Goal: Communication & Community: Ask a question

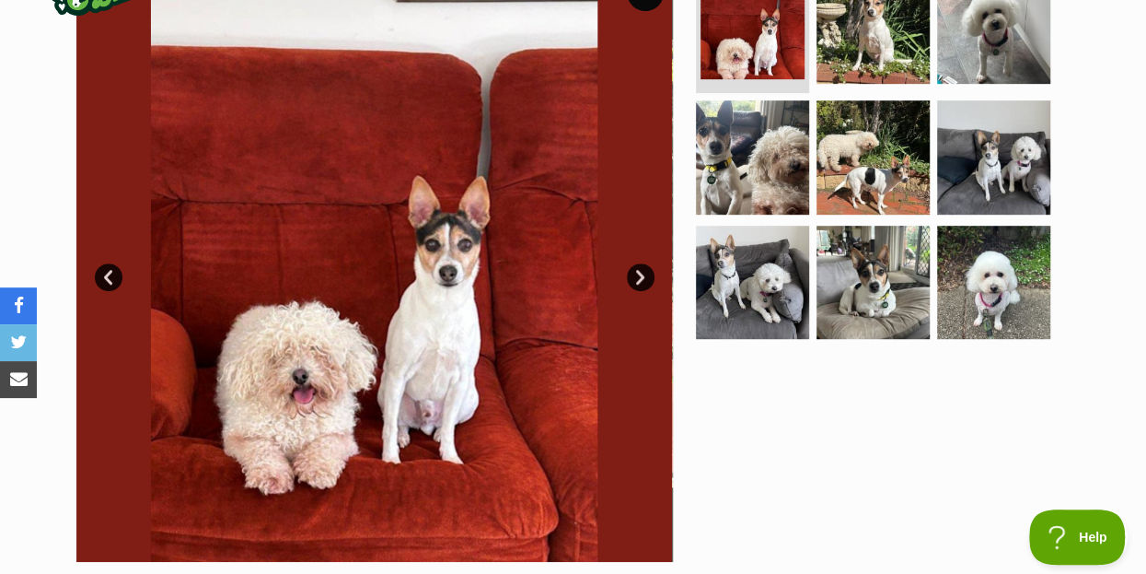
scroll to position [497, 0]
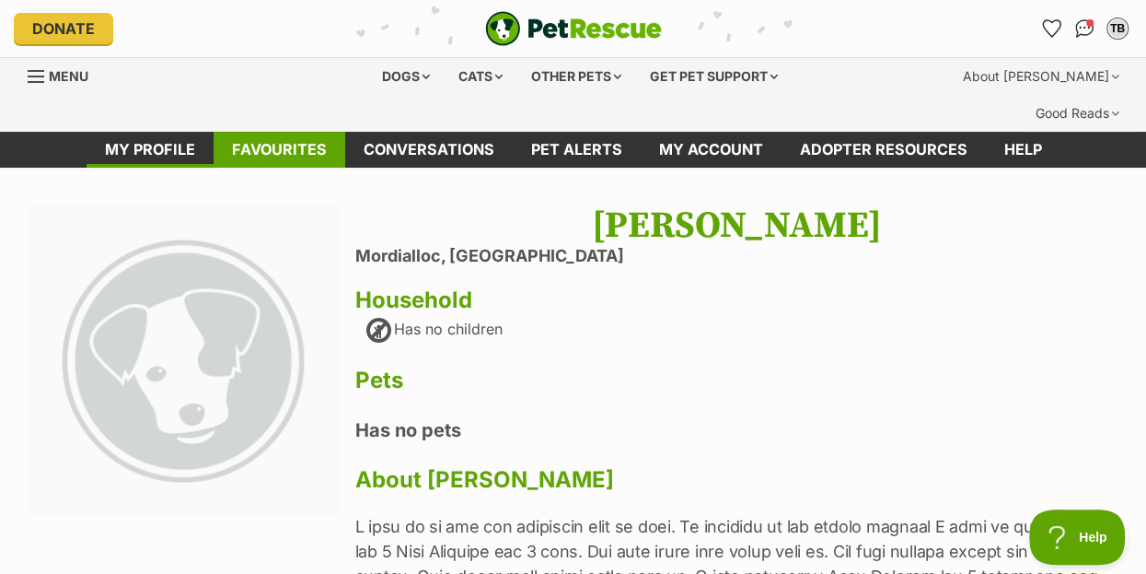
click at [274, 132] on link "Favourites" at bounding box center [280, 150] width 132 height 36
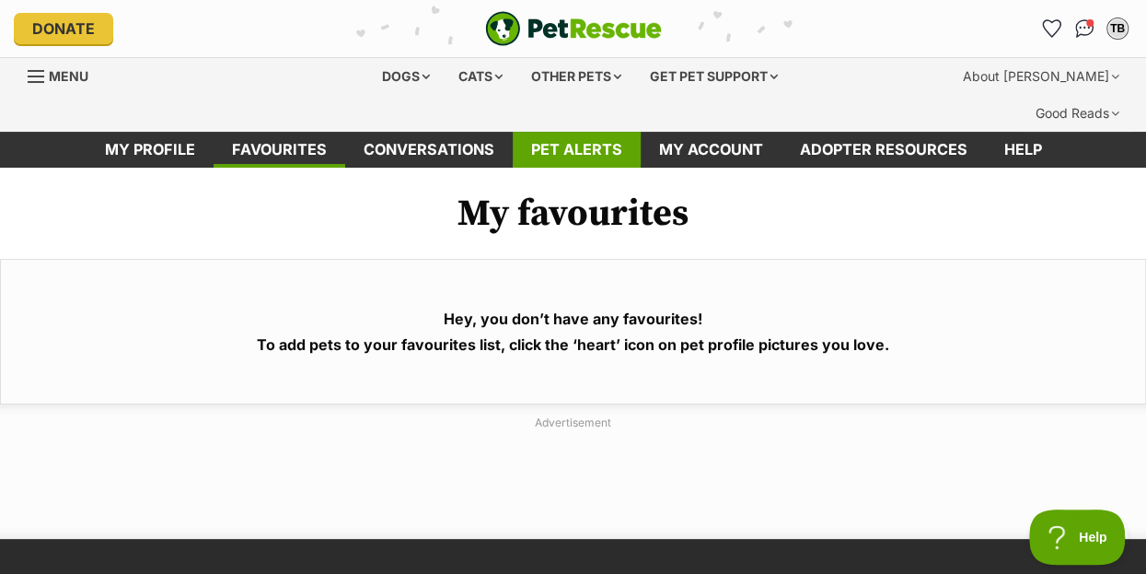
click at [559, 132] on link "Pet alerts" at bounding box center [577, 150] width 128 height 36
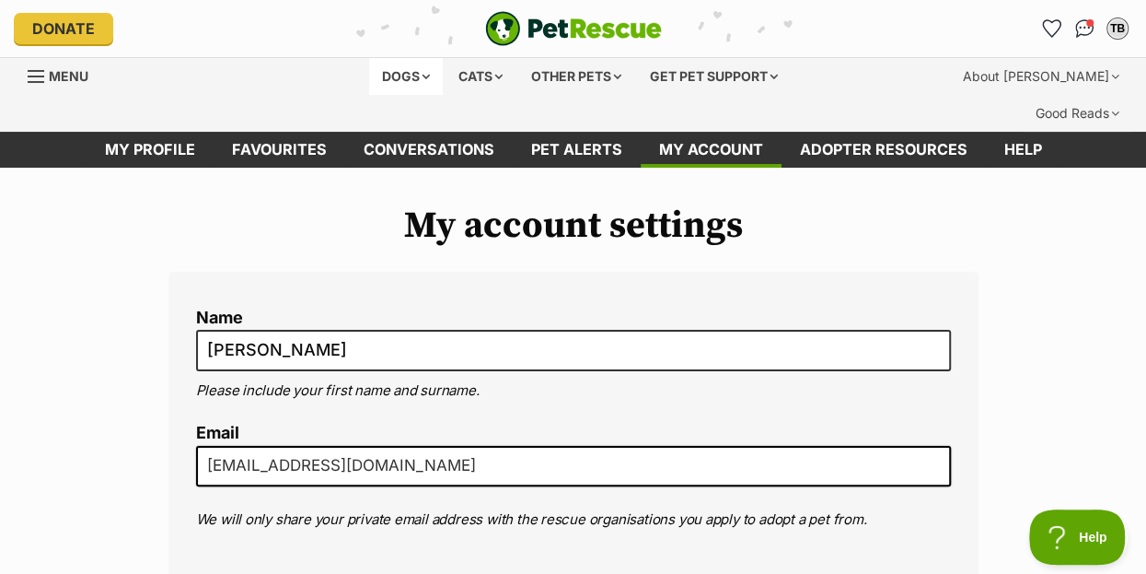
click at [400, 71] on div "Dogs" at bounding box center [406, 76] width 74 height 37
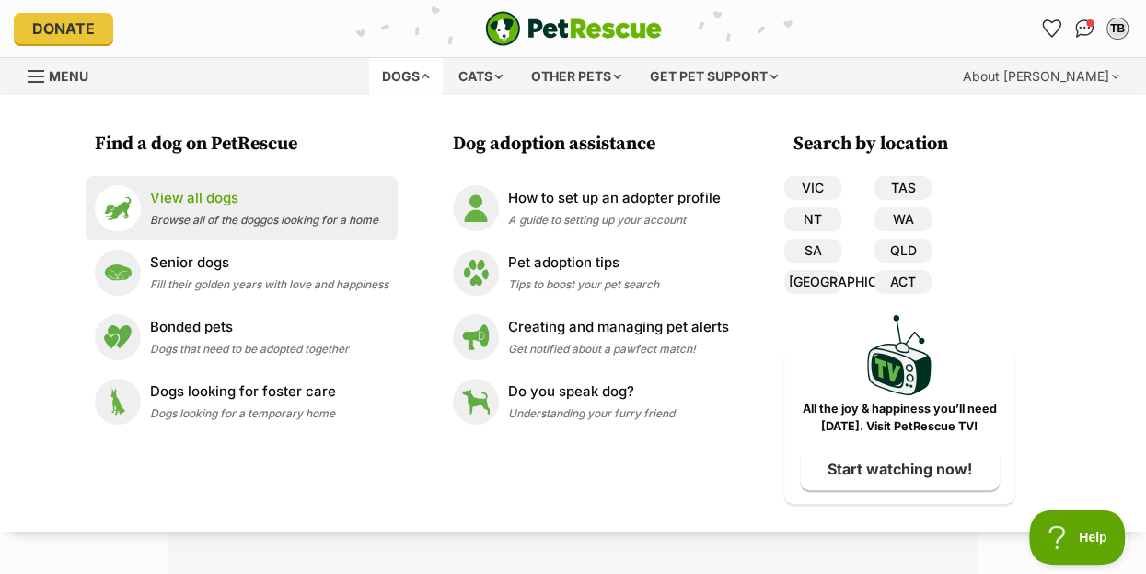
click at [212, 202] on p "View all dogs" at bounding box center [264, 198] width 228 height 21
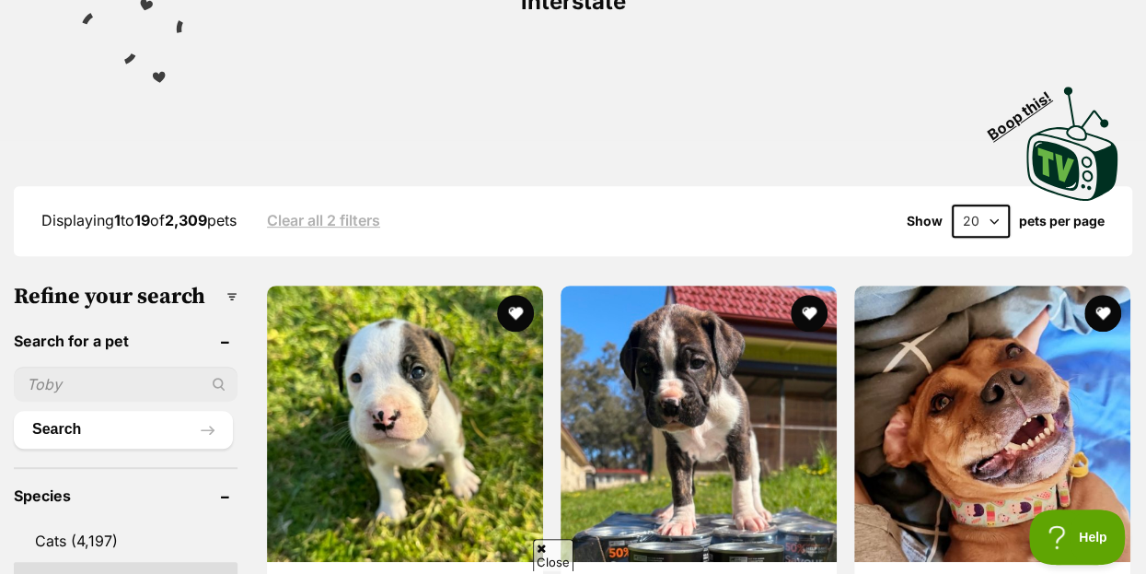
click at [66, 366] on input "text" at bounding box center [126, 383] width 224 height 35
type input "Juno"
click at [14, 411] on button "Search" at bounding box center [123, 429] width 219 height 37
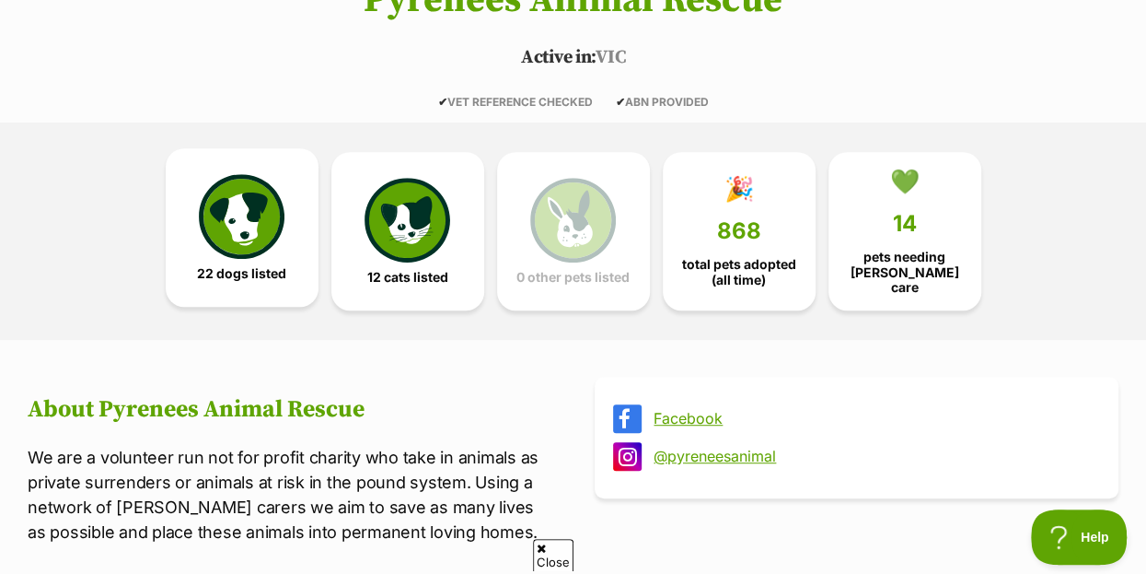
click at [218, 206] on img at bounding box center [241, 216] width 85 height 85
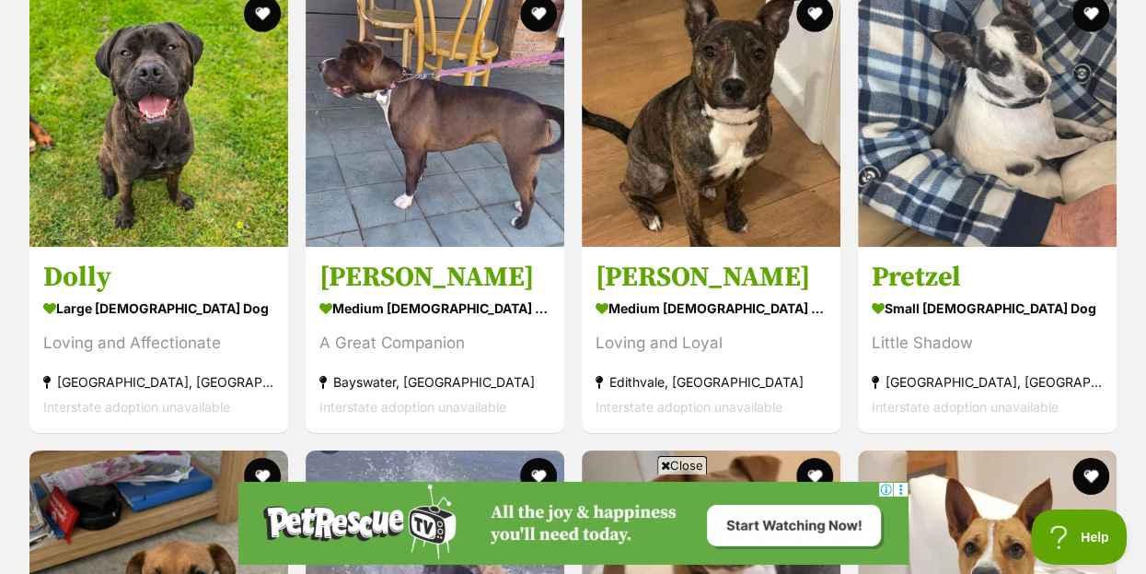
scroll to position [3182, 0]
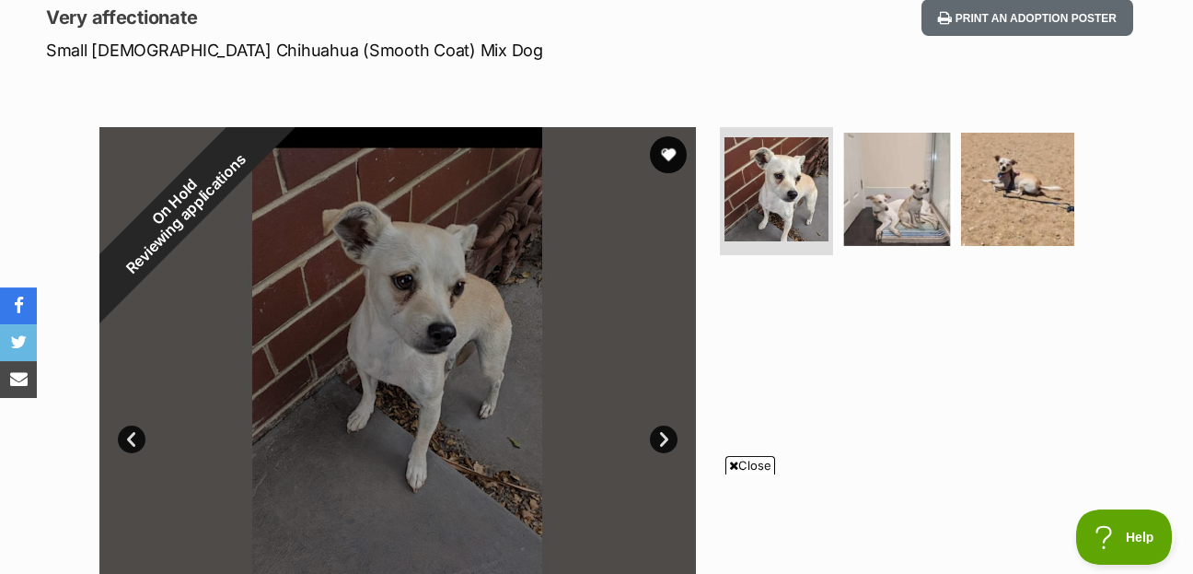
scroll to position [298, 0]
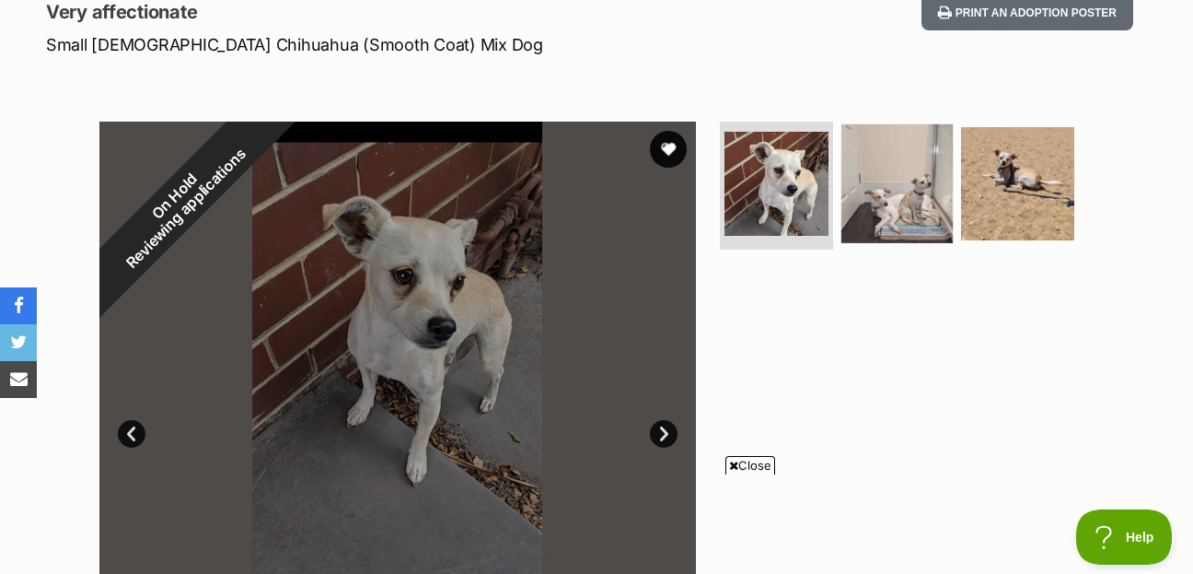
click at [892, 171] on img at bounding box center [897, 182] width 119 height 119
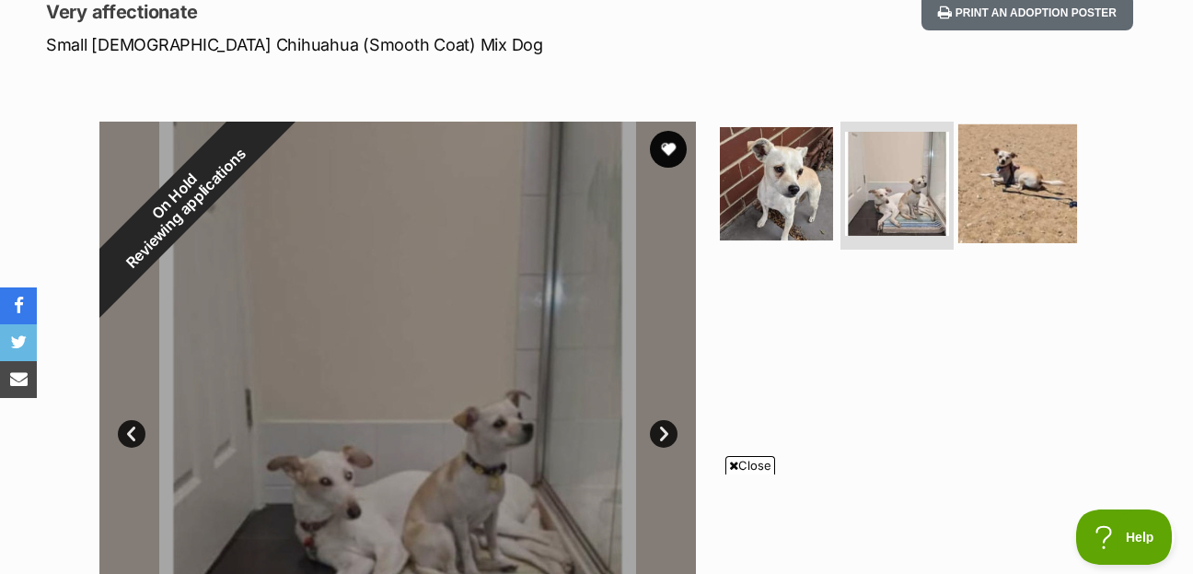
click at [1026, 135] on img at bounding box center [1017, 182] width 119 height 119
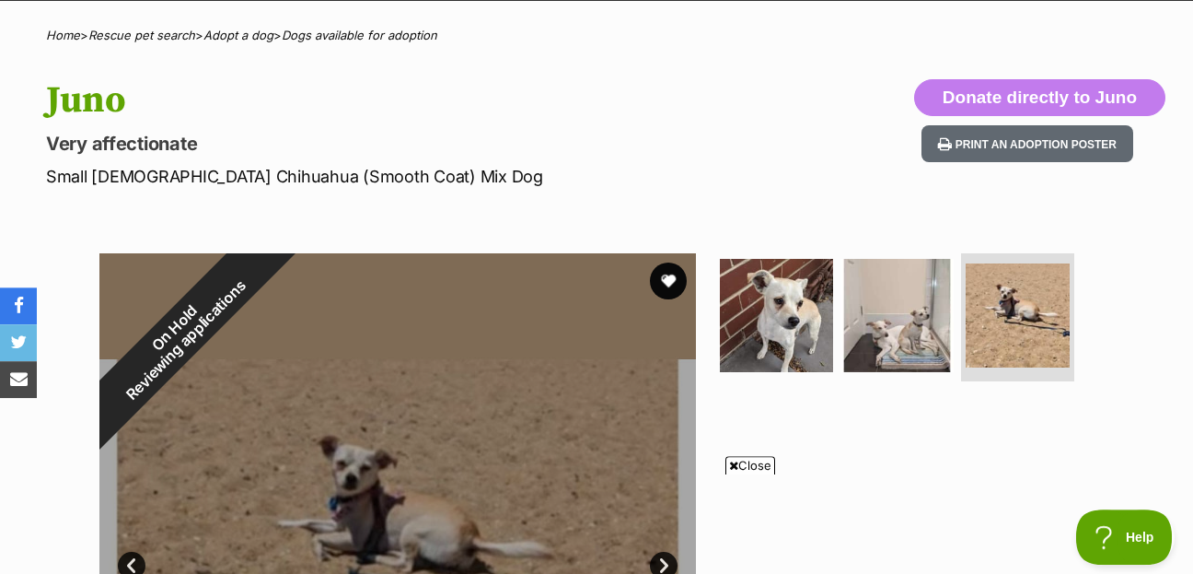
scroll to position [0, 0]
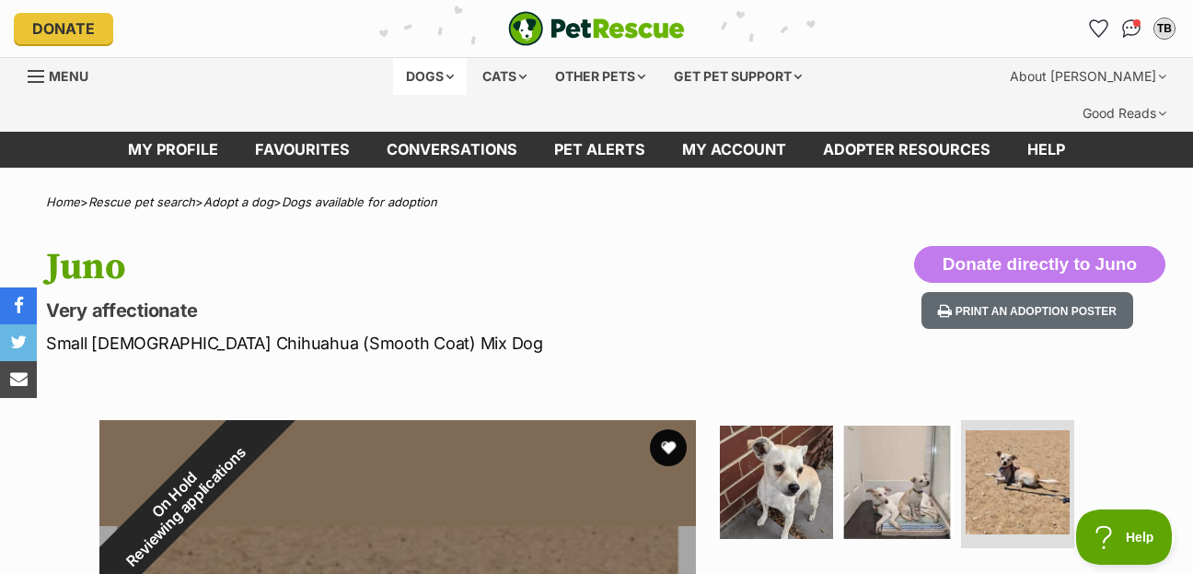
click at [418, 78] on div "Dogs" at bounding box center [430, 76] width 74 height 37
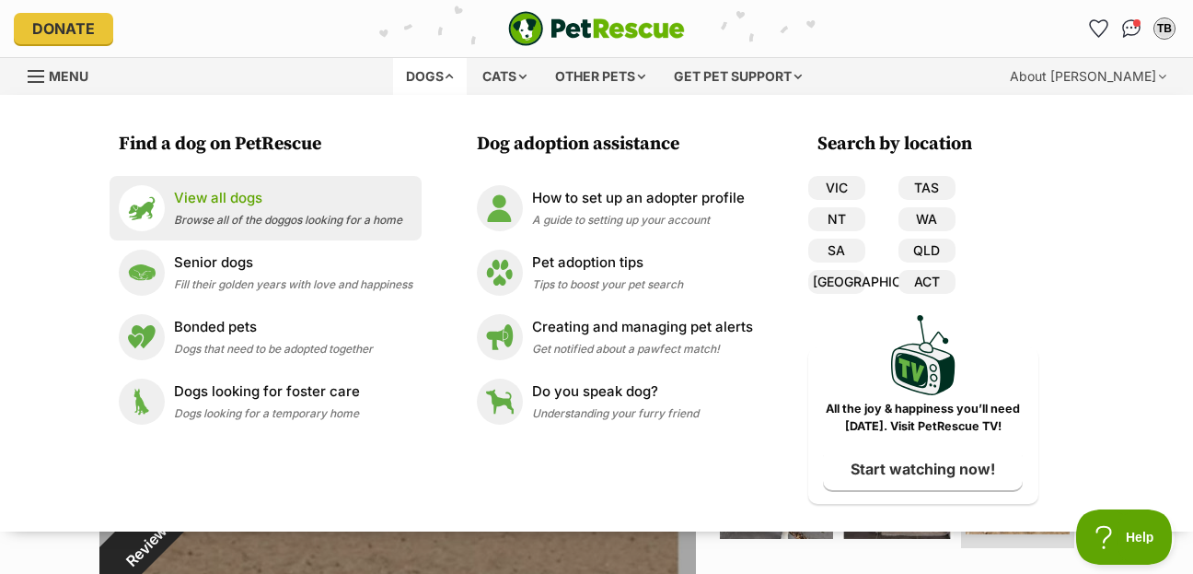
click at [226, 200] on p "View all dogs" at bounding box center [288, 198] width 228 height 21
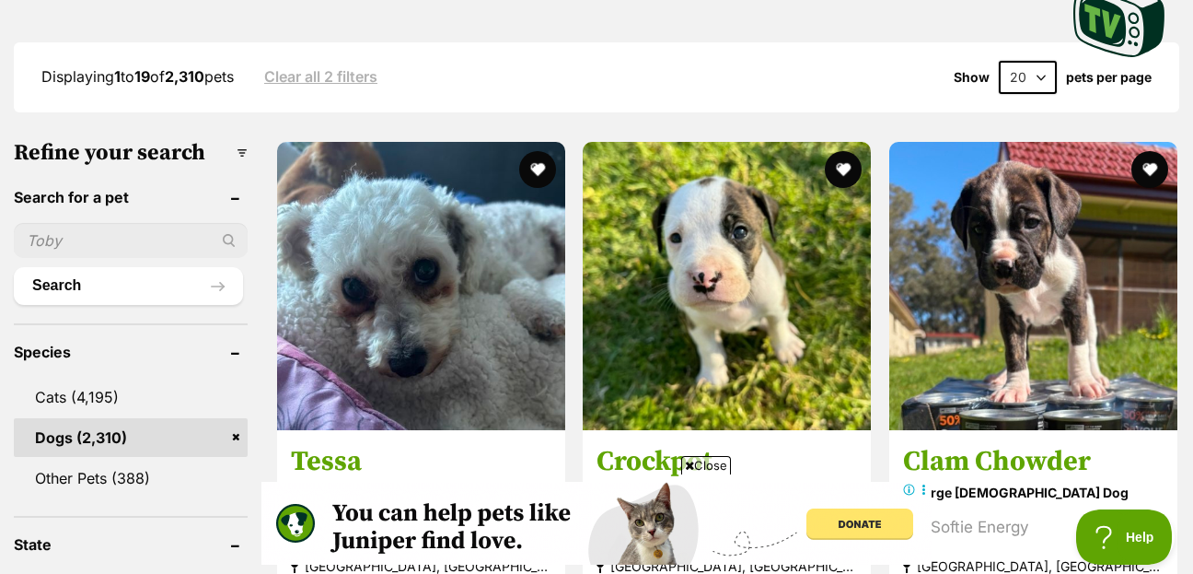
click at [261, 63] on div "Displaying 1 to 19 of 2,310 pets Clear all 2 filters Show 20 40 60 pets per page" at bounding box center [597, 77] width 1166 height 70
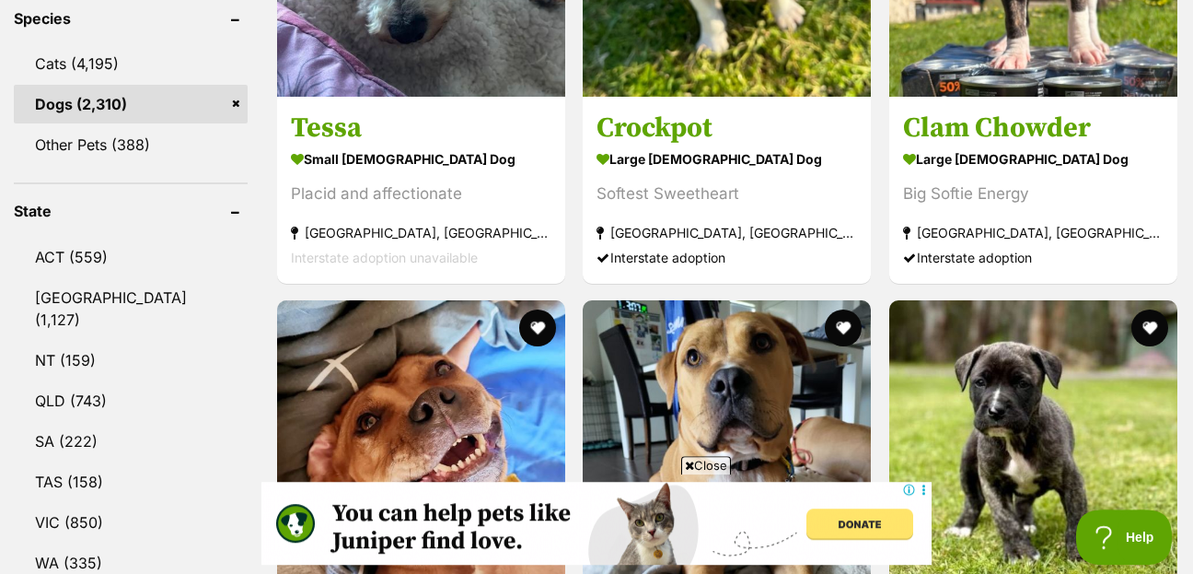
scroll to position [895, 0]
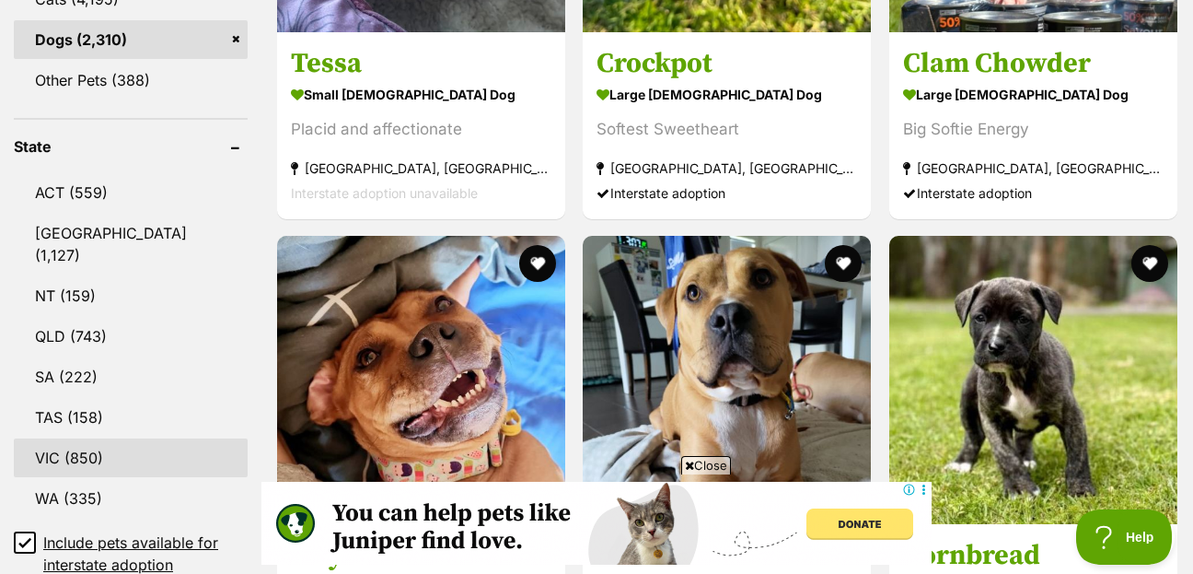
click at [77, 438] on link "VIC (850)" at bounding box center [131, 457] width 234 height 39
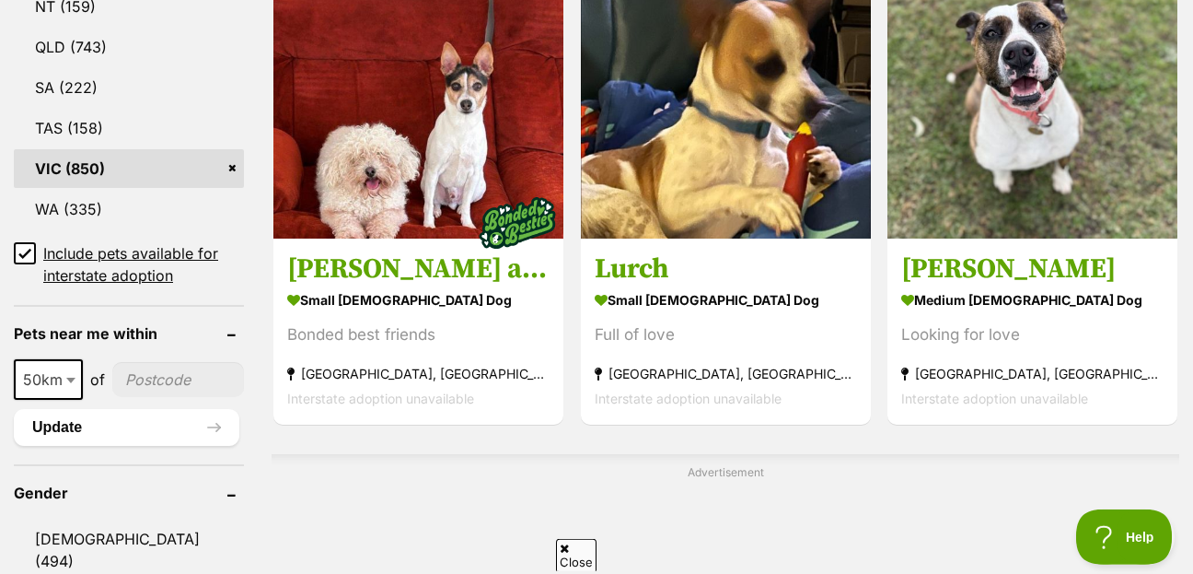
scroll to position [1293, 0]
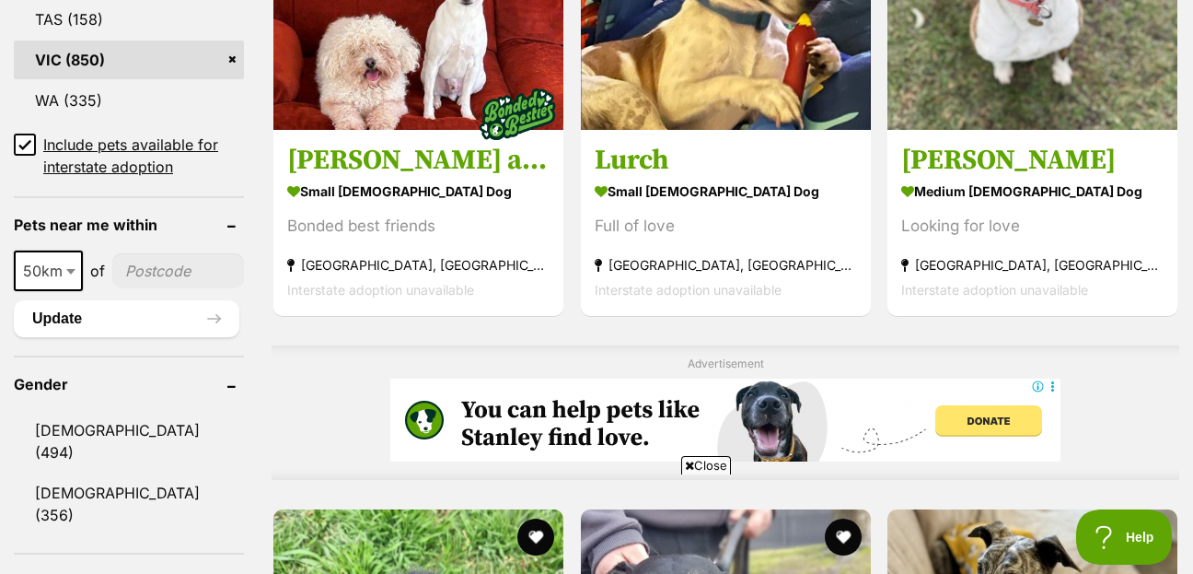
click at [29, 140] on icon at bounding box center [24, 144] width 11 height 8
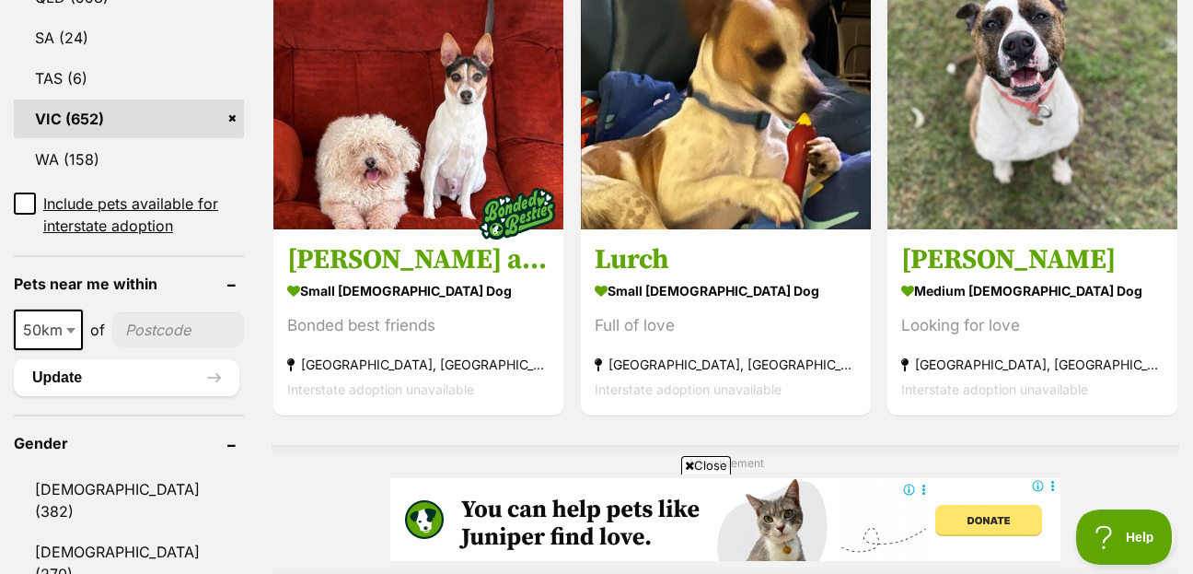
click at [157, 312] on input"] "postcode" at bounding box center [178, 329] width 132 height 35
type input"] "3195"
click at [69, 328] on b at bounding box center [70, 331] width 9 height 6
select select "100"
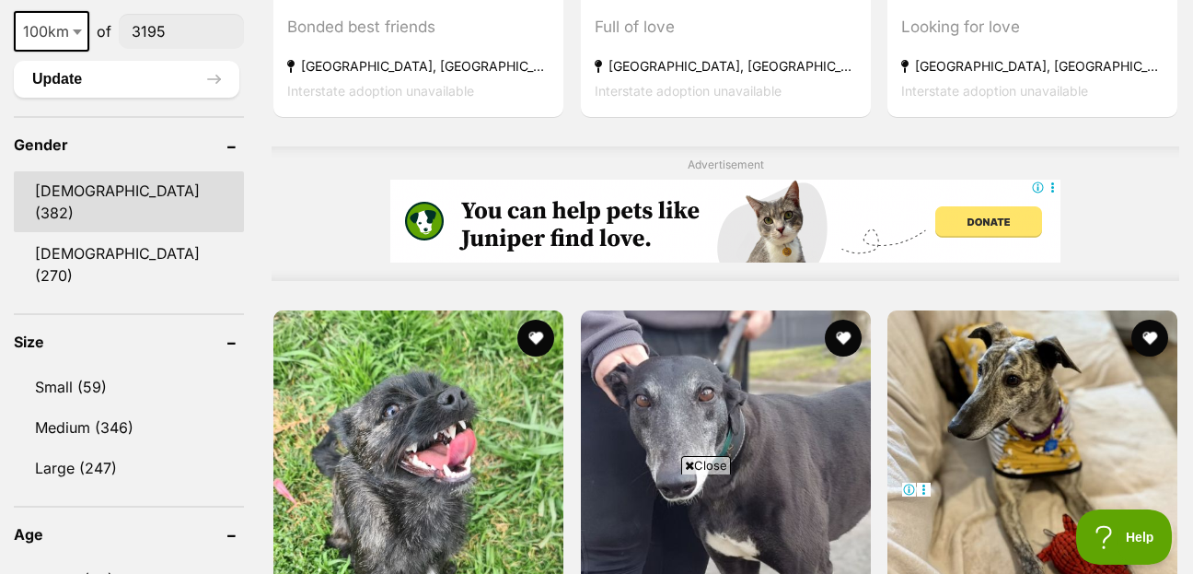
scroll to position [1591, 0]
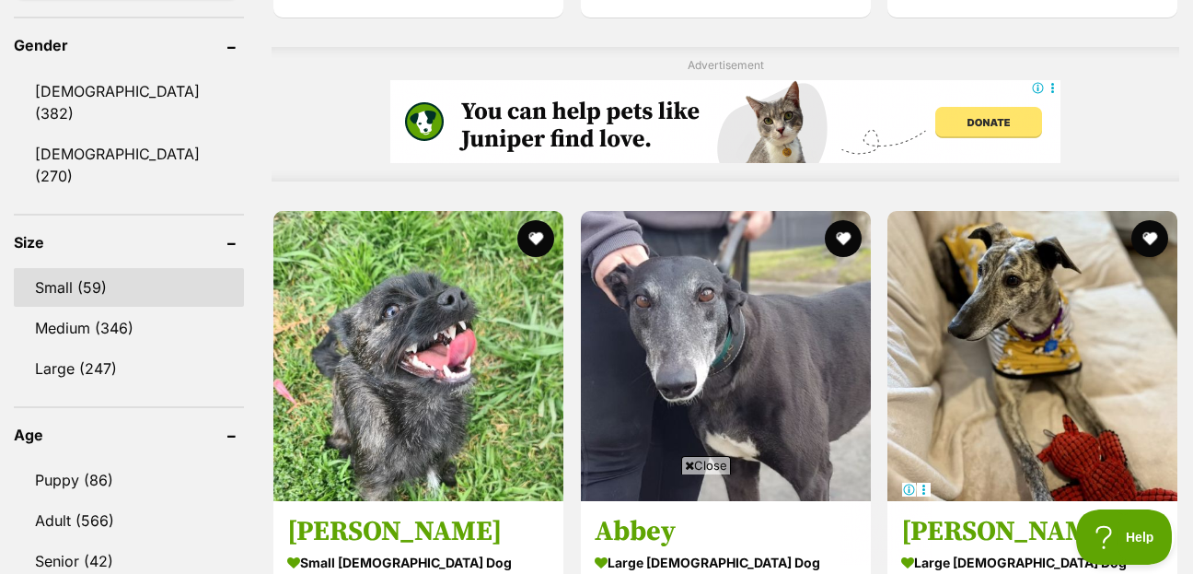
click at [63, 268] on link "Small (59)" at bounding box center [129, 287] width 230 height 39
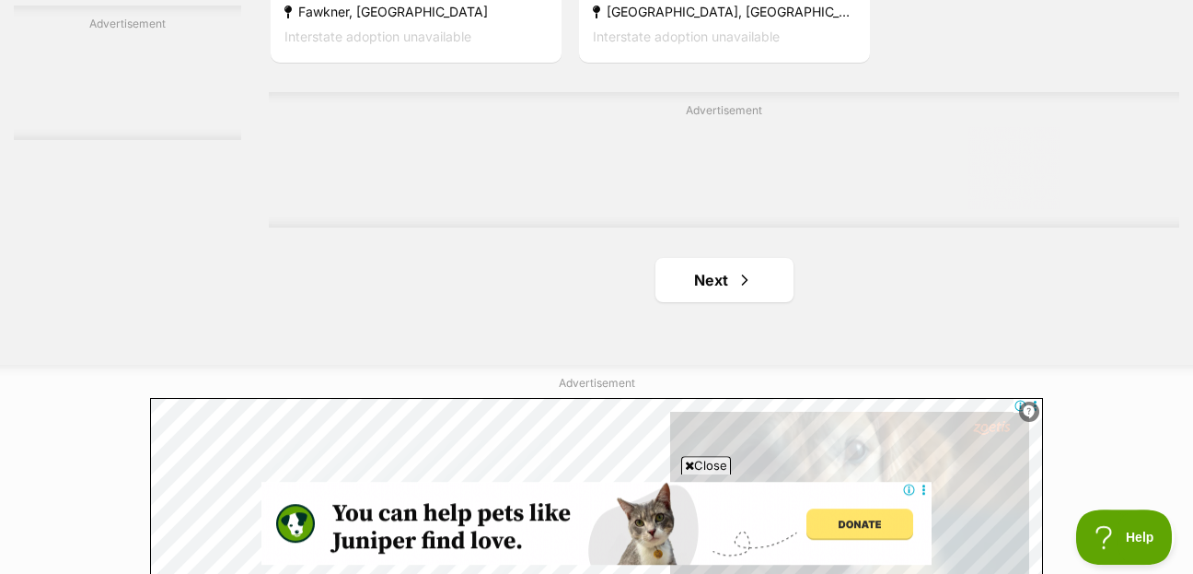
scroll to position [4375, 0]
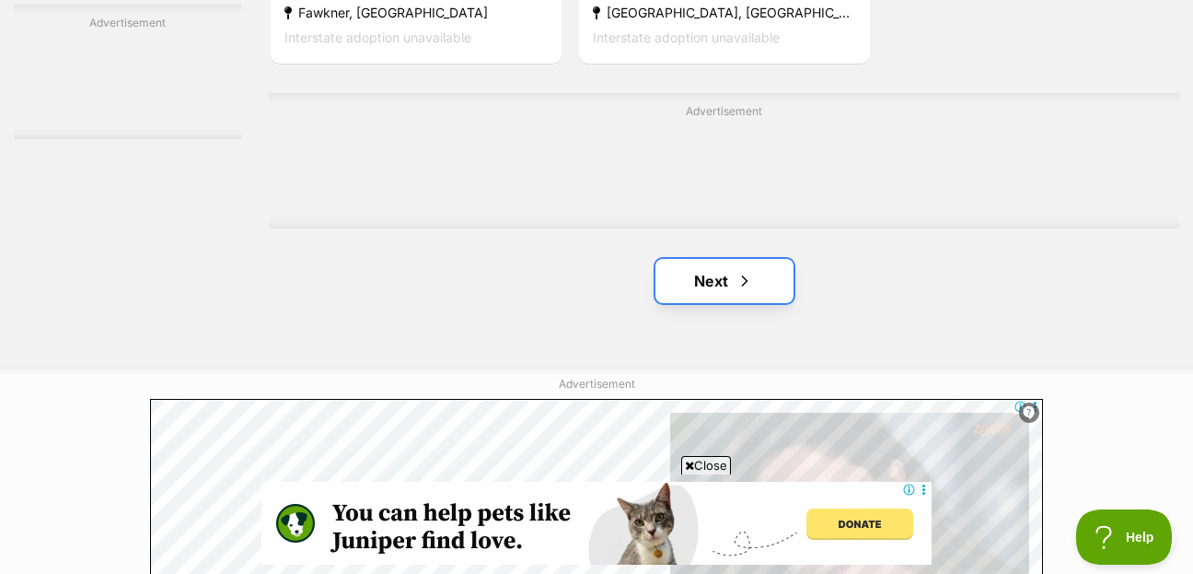
click at [718, 259] on link "Next" at bounding box center [725, 281] width 138 height 44
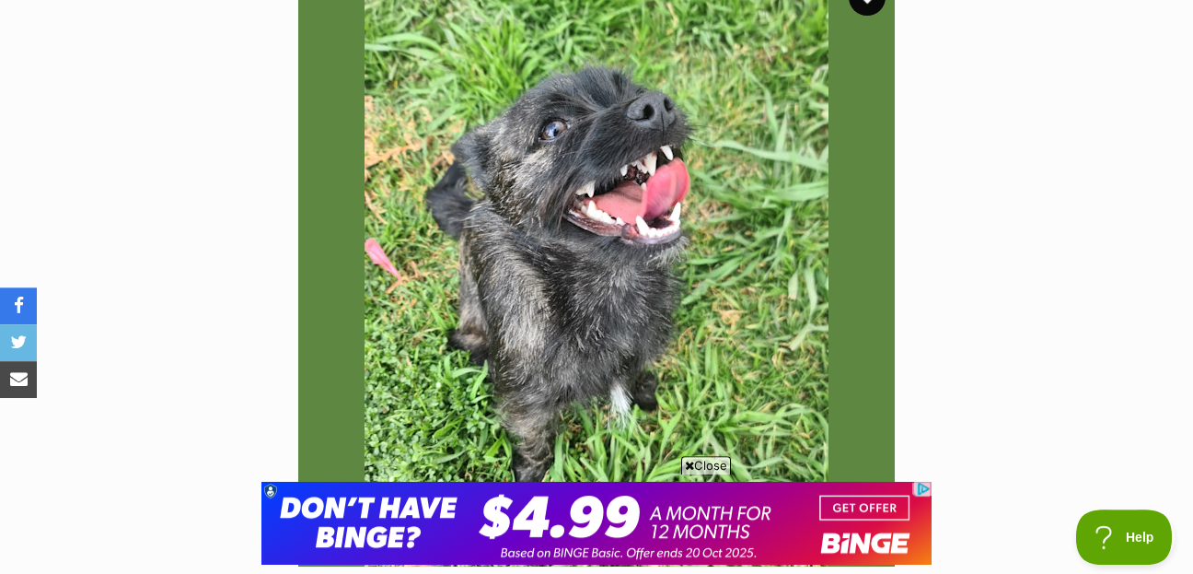
scroll to position [398, 0]
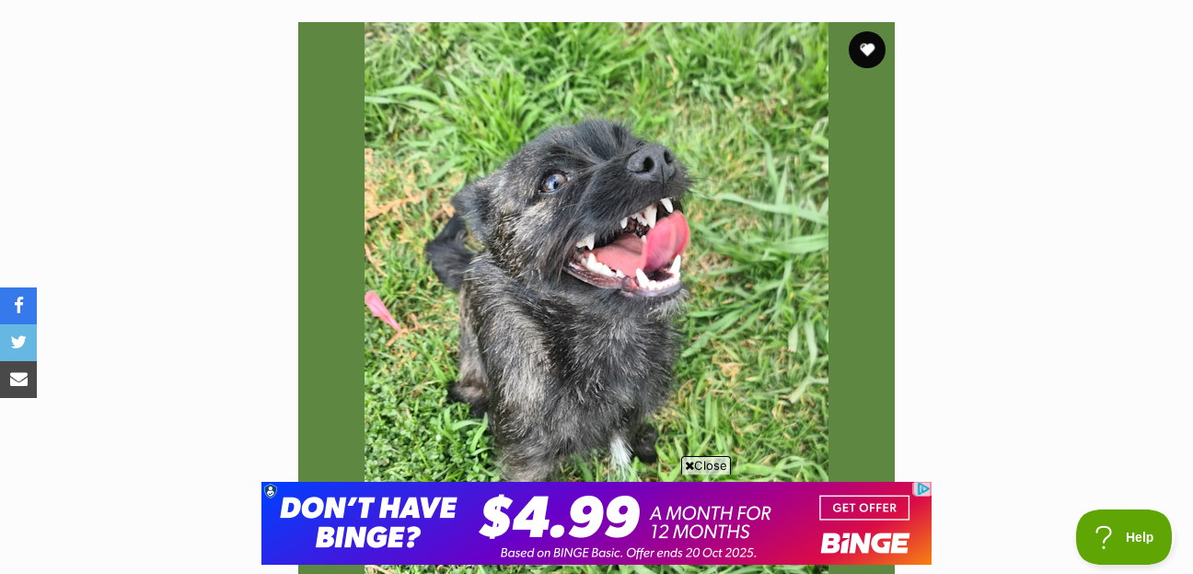
click at [657, 232] on img at bounding box center [596, 320] width 597 height 597
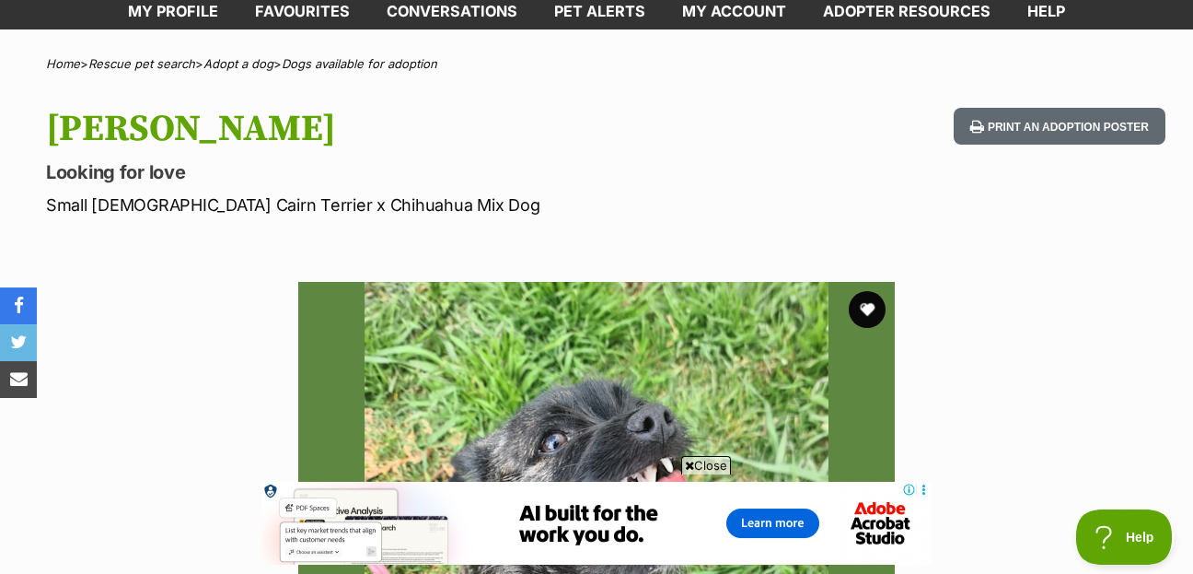
scroll to position [0, 0]
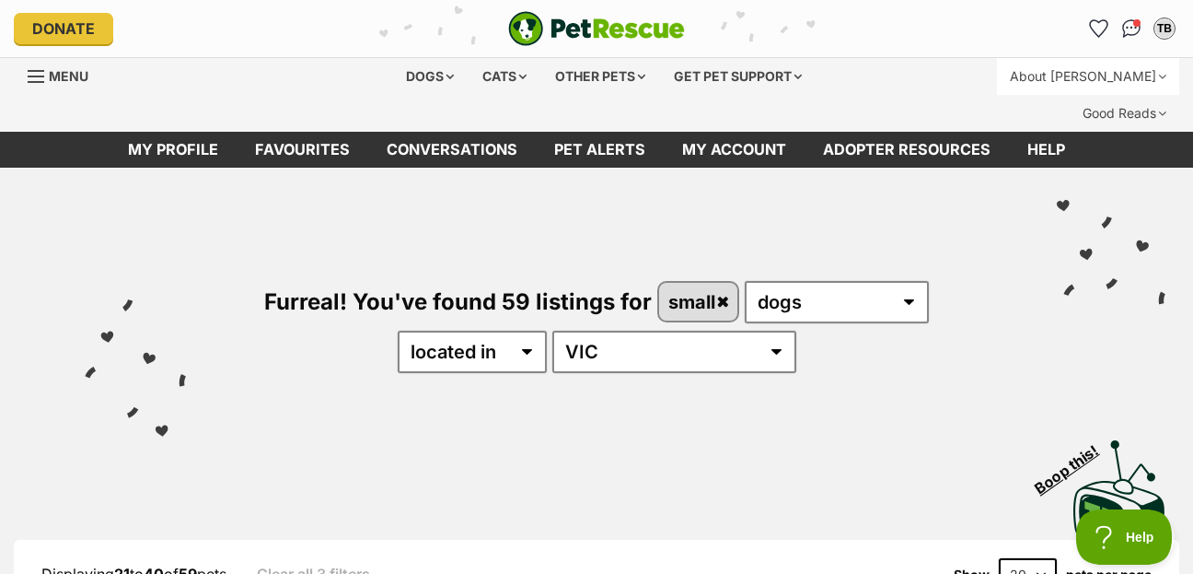
click at [1045, 75] on div "About [PERSON_NAME]" at bounding box center [1088, 76] width 182 height 37
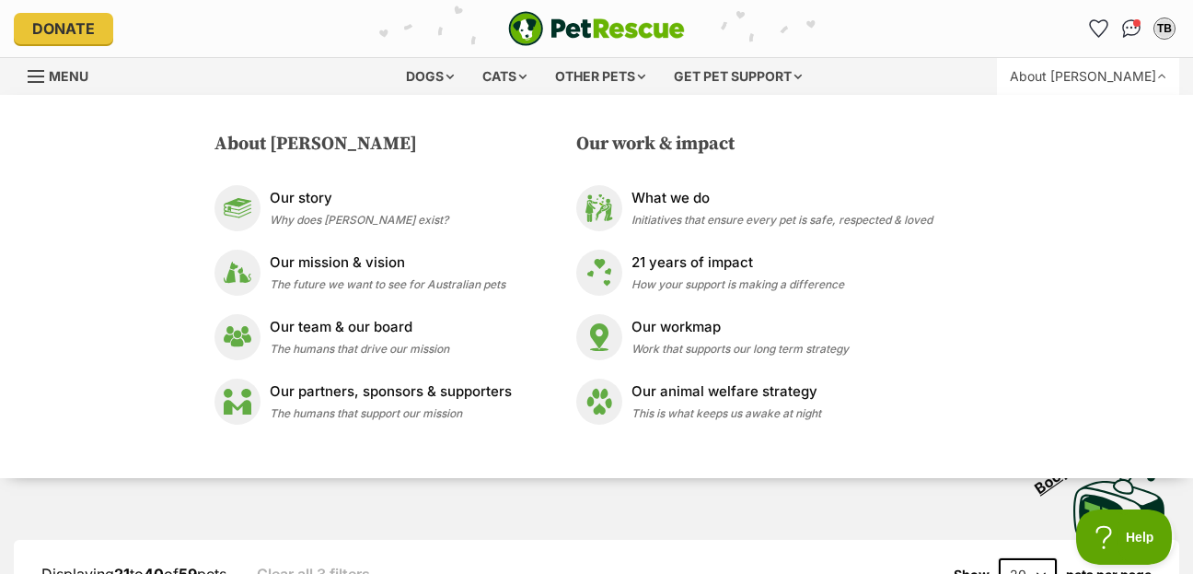
click at [236, 70] on div "Menu" at bounding box center [172, 95] width 288 height 74
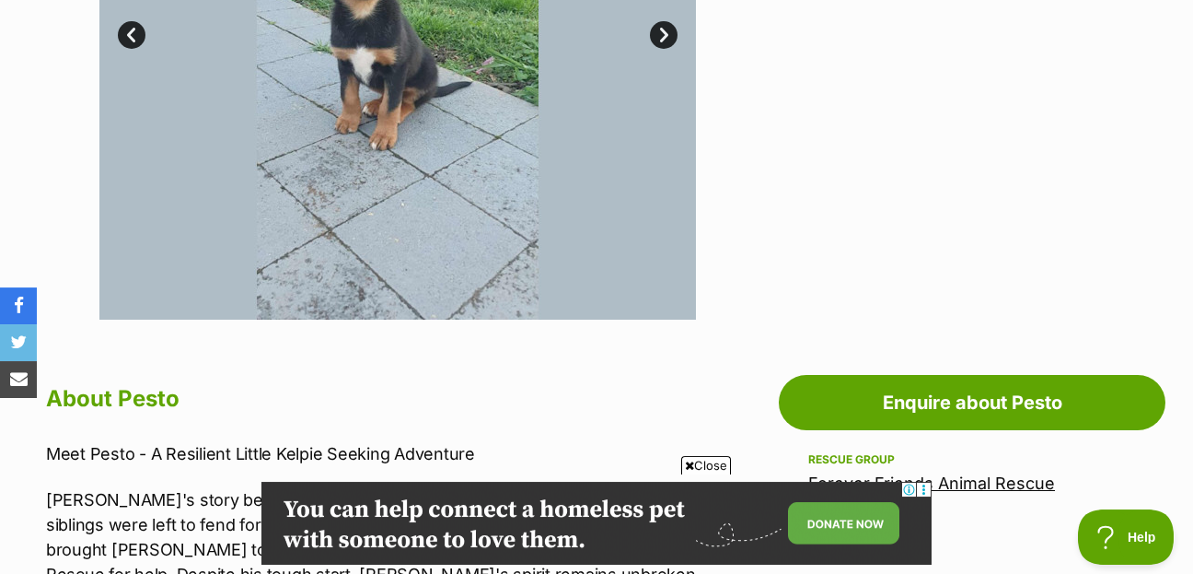
scroll to position [994, 0]
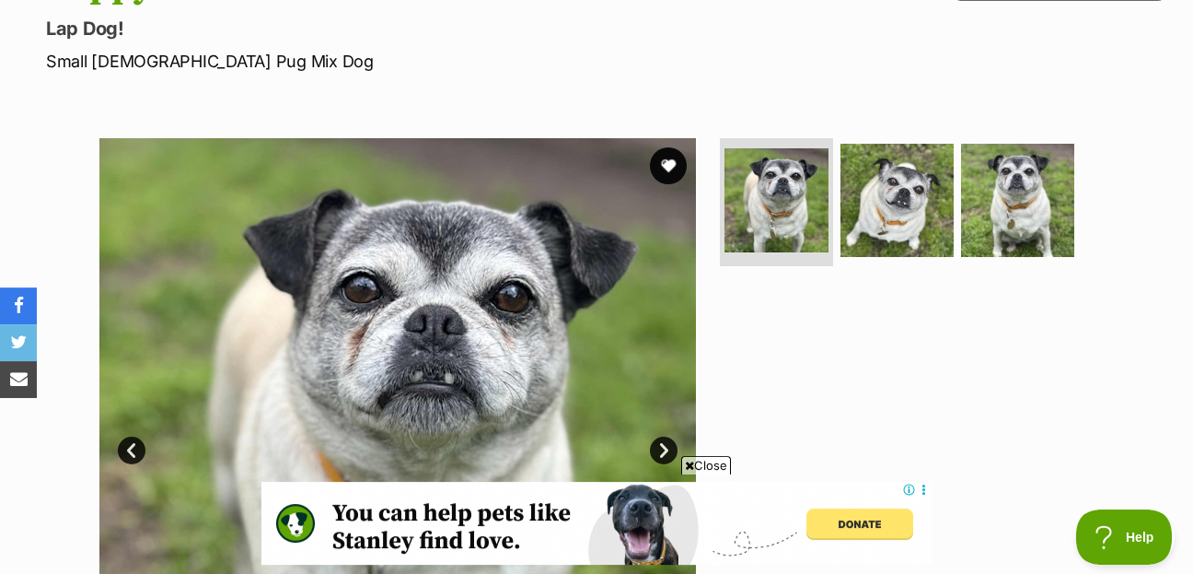
scroll to position [398, 0]
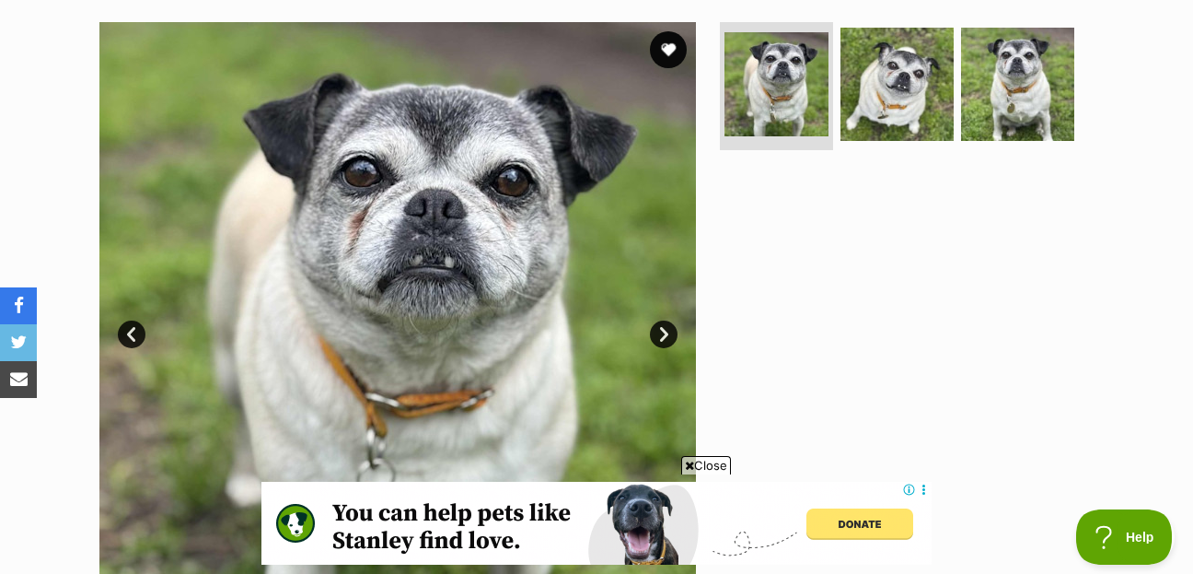
click at [662, 320] on link "Next" at bounding box center [664, 334] width 28 height 28
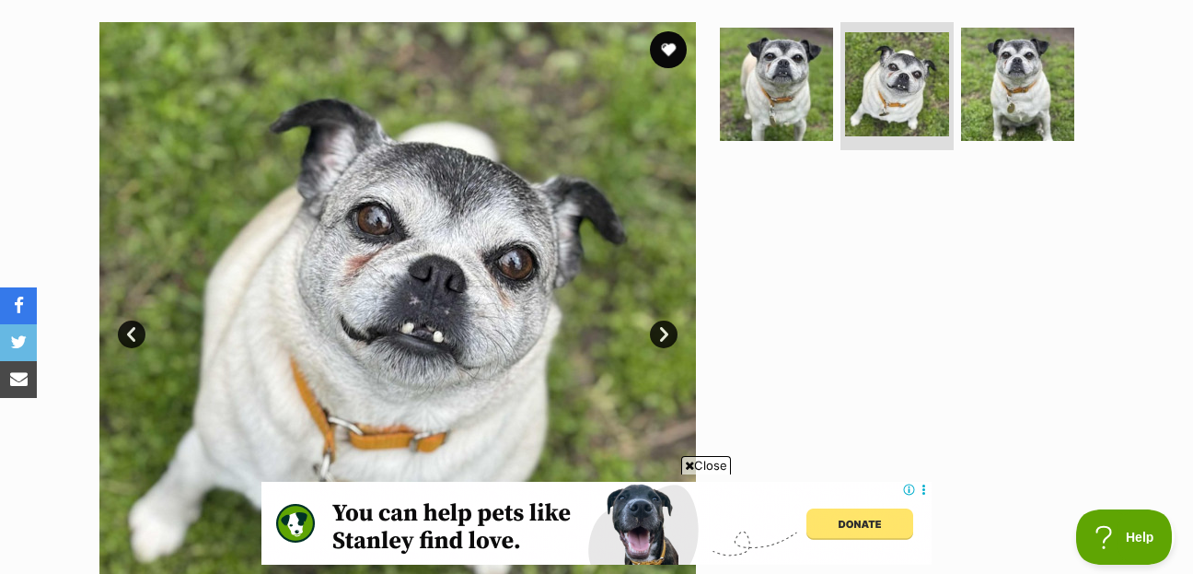
click at [662, 320] on link "Next" at bounding box center [664, 334] width 28 height 28
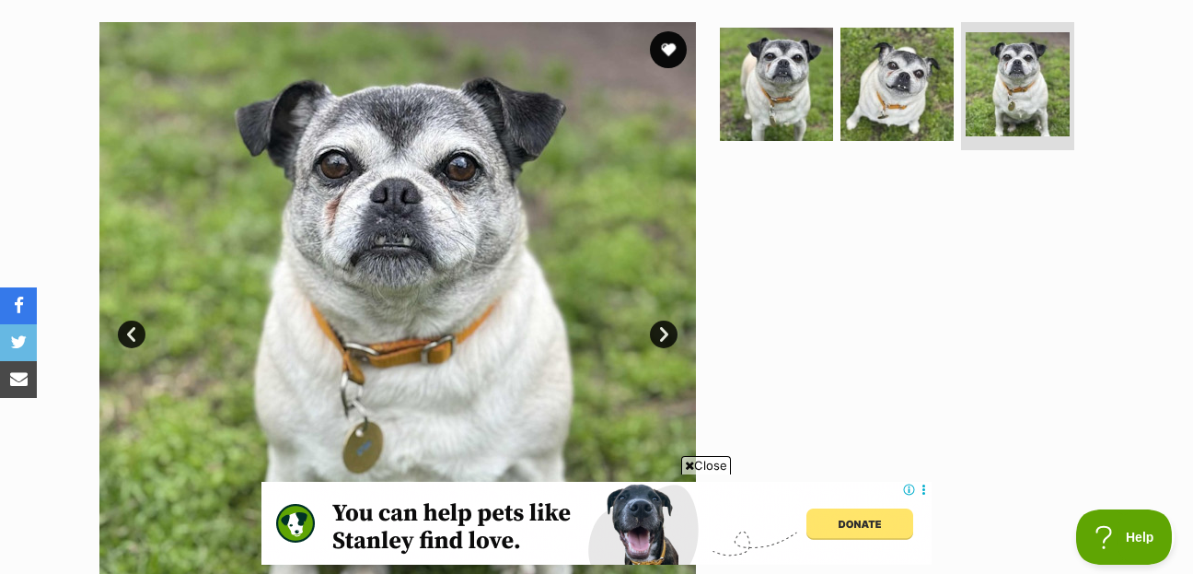
click at [662, 320] on link "Next" at bounding box center [664, 334] width 28 height 28
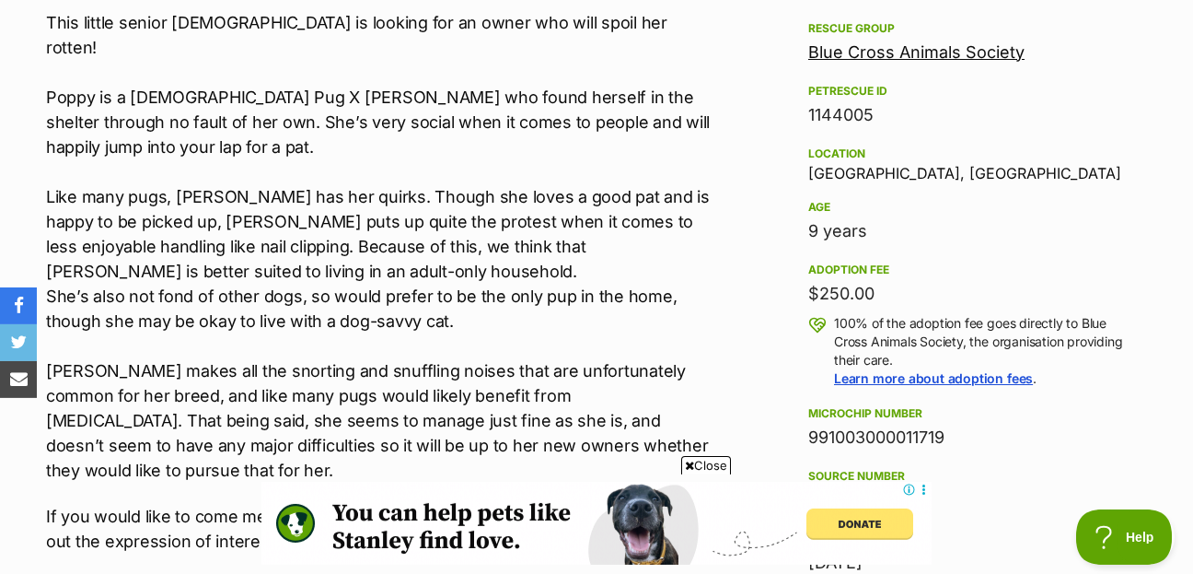
scroll to position [1213, 0]
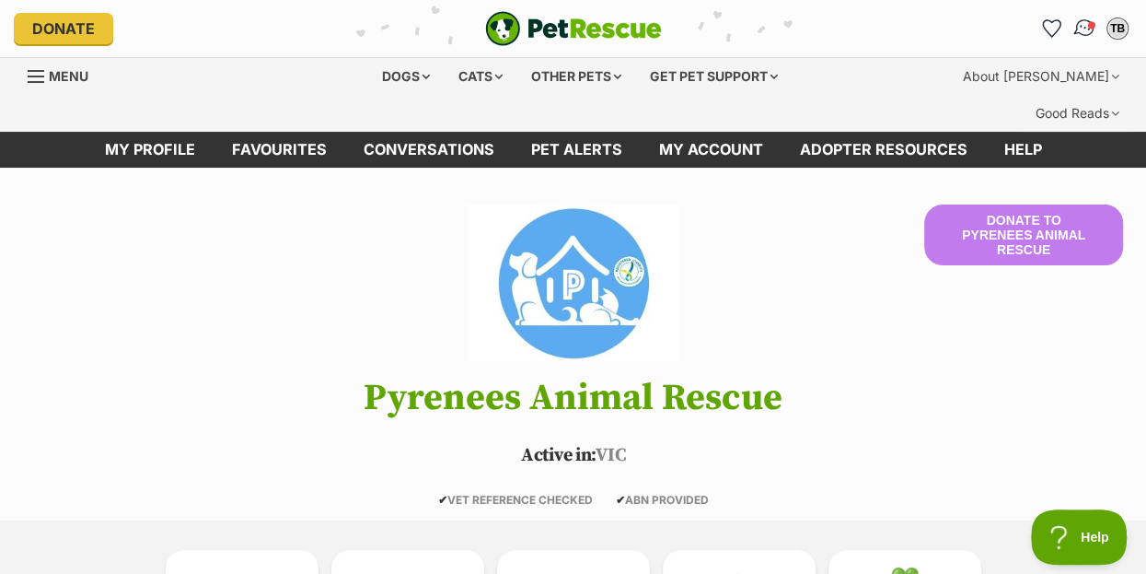
click at [1085, 30] on img "Conversations" at bounding box center [1085, 29] width 25 height 24
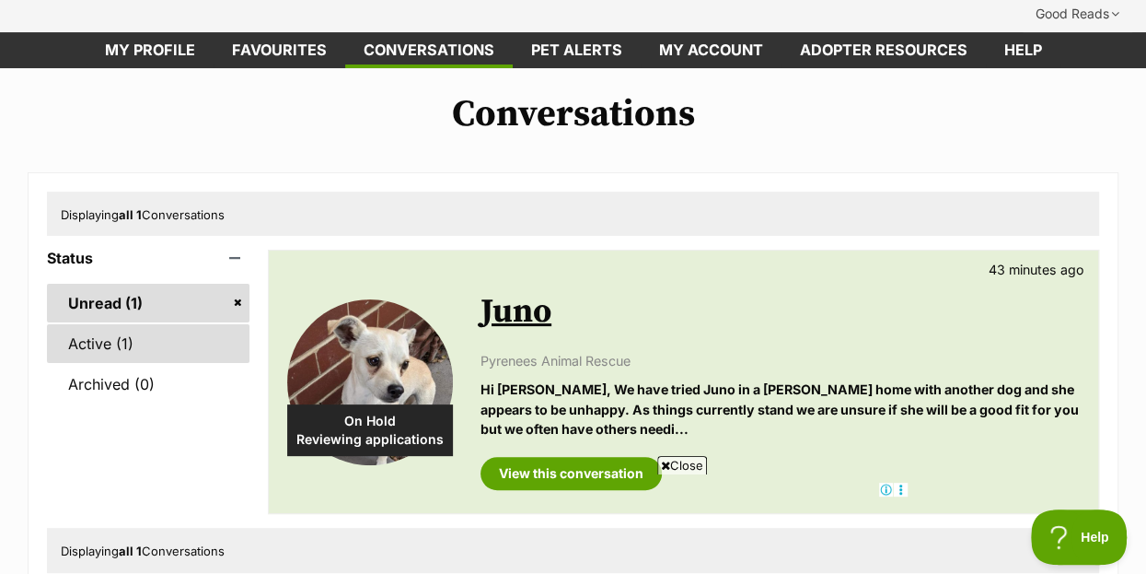
click at [95, 324] on link "Active (1)" at bounding box center [148, 343] width 203 height 39
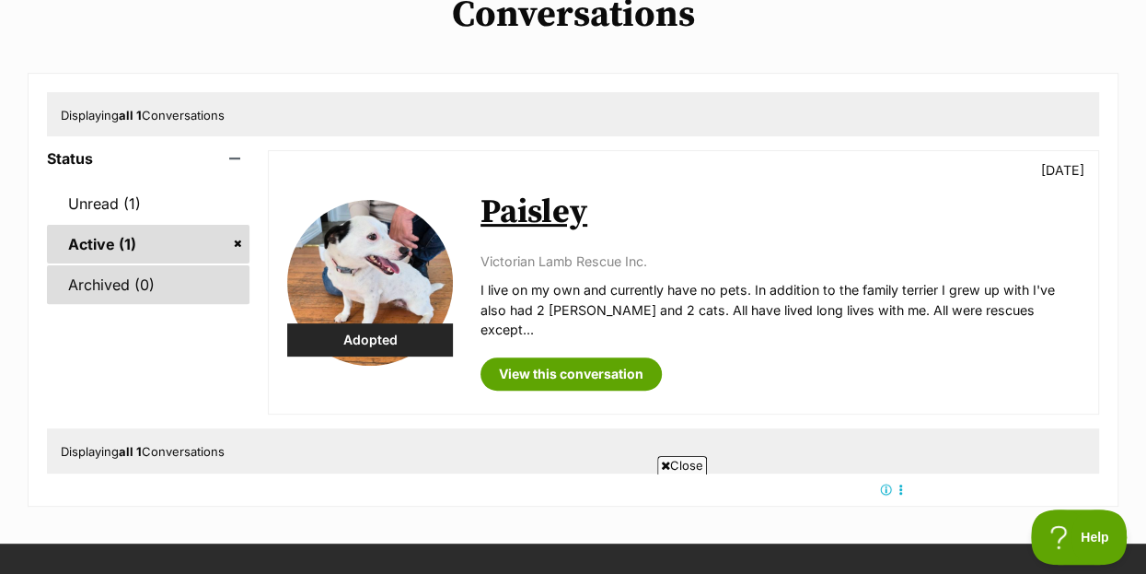
click at [130, 265] on link "Archived (0)" at bounding box center [148, 284] width 203 height 39
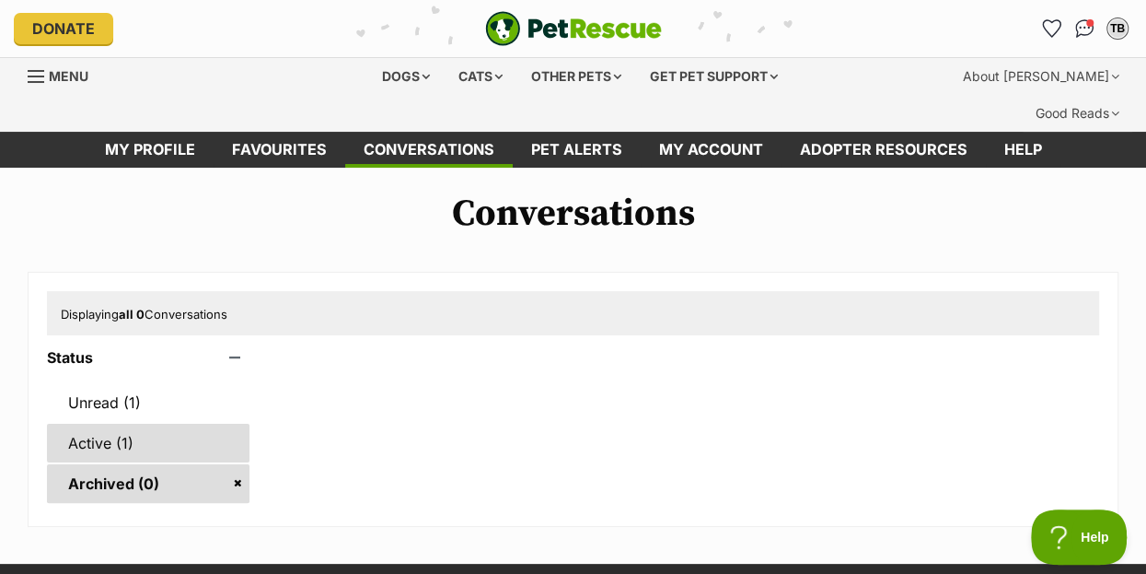
click at [105, 423] on link "Active (1)" at bounding box center [148, 442] width 203 height 39
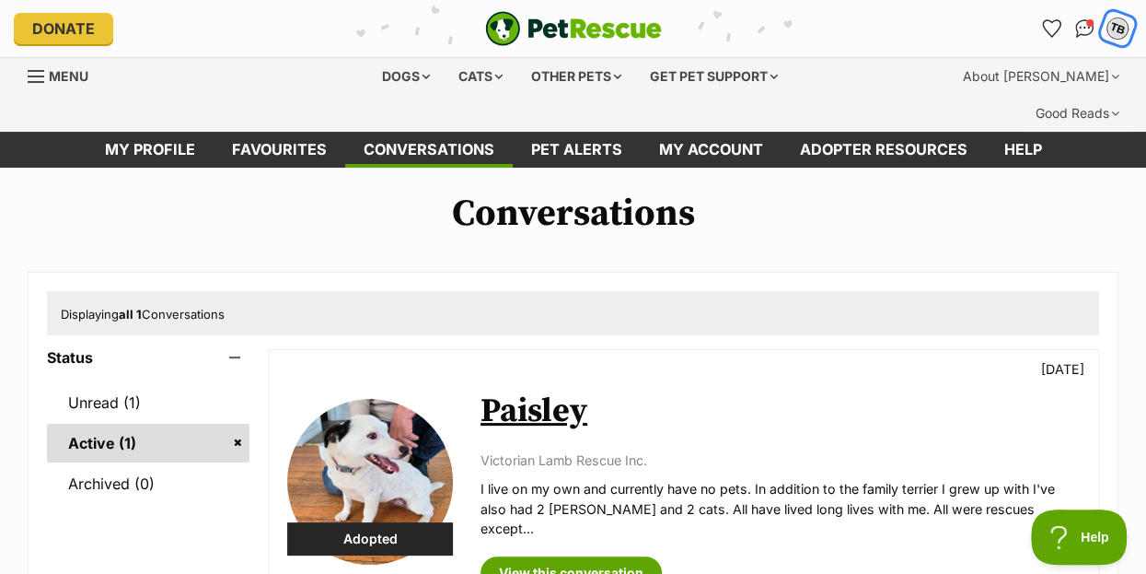
click at [1122, 29] on div "TB" at bounding box center [1118, 29] width 24 height 24
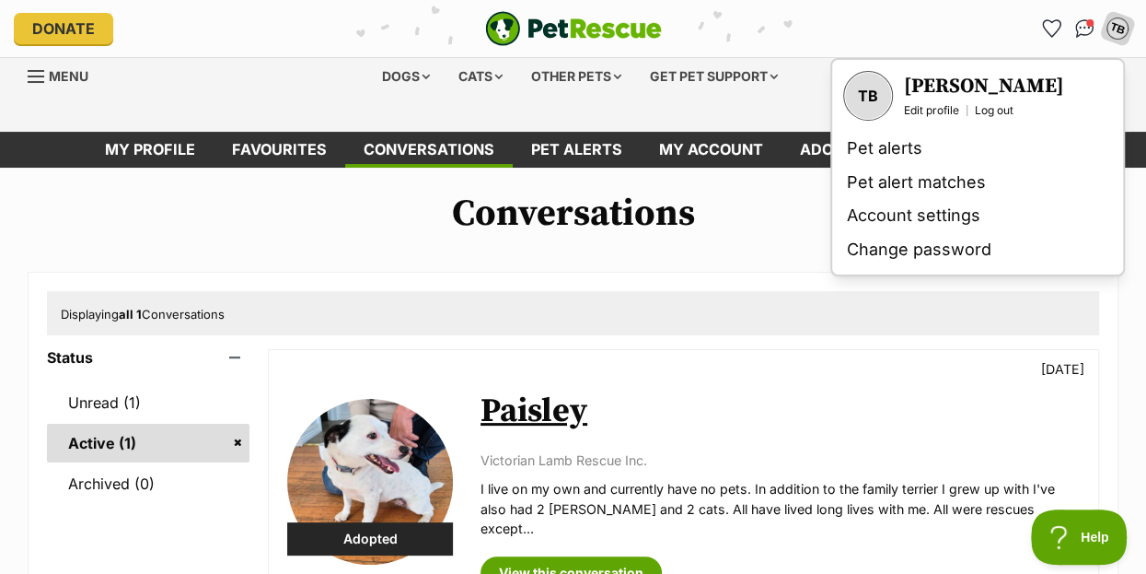
click at [757, 20] on div "PetRescue home" at bounding box center [573, 28] width 373 height 35
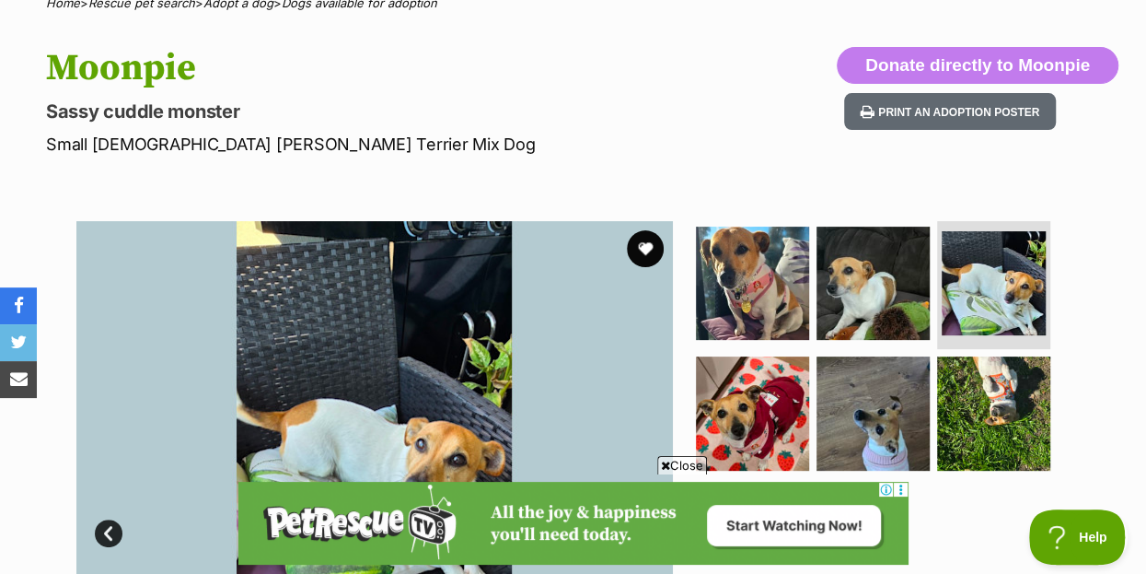
scroll to position [298, 0]
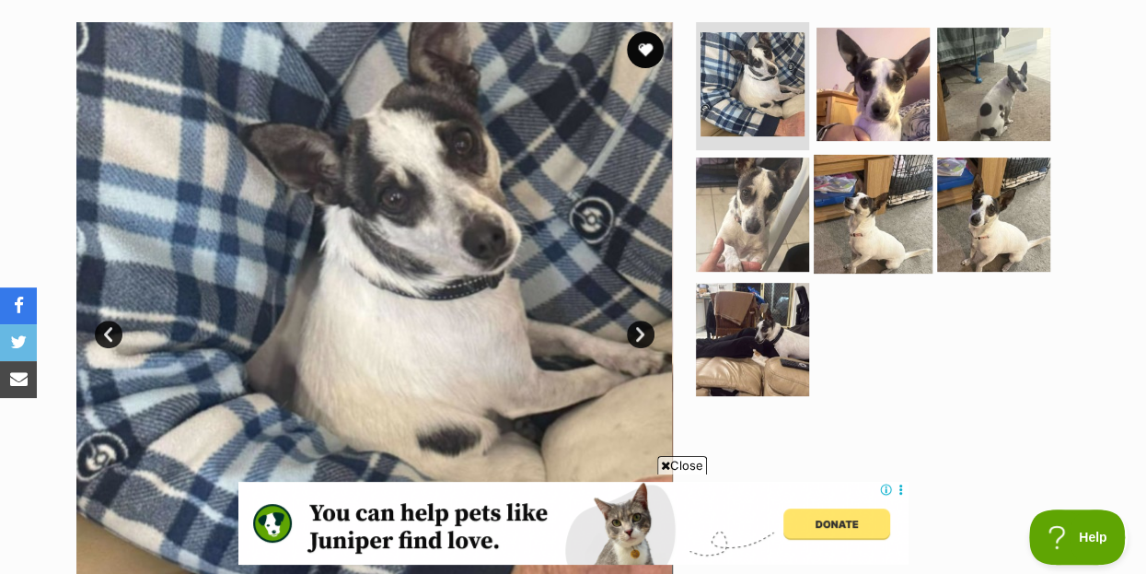
click at [888, 186] on img at bounding box center [873, 214] width 119 height 119
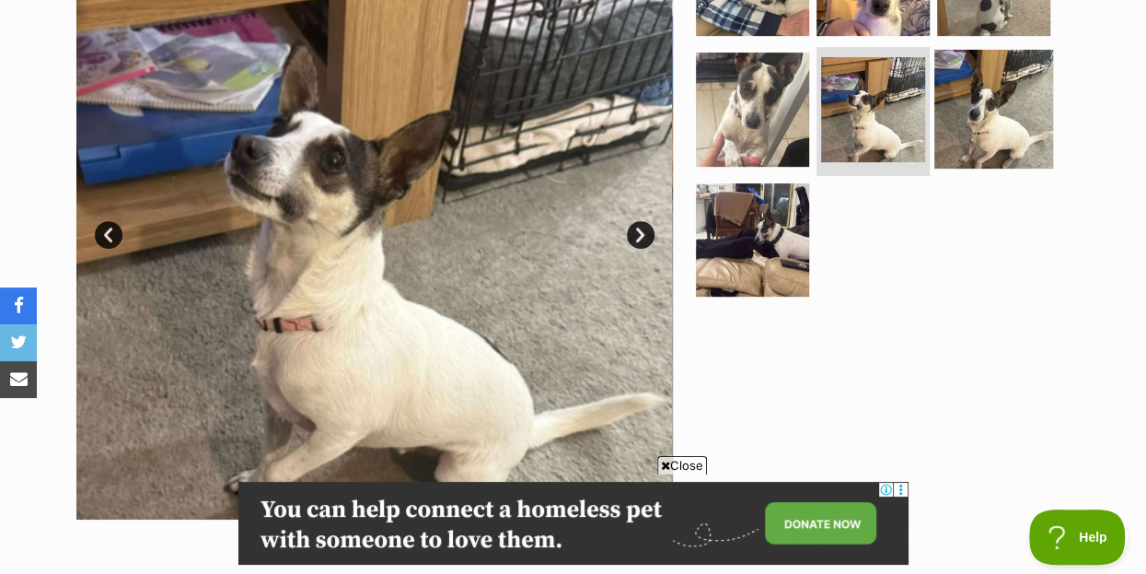
click at [1004, 92] on img at bounding box center [993, 109] width 119 height 119
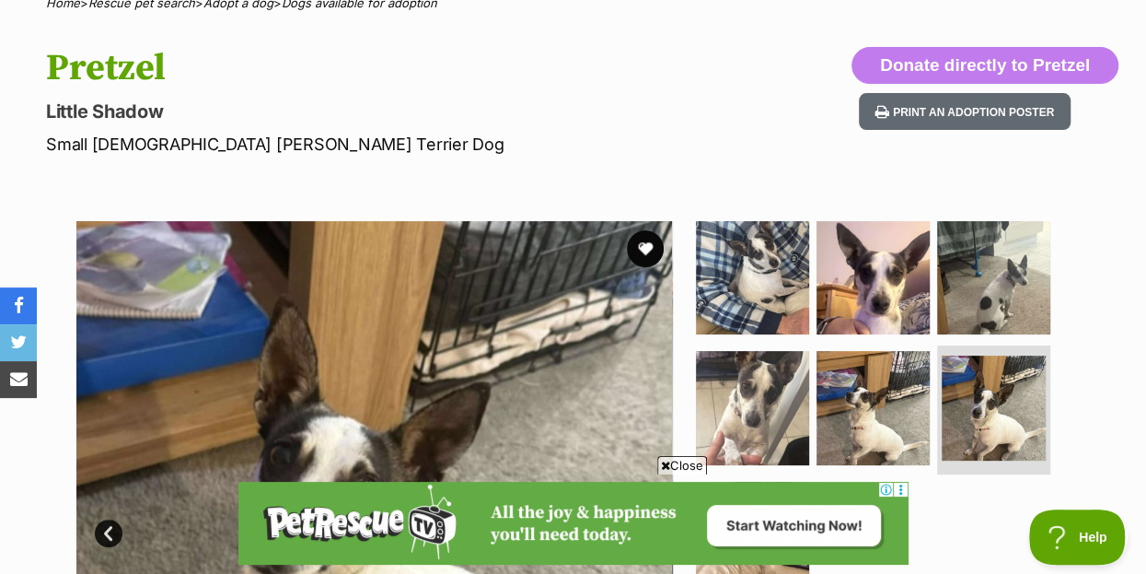
scroll to position [298, 0]
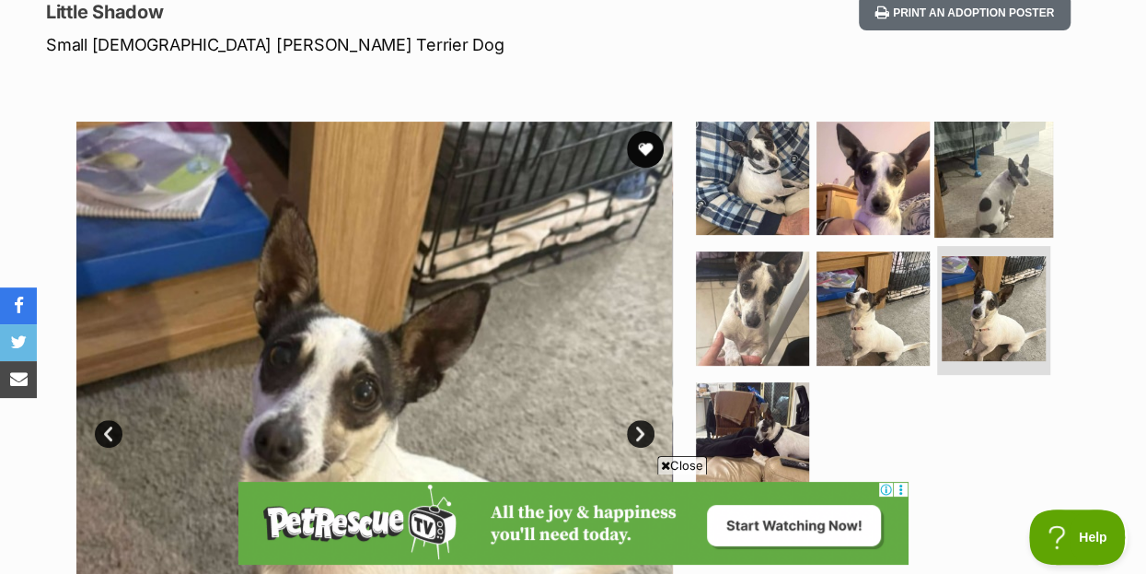
click at [1012, 158] on img at bounding box center [993, 177] width 119 height 119
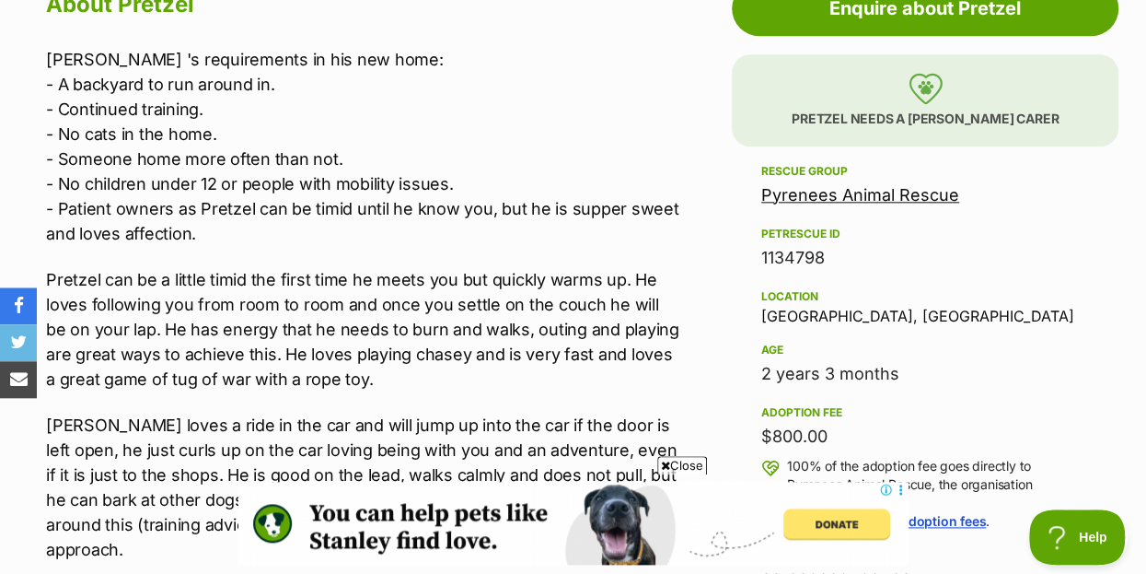
scroll to position [895, 0]
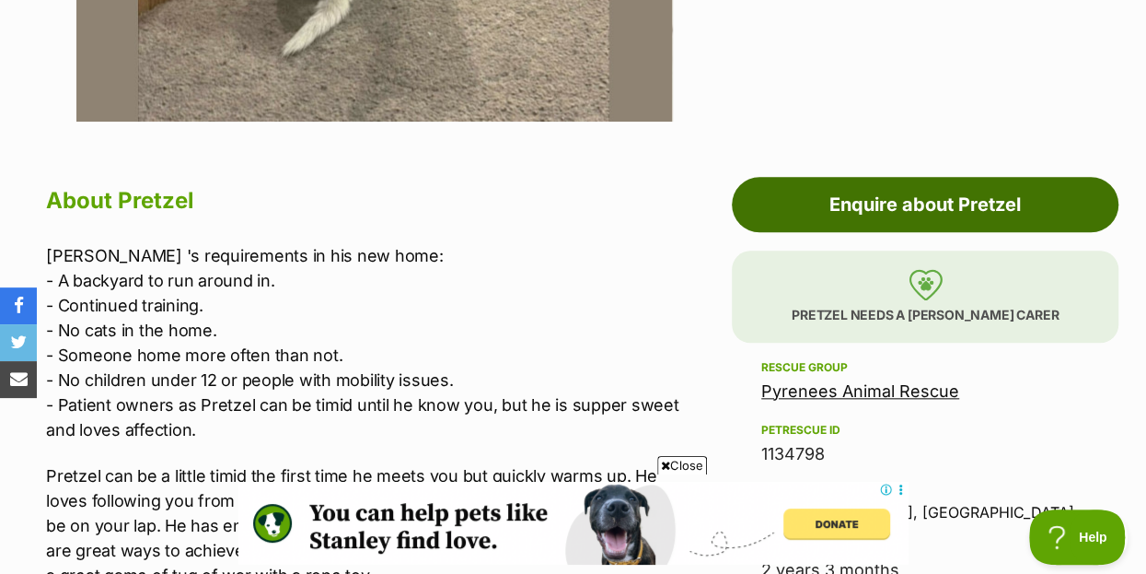
click at [908, 177] on link "Enquire about Pretzel" at bounding box center [925, 204] width 387 height 55
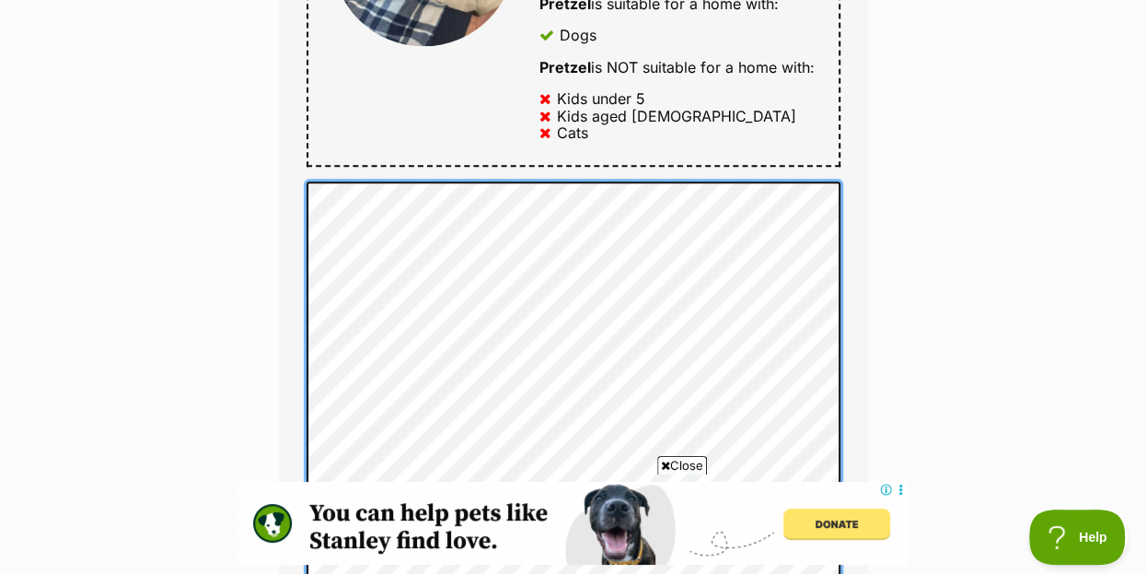
scroll to position [934, 0]
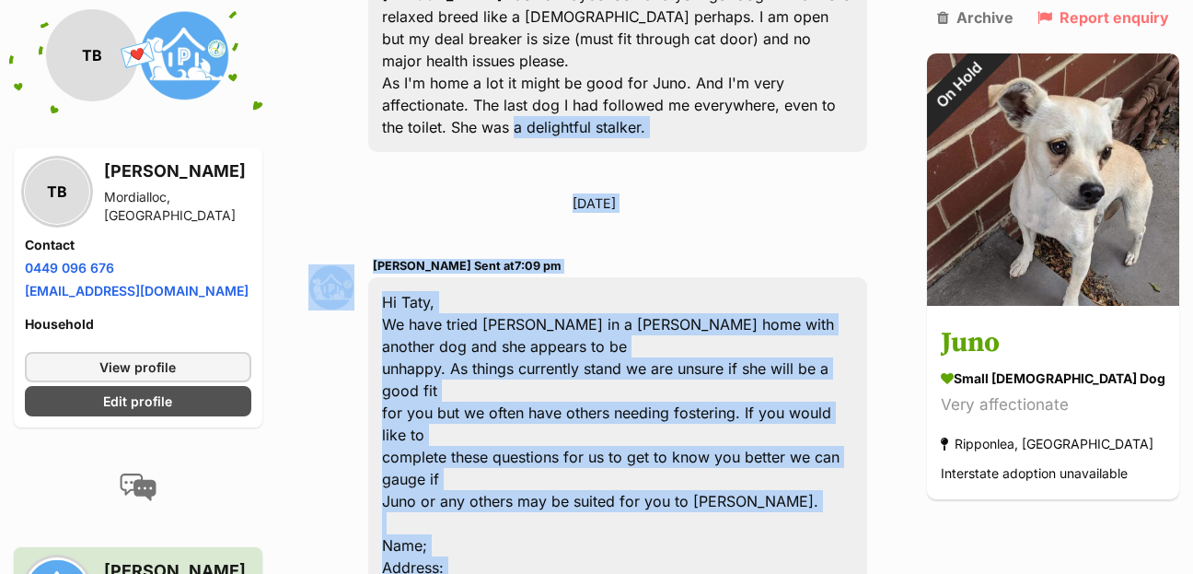
scroll to position [1056, 0]
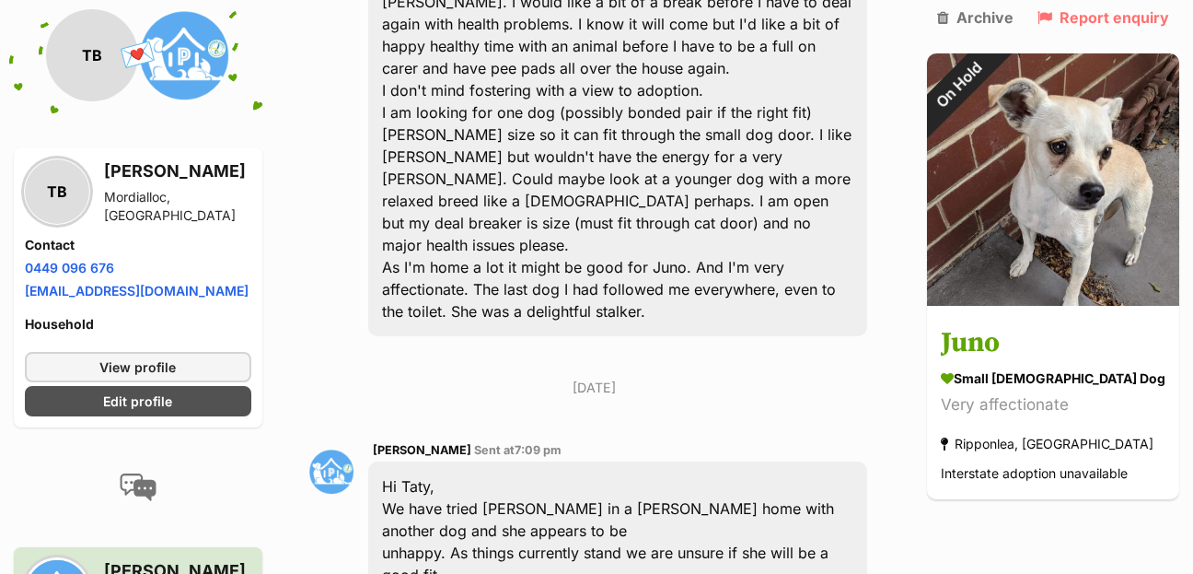
drag, startPoint x: 507, startPoint y: 410, endPoint x: 387, endPoint y: 527, distance: 168.0
copy div "Name; Address: Phone number: Email: 1) Do you have other animals in the home (p…"
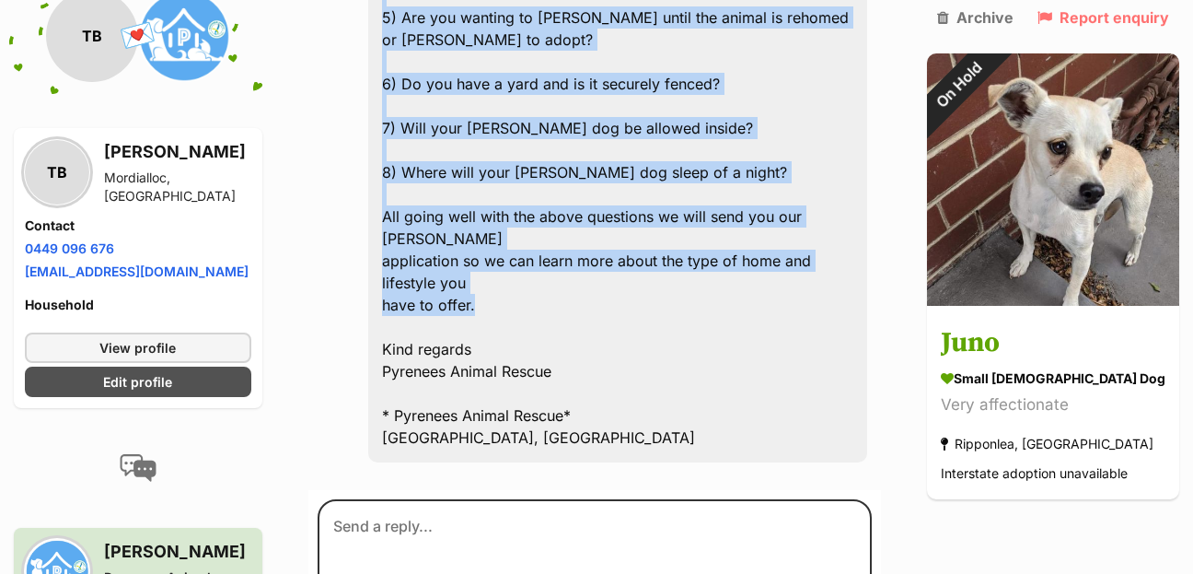
scroll to position [2349, 0]
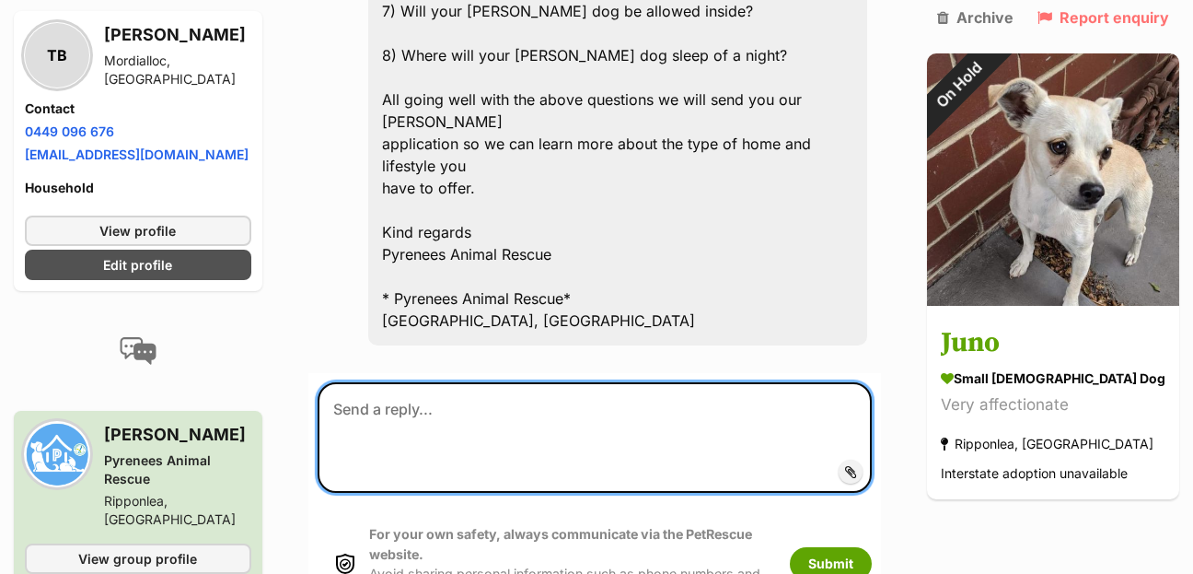
click at [365, 382] on textarea at bounding box center [595, 437] width 554 height 110
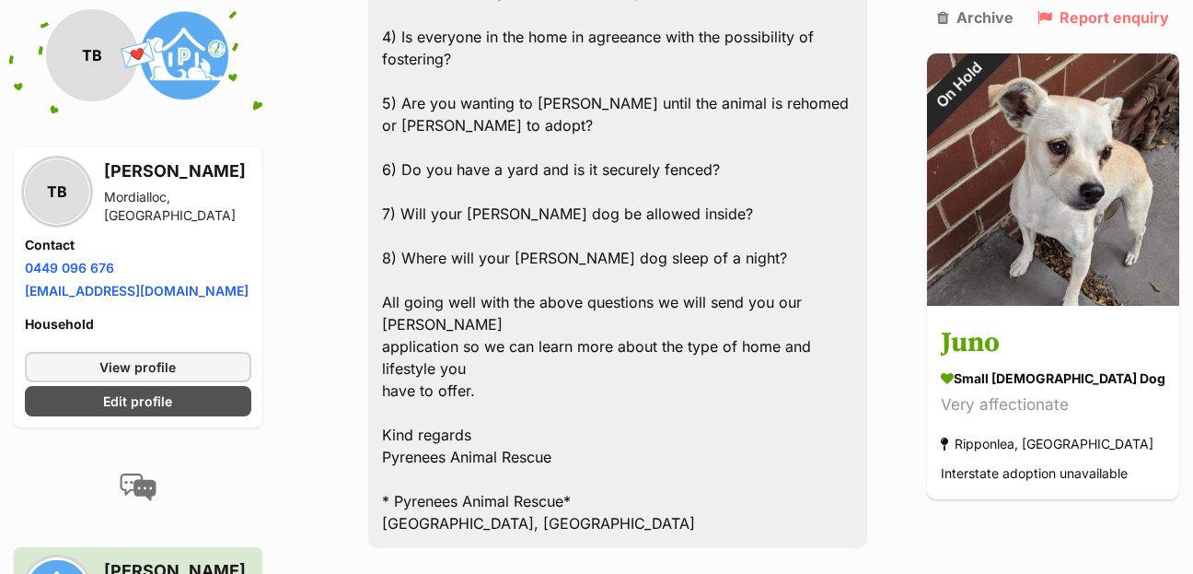
scroll to position [2249, 0]
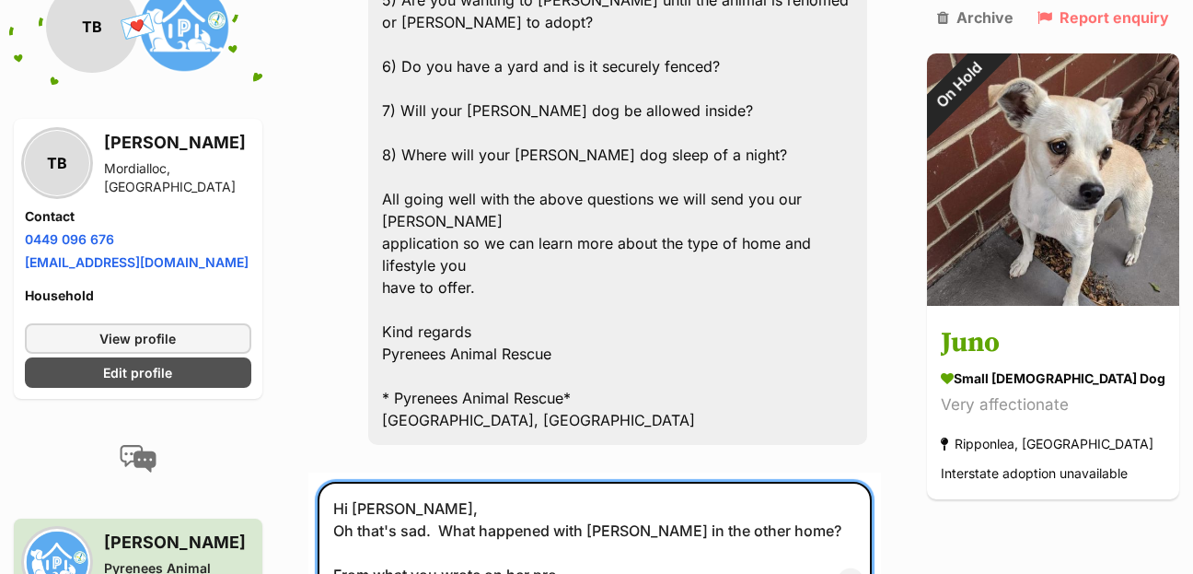
click at [456, 482] on textarea "Hi Susan, Oh that's sad. What happened with Juno in the other home? From what y…" at bounding box center [595, 542] width 554 height 120
click at [639, 482] on textarea "Hi Susan, Oh that's sad. What happened with Juno in the other home? From what y…" at bounding box center [595, 542] width 554 height 120
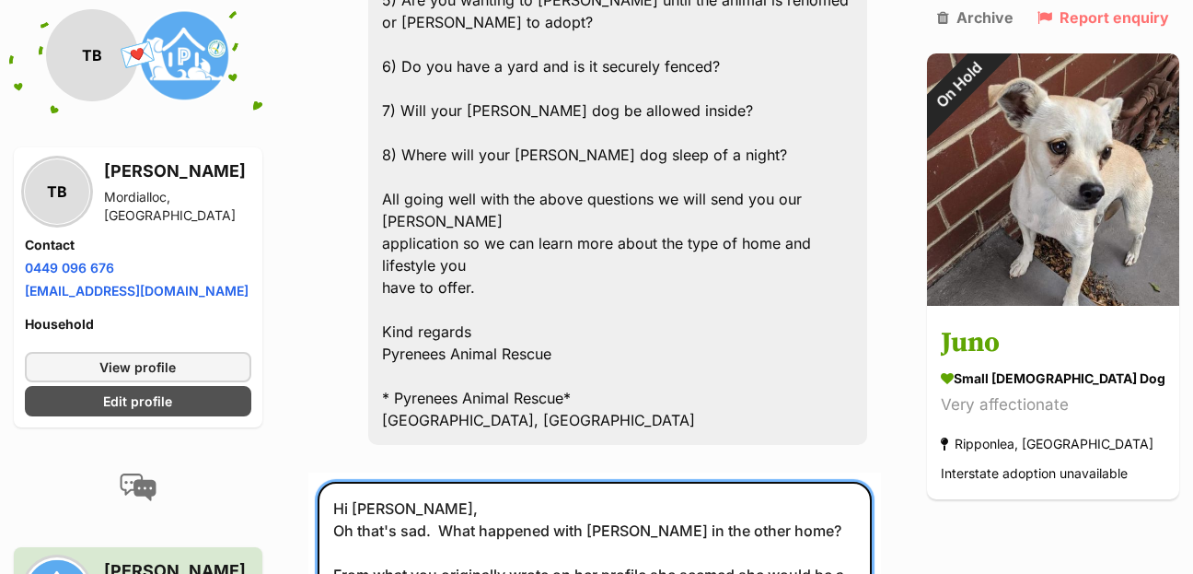
scroll to position [8, 0]
paste textarea "Name; Address: Phone number: Email: 1) Do you have other animals in the home (p…"
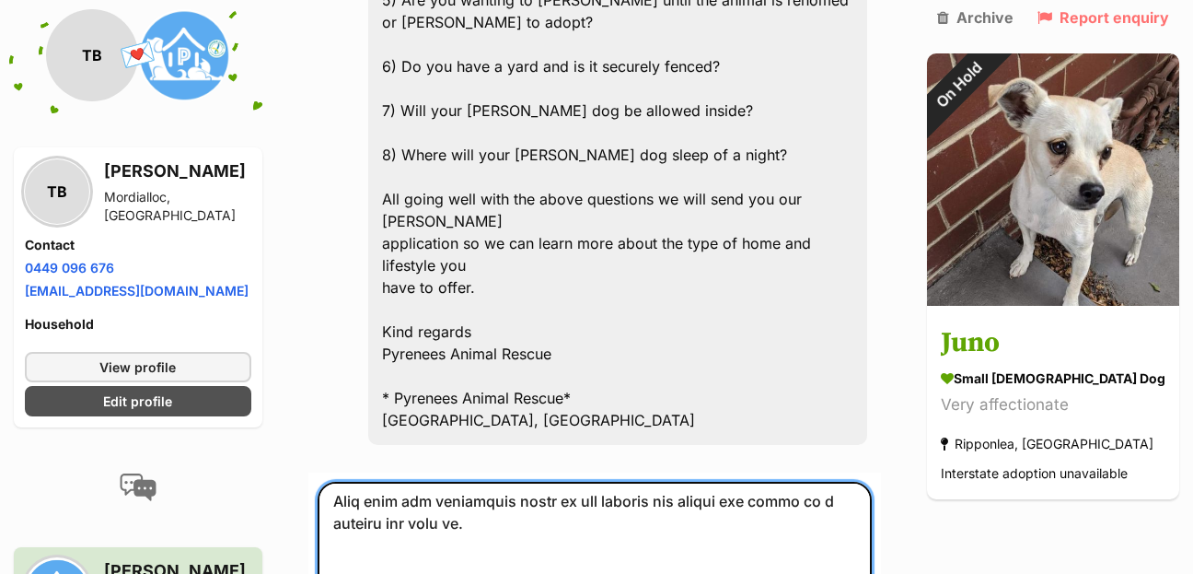
scroll to position [68, 0]
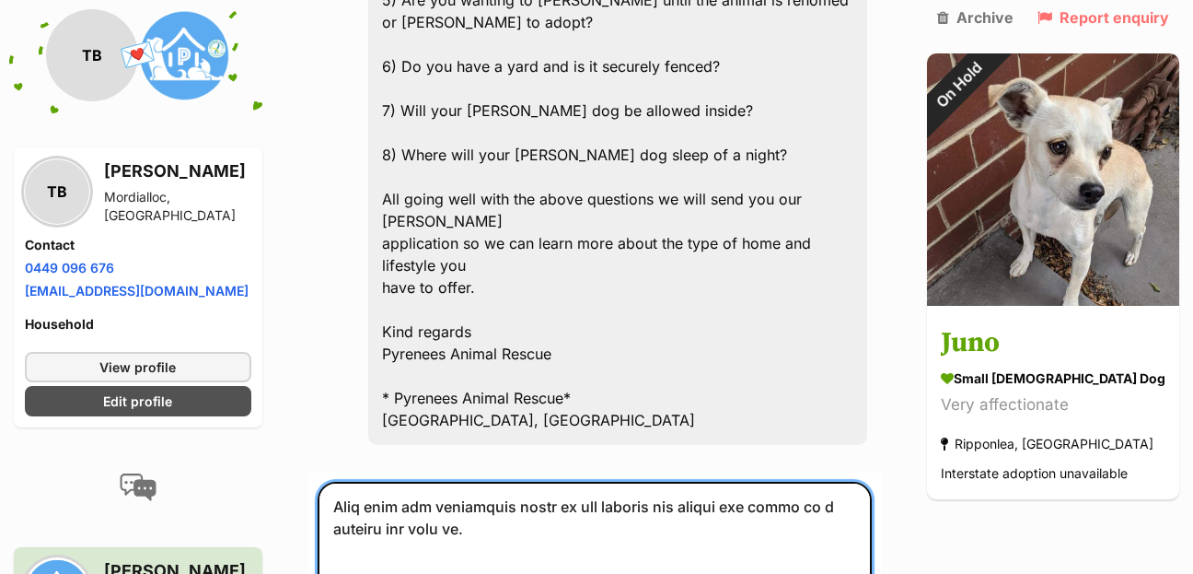
paste textarea "Juno requires the following in her new home: - A foster family (we will help yo…"
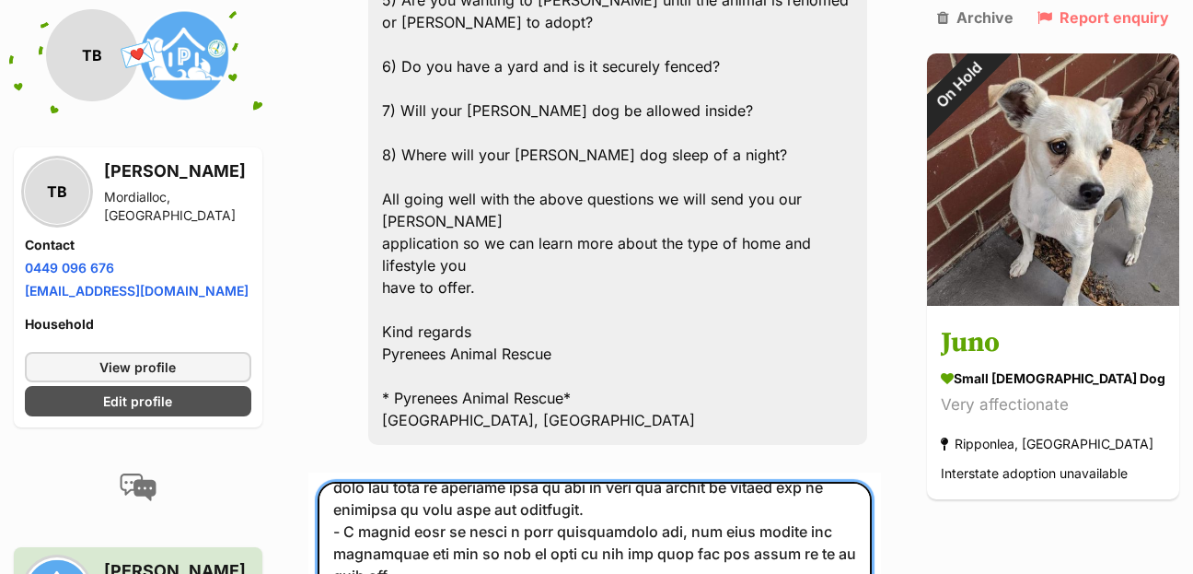
scroll to position [247, 0]
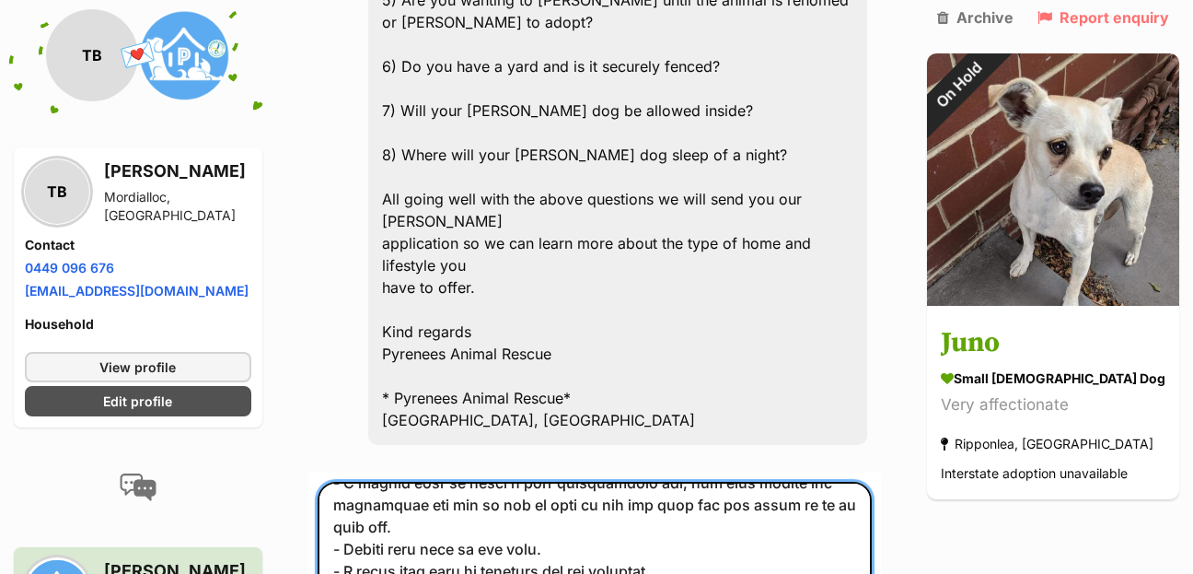
drag, startPoint x: 342, startPoint y: 319, endPoint x: 601, endPoint y: 377, distance: 264.9
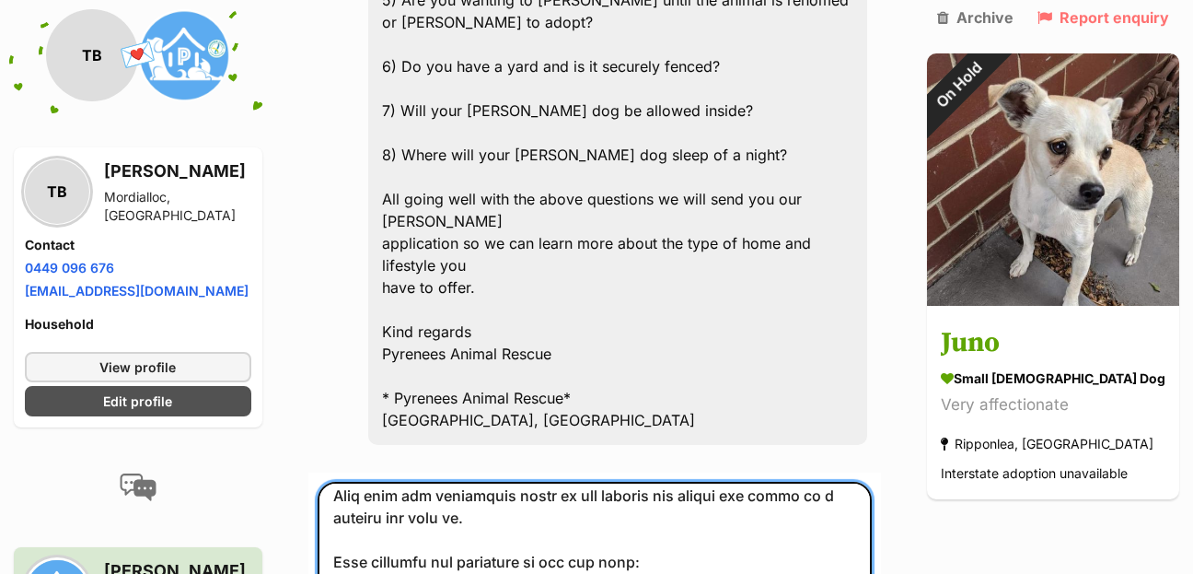
scroll to position [33, 0]
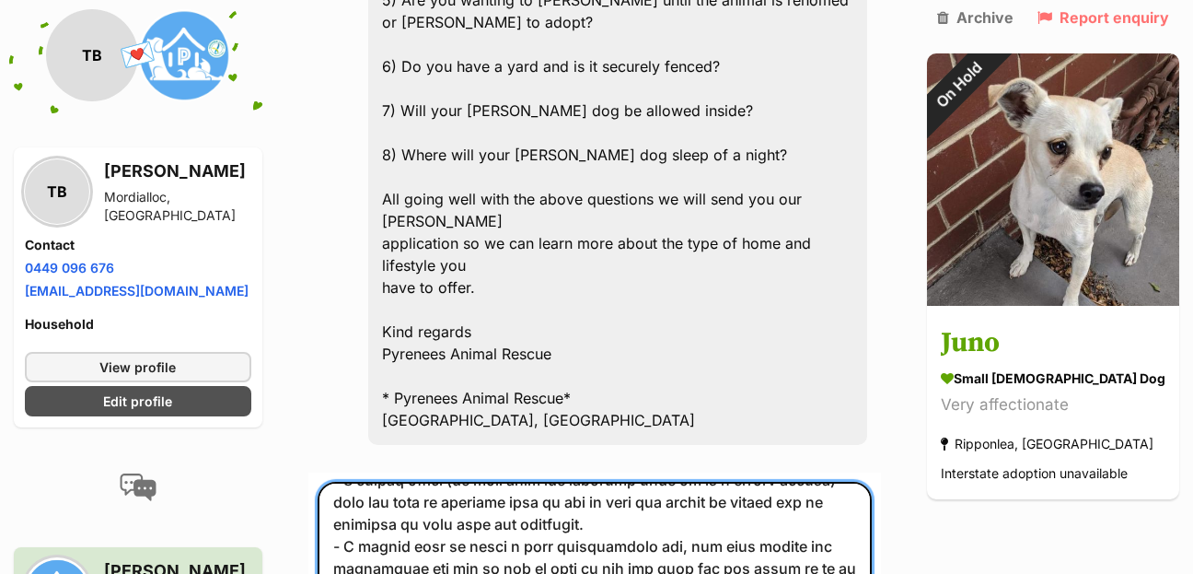
scroll to position [290, 0]
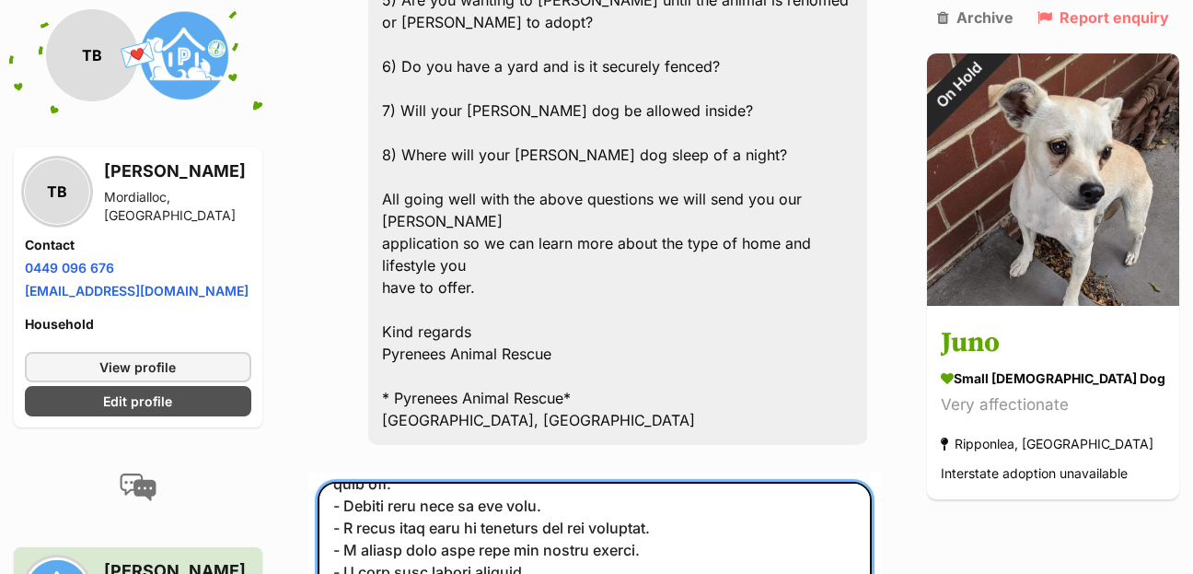
drag, startPoint x: 342, startPoint y: 390, endPoint x: 560, endPoint y: 336, distance: 224.0
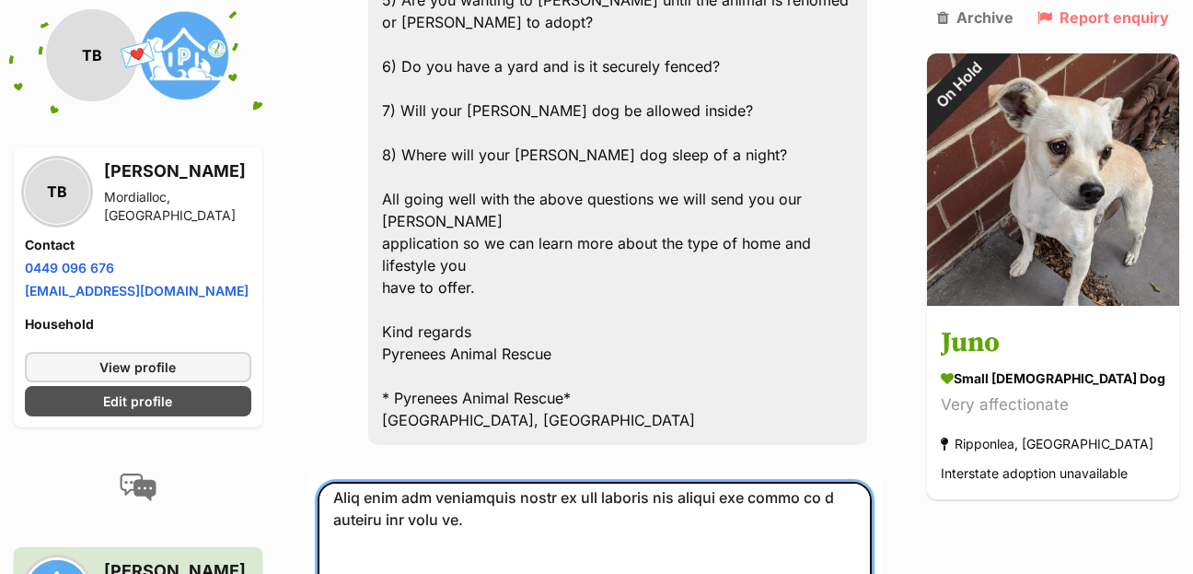
scroll to position [41, 0]
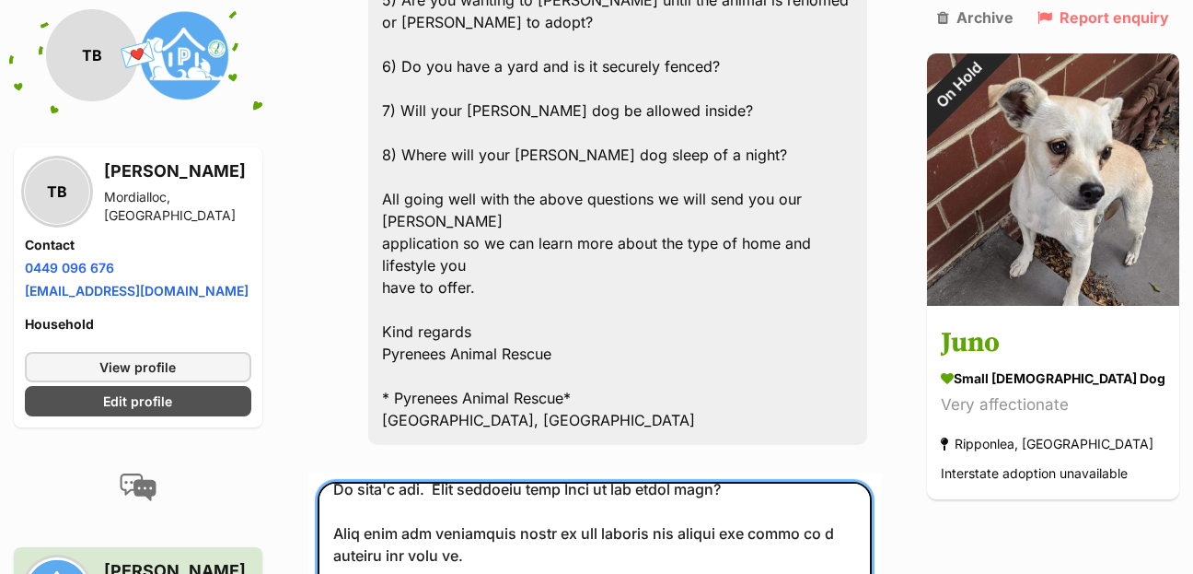
paste textarea "- A foster family (we will help you register with us as a foster family) with t…"
drag, startPoint x: 665, startPoint y: 432, endPoint x: 333, endPoint y: 387, distance: 334.5
paste textarea "- A foster family (we will help you register with us as a foster family) with t…"
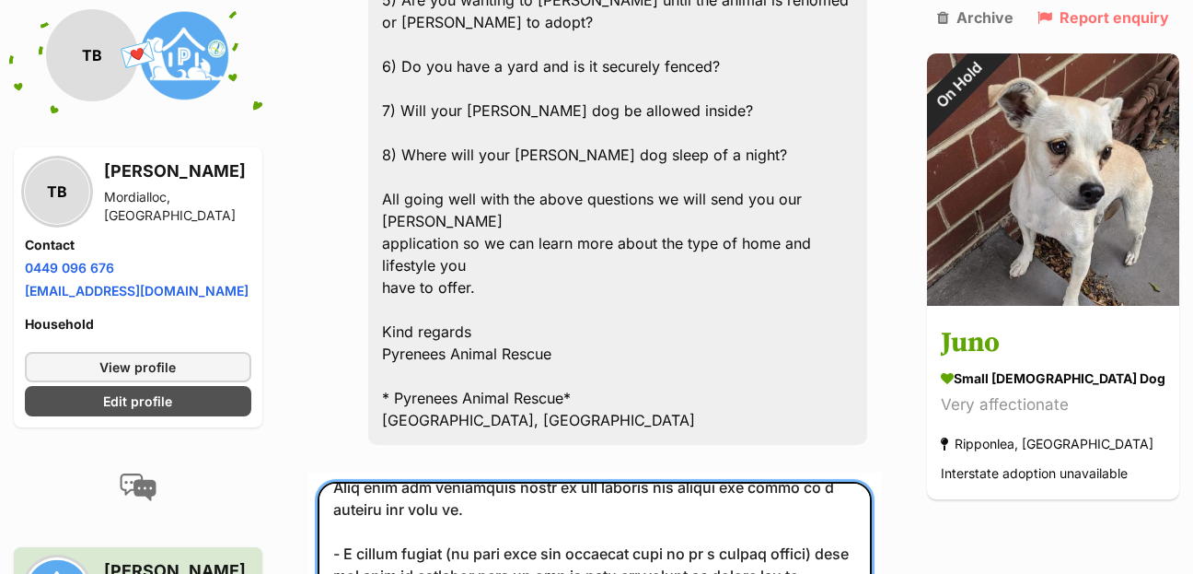
scroll to position [36, 0]
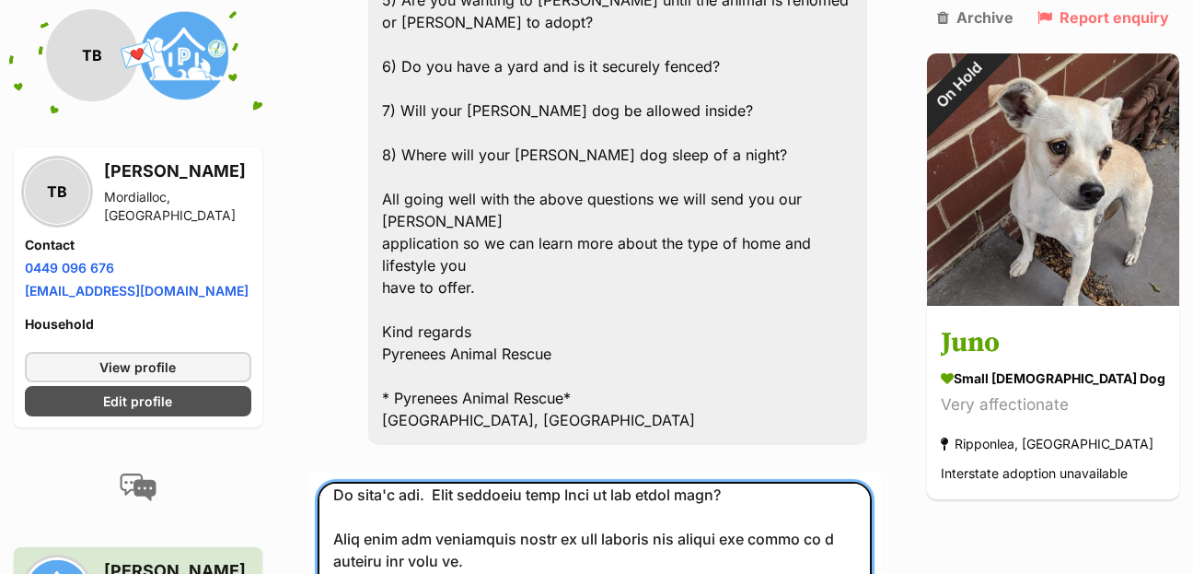
paste textarea "Juno requires the following in her new home:"
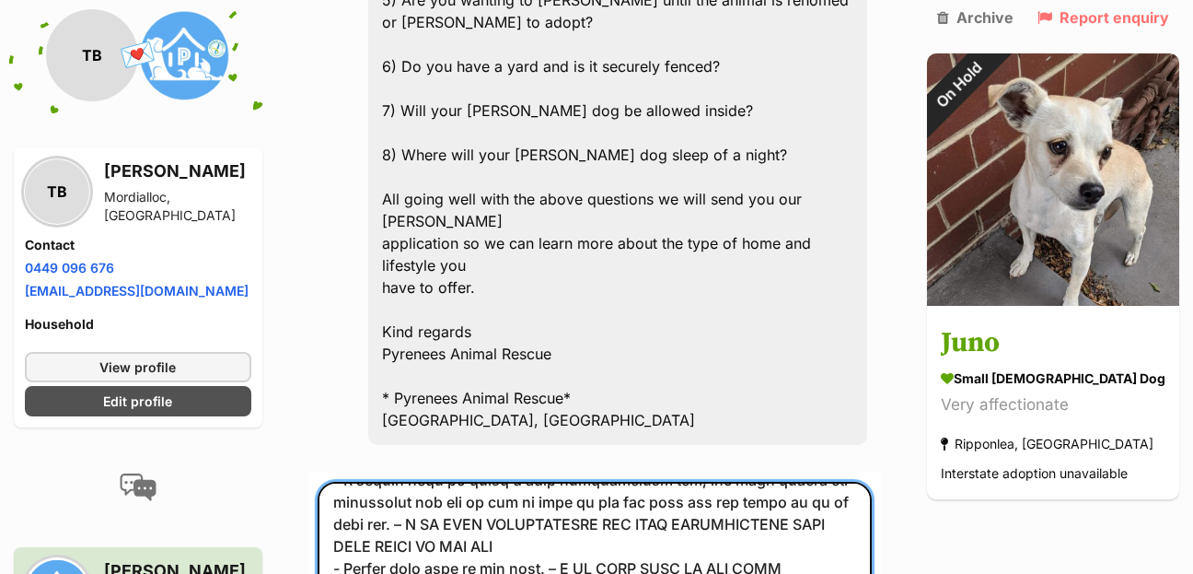
scroll to position [356, 0]
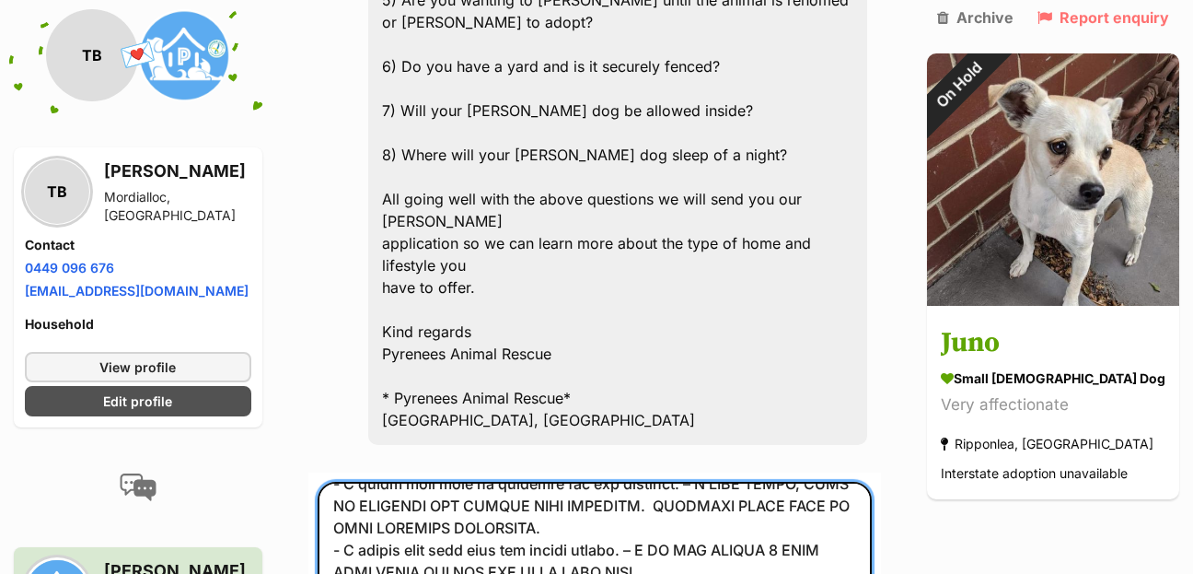
drag, startPoint x: 831, startPoint y: 288, endPoint x: 786, endPoint y: 290, distance: 45.1
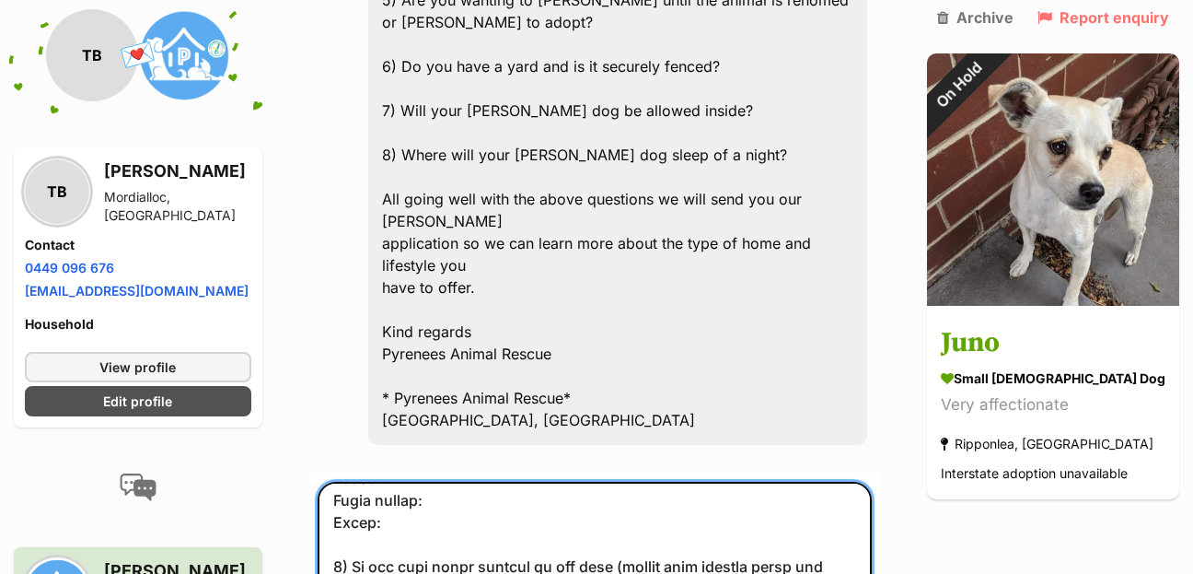
scroll to position [463, 0]
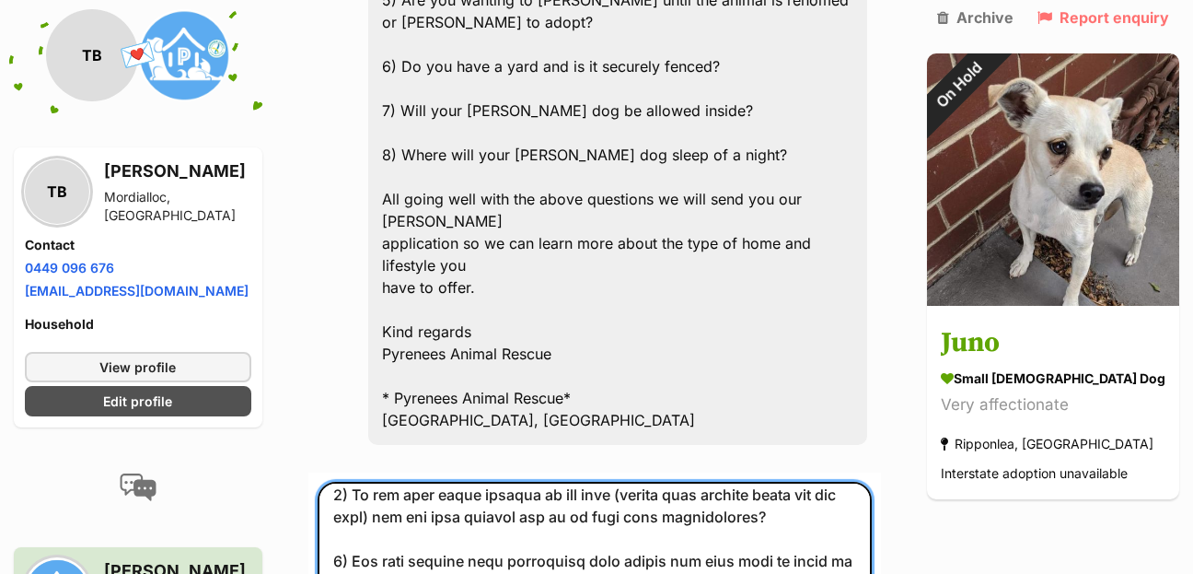
scroll to position [570, 0]
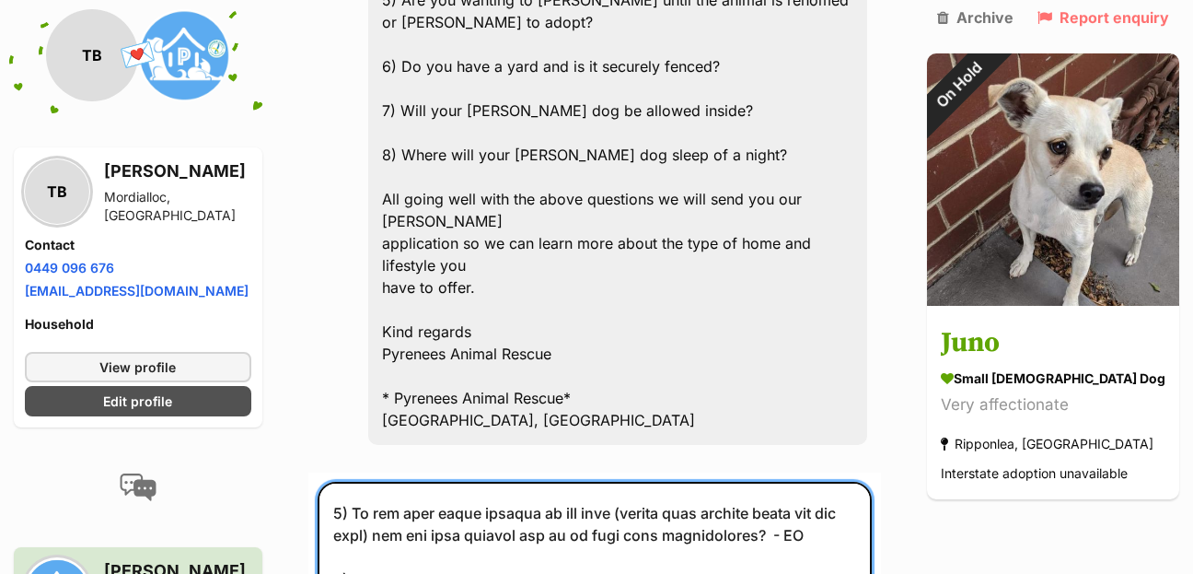
scroll to position [677, 0]
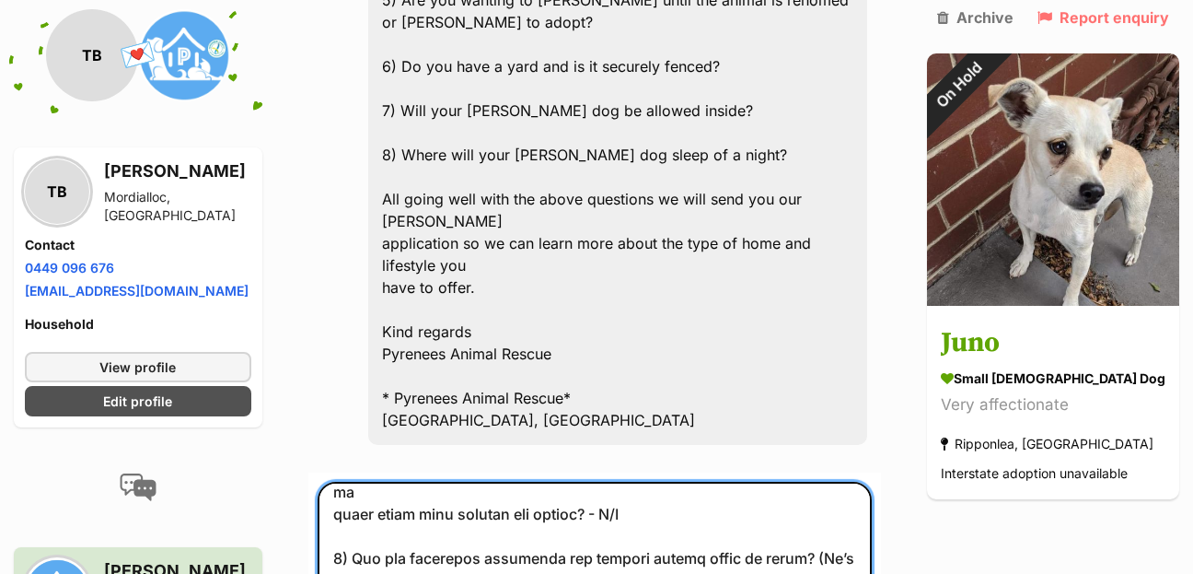
scroll to position [783, 0]
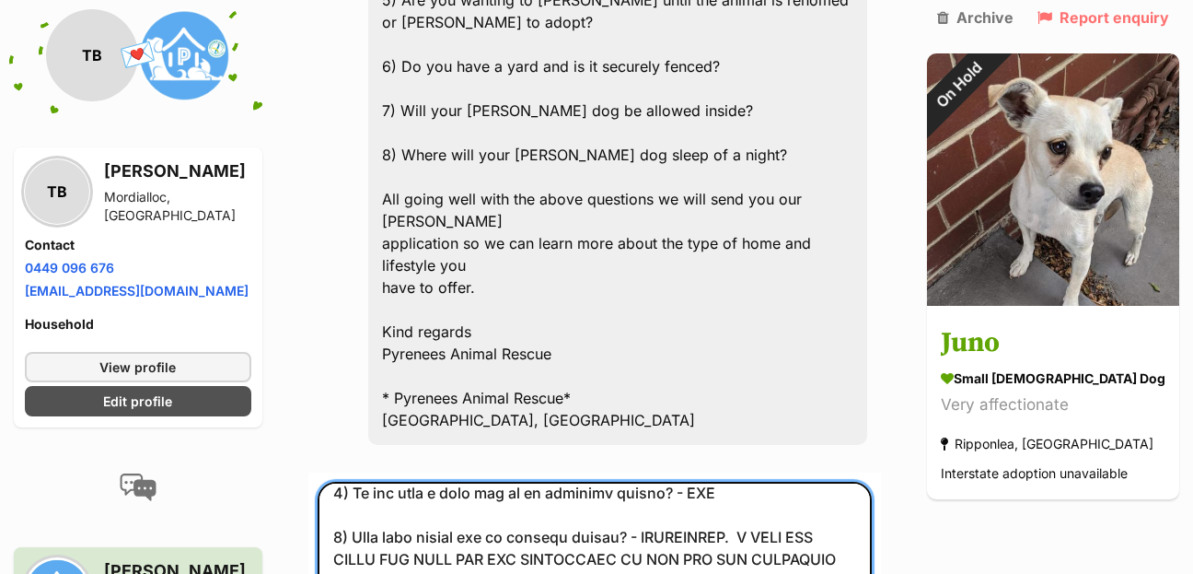
scroll to position [1105, 0]
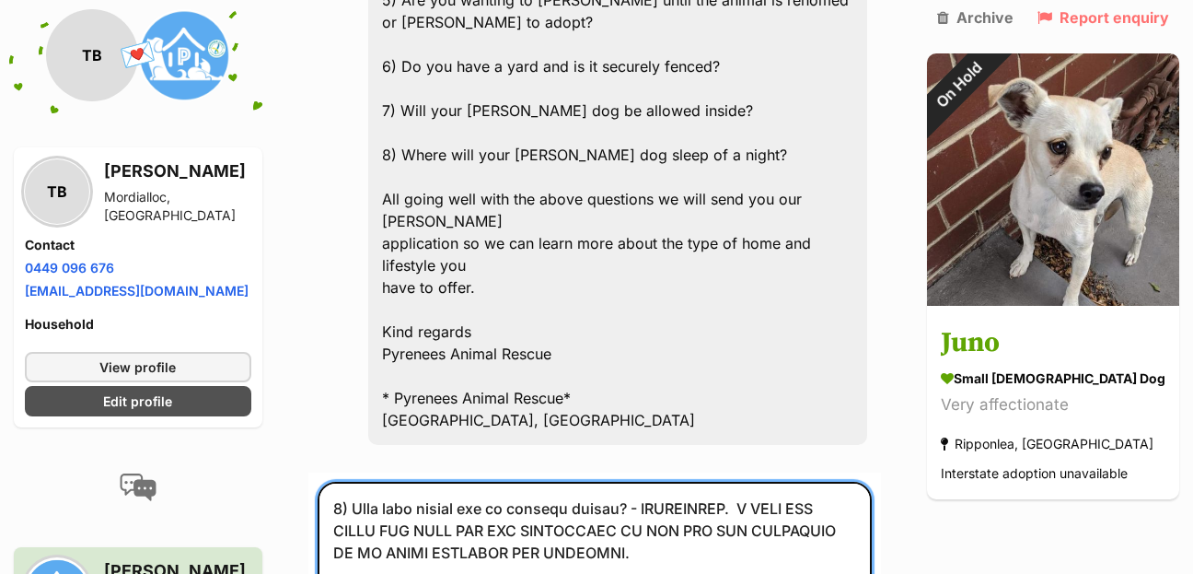
drag, startPoint x: 447, startPoint y: 468, endPoint x: 326, endPoint y: 422, distance: 129.1
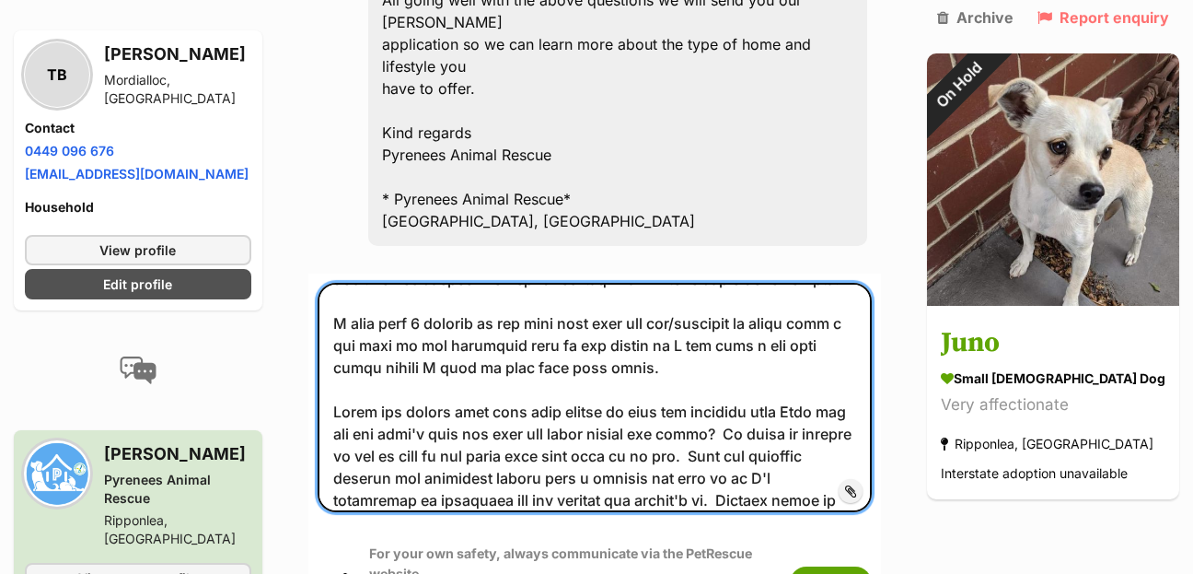
scroll to position [1378, 0]
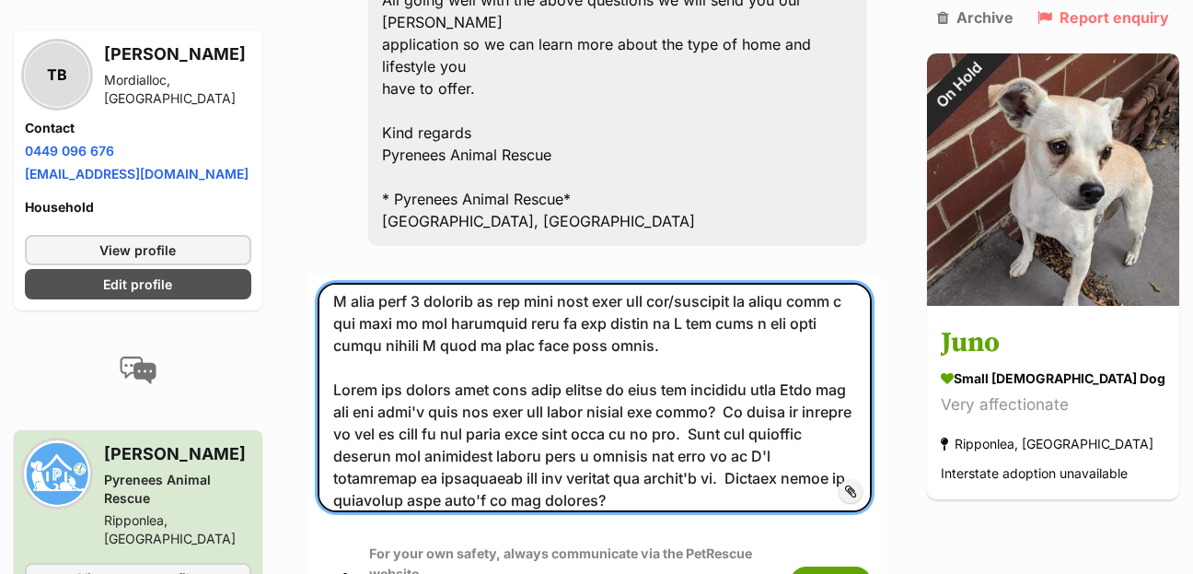
click at [369, 283] on textarea at bounding box center [595, 397] width 554 height 229
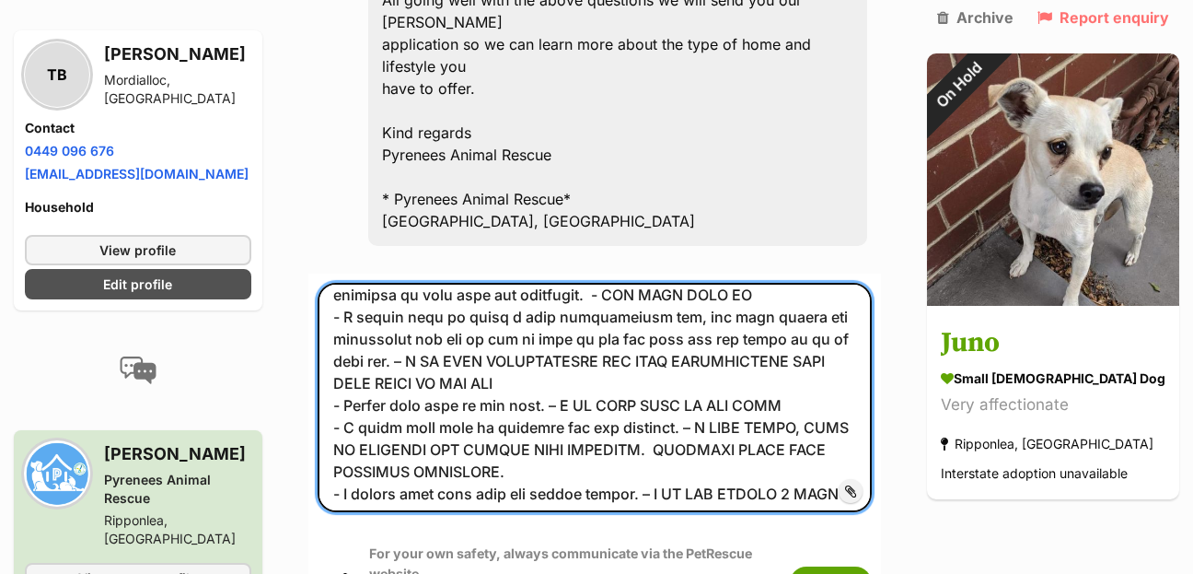
scroll to position [320, 0]
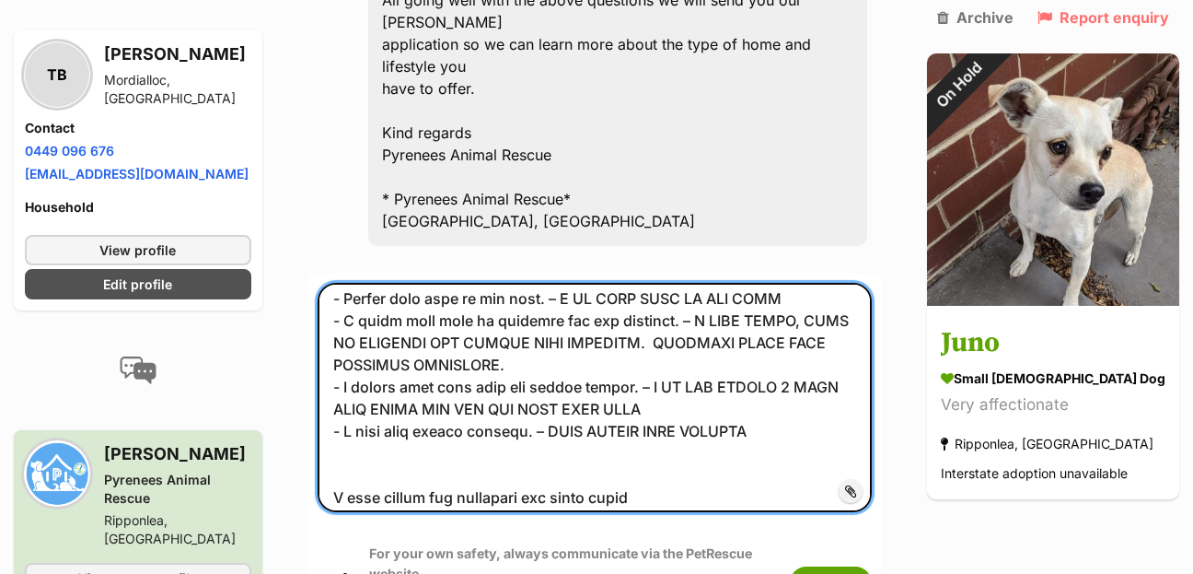
click at [731, 283] on textarea at bounding box center [595, 397] width 554 height 229
click at [625, 283] on textarea at bounding box center [595, 397] width 554 height 229
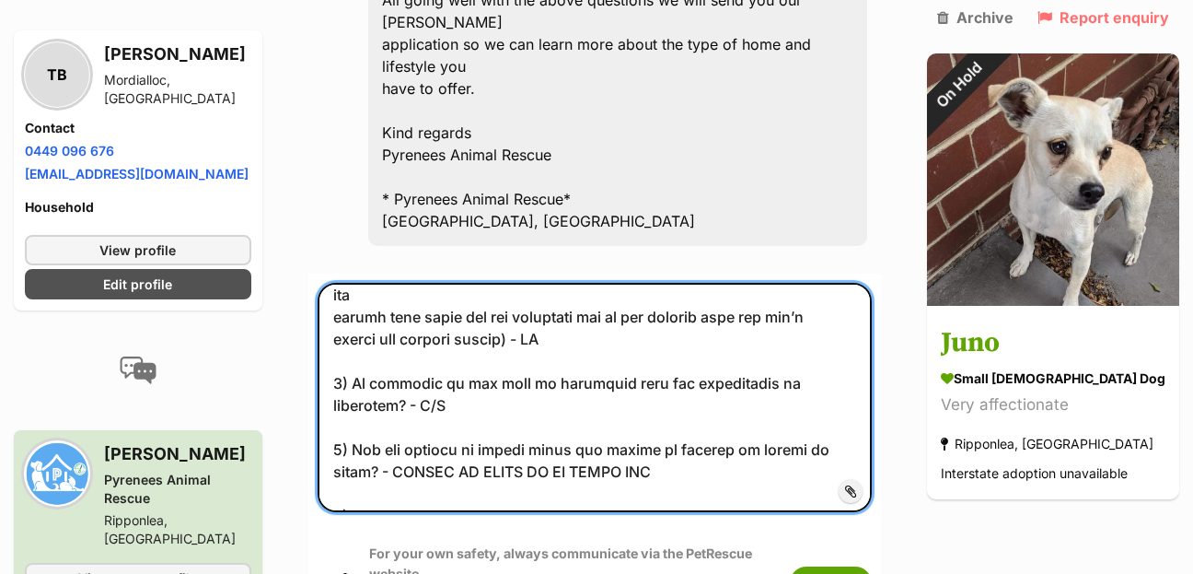
scroll to position [961, 0]
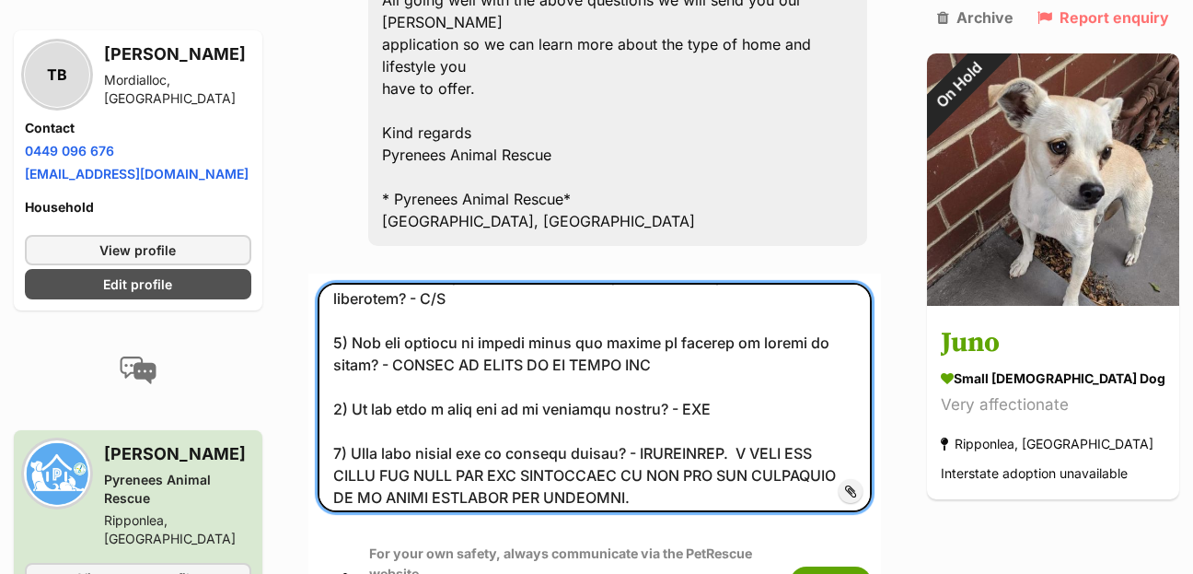
click at [627, 283] on textarea at bounding box center [595, 397] width 554 height 229
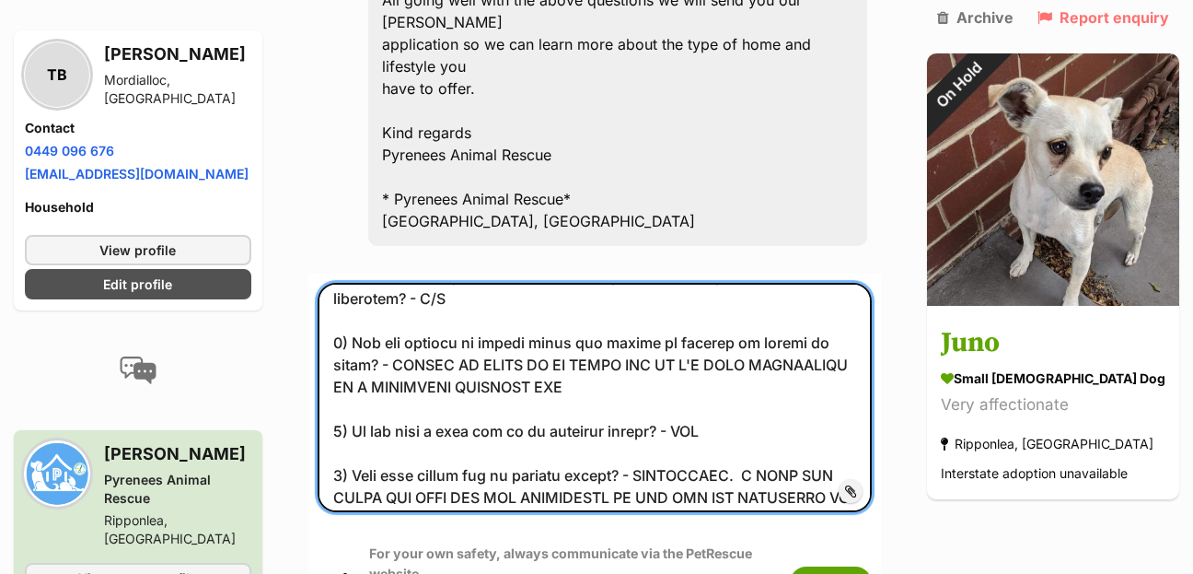
click at [732, 283] on textarea at bounding box center [595, 397] width 554 height 229
click at [652, 283] on textarea at bounding box center [595, 397] width 554 height 229
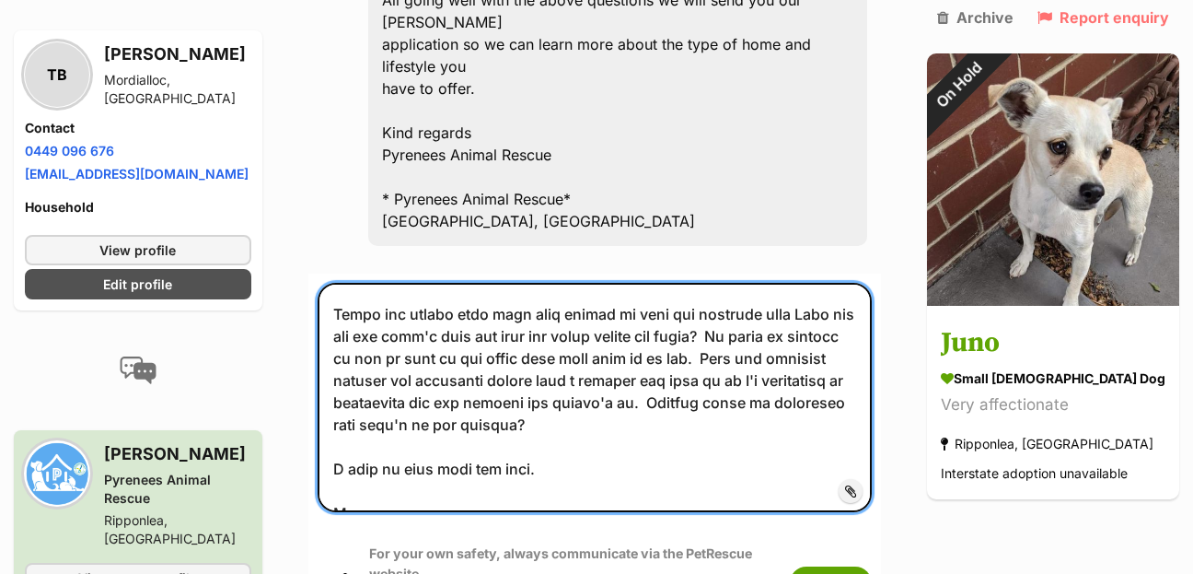
scroll to position [1480, 0]
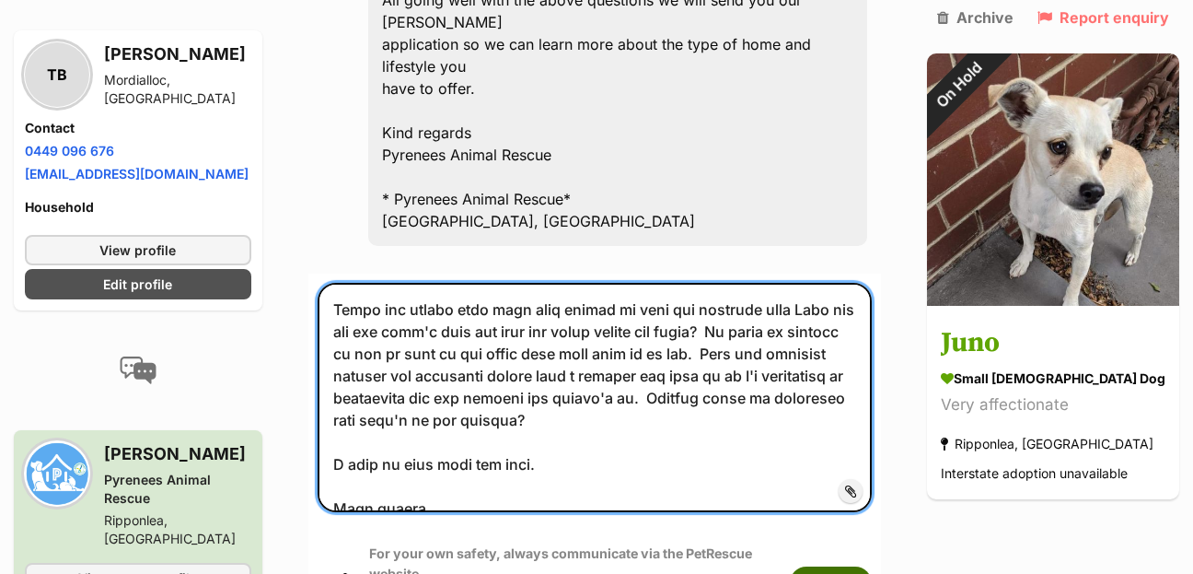
type textarea "Hi Susan, Oh that's sad. What happened with Juno in the other home? From what y…"
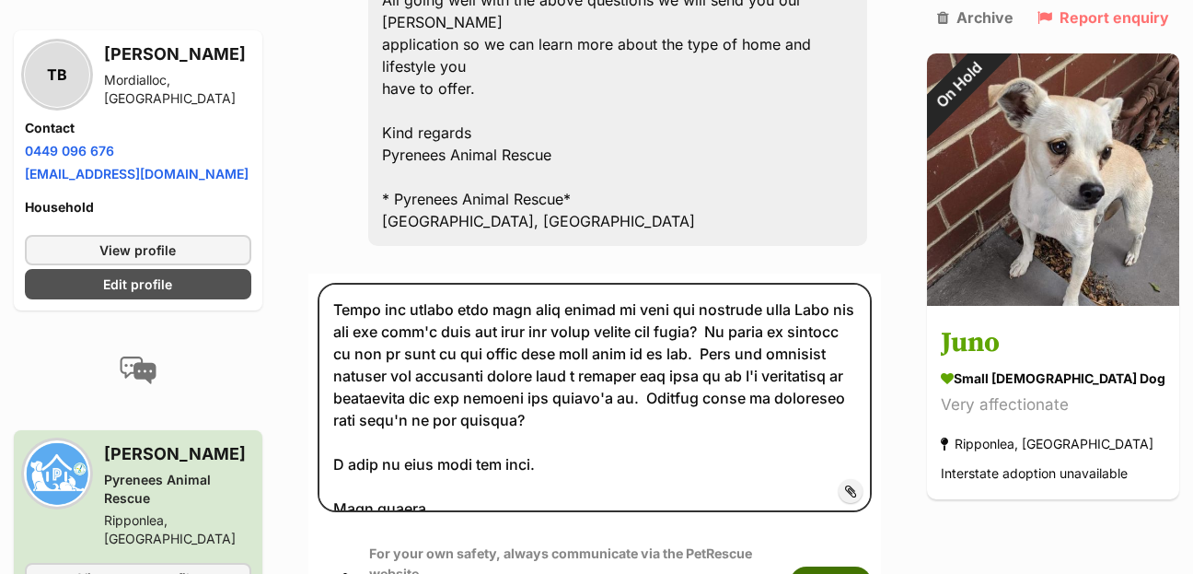
click at [872, 566] on button "Submit" at bounding box center [831, 582] width 82 height 33
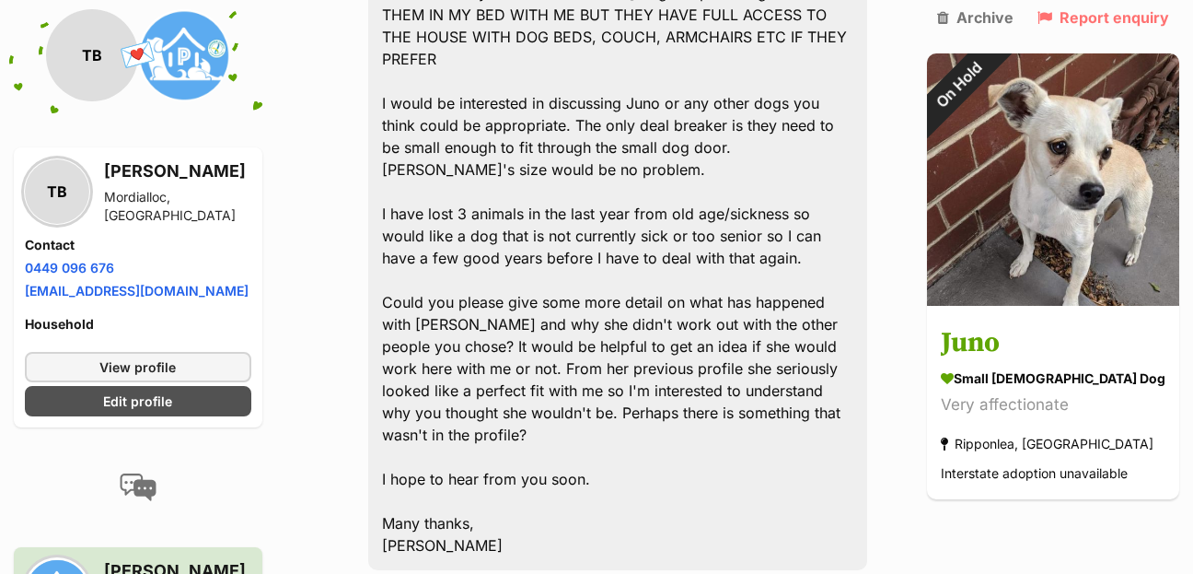
drag, startPoint x: 437, startPoint y: 468, endPoint x: 258, endPoint y: 148, distance: 366.5
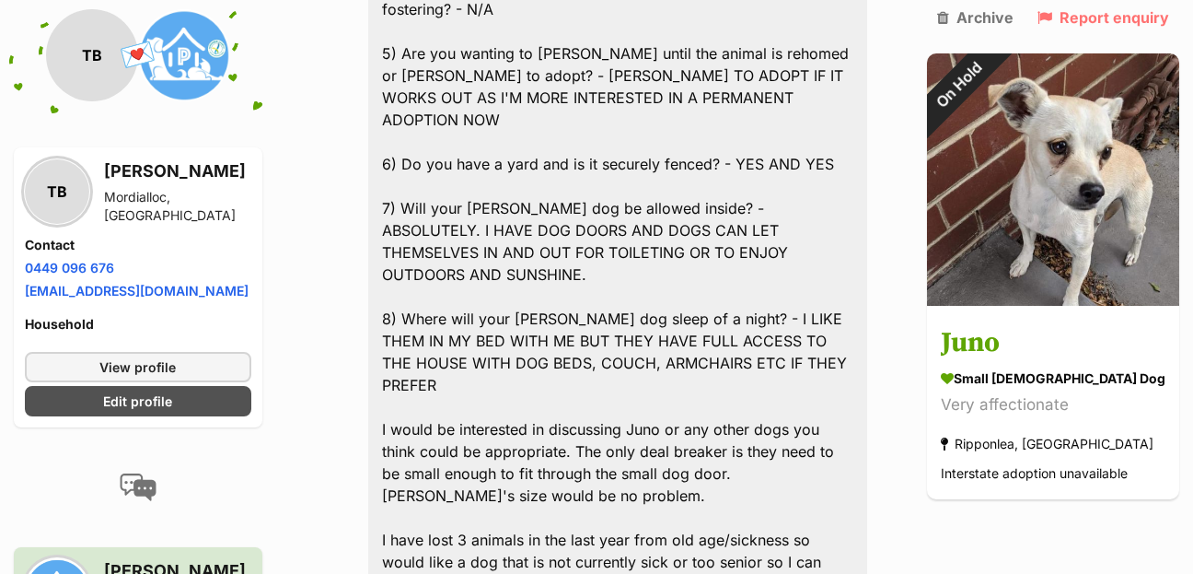
scroll to position [3778, 0]
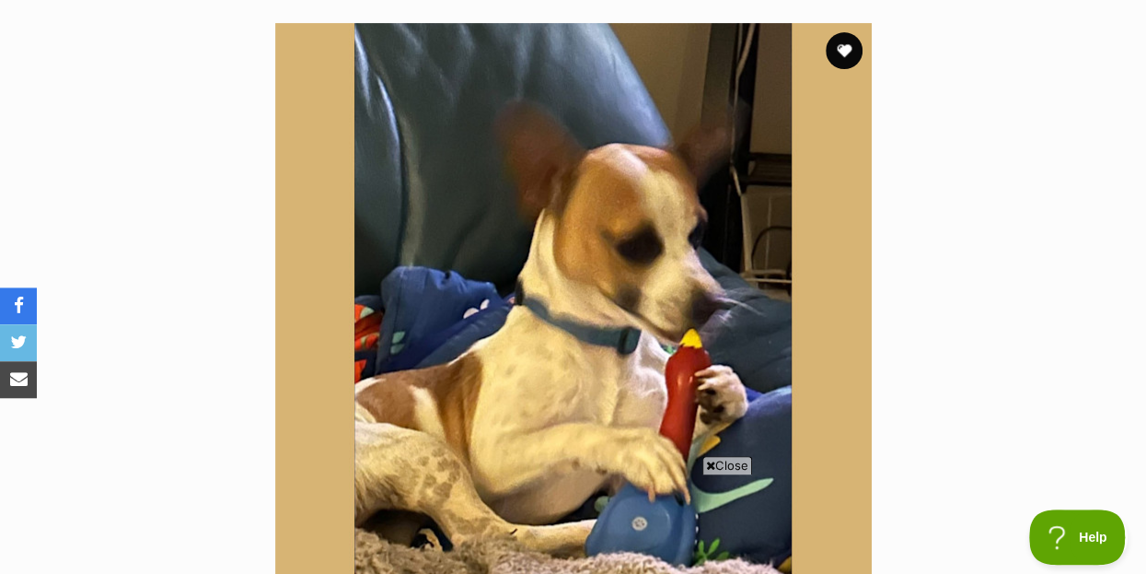
scroll to position [298, 0]
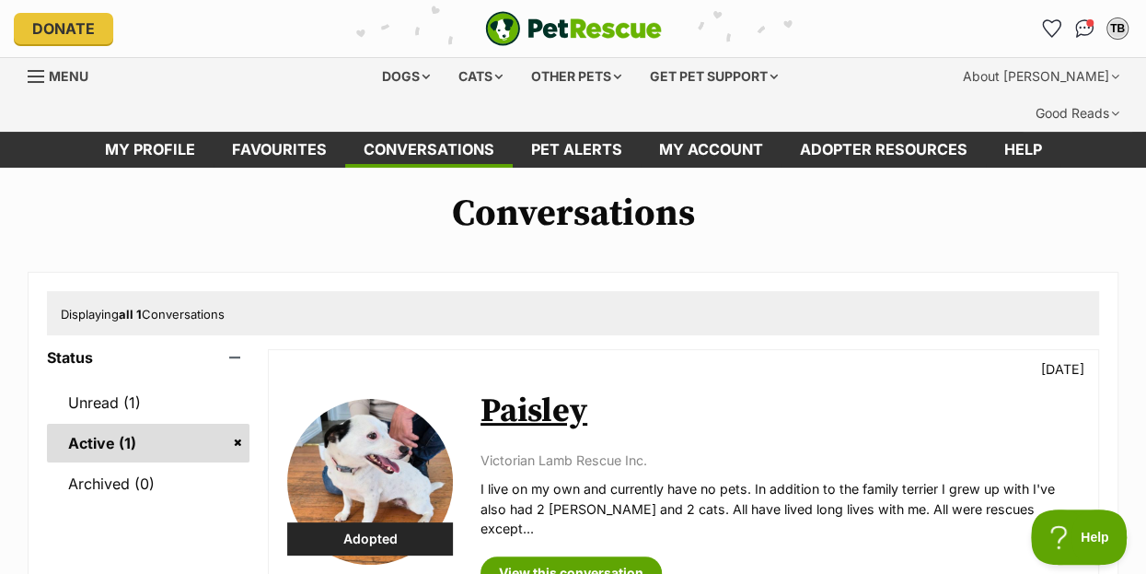
click at [373, 431] on img at bounding box center [370, 482] width 166 height 166
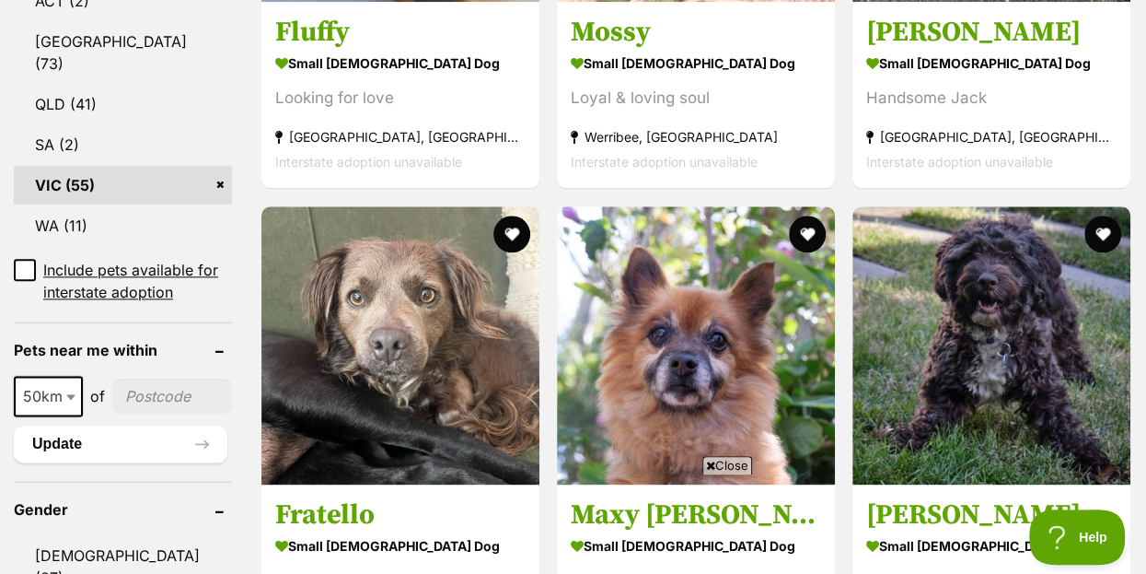
scroll to position [1193, 0]
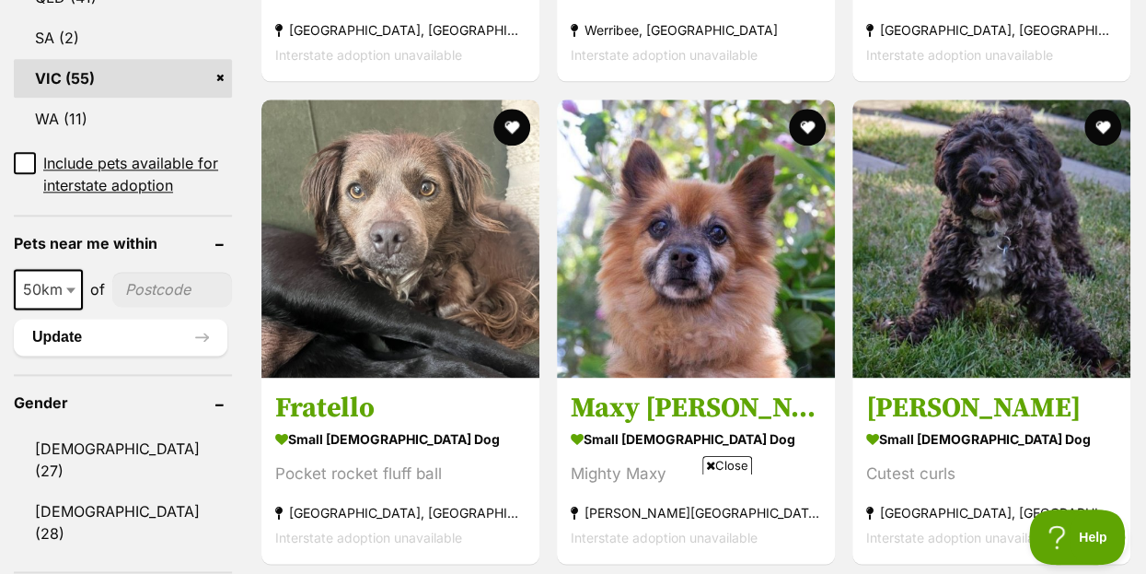
click at [166, 272] on input"] "postcode" at bounding box center [172, 289] width 120 height 35
type input"] "3195"
click at [84, 319] on button "Update" at bounding box center [121, 337] width 214 height 37
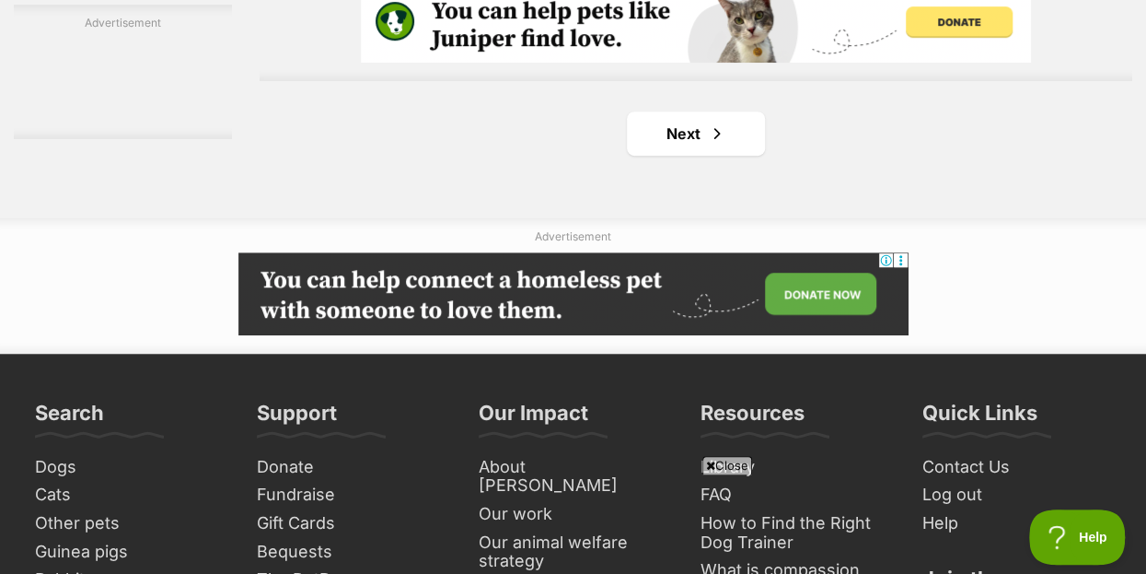
scroll to position [4474, 0]
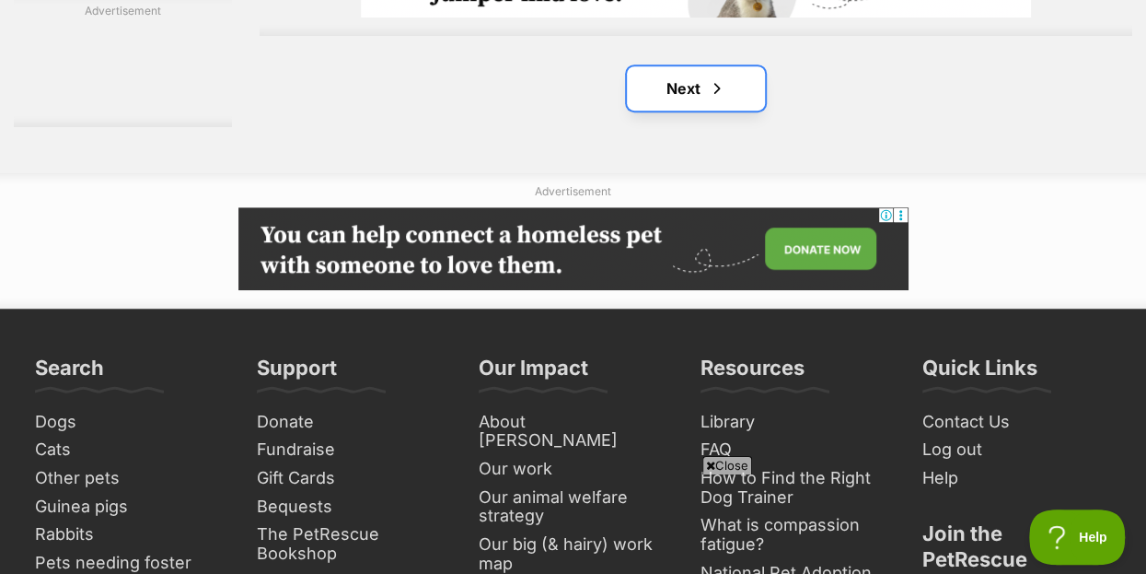
click at [712, 77] on span "Next page" at bounding box center [717, 88] width 18 height 22
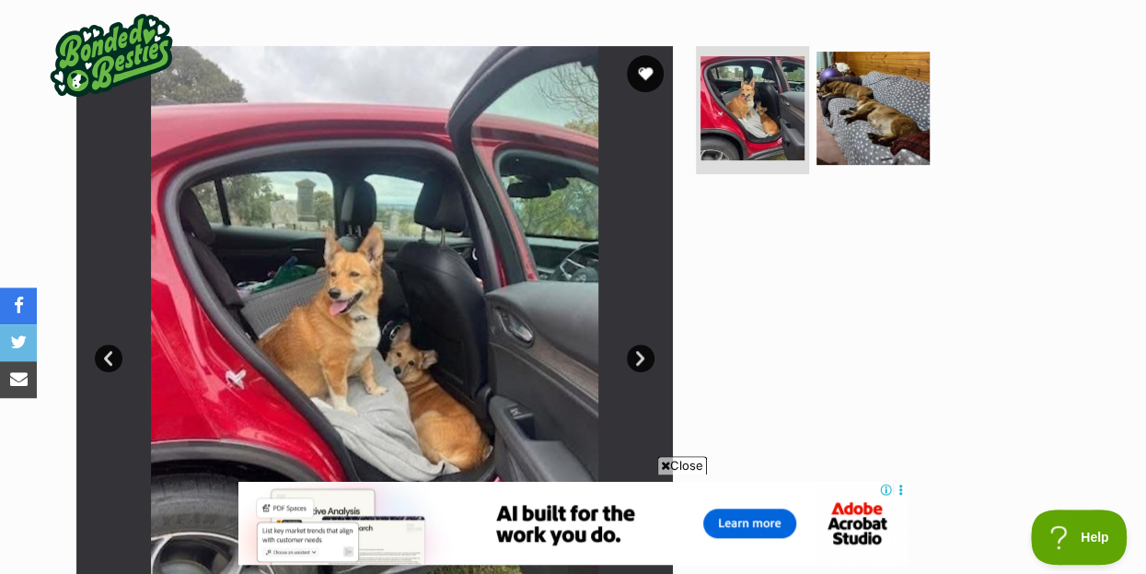
scroll to position [398, 0]
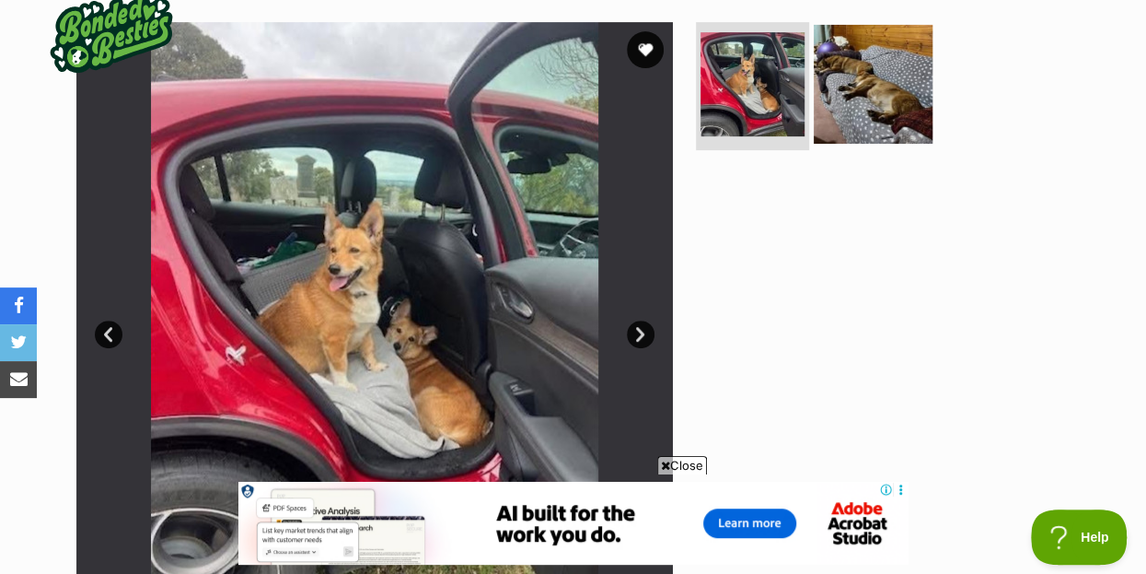
click at [876, 25] on img at bounding box center [873, 83] width 119 height 119
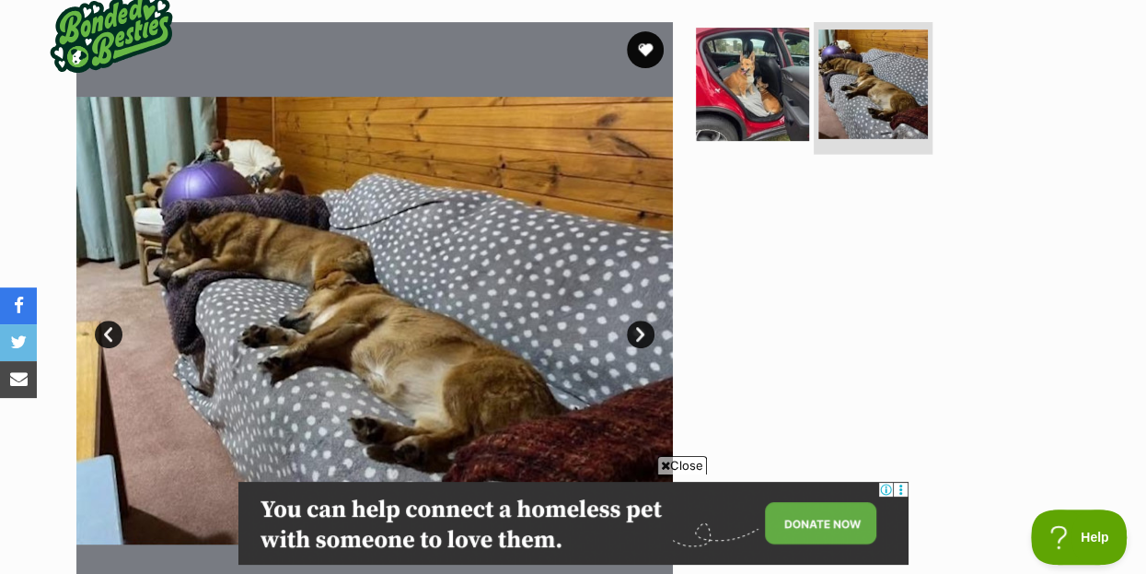
click at [872, 56] on img at bounding box center [873, 84] width 110 height 110
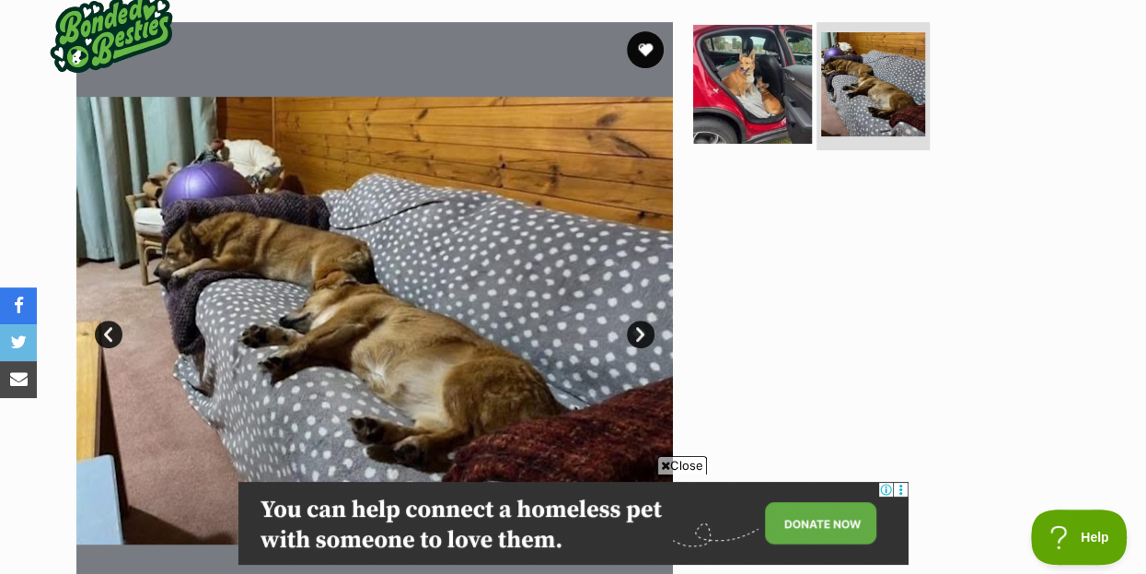
click at [752, 55] on img at bounding box center [752, 83] width 119 height 119
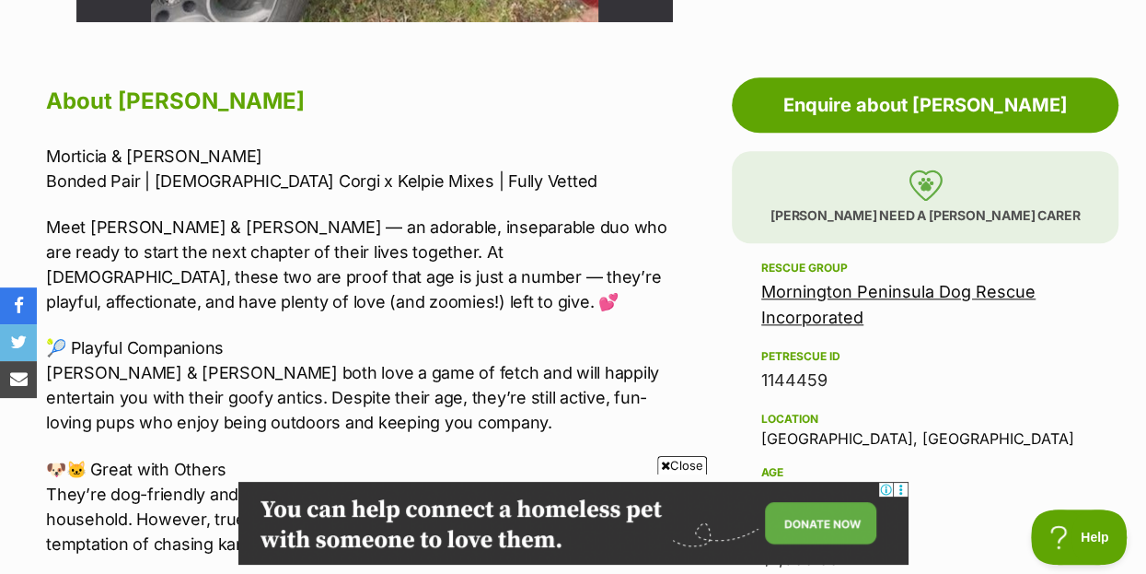
scroll to position [0, 0]
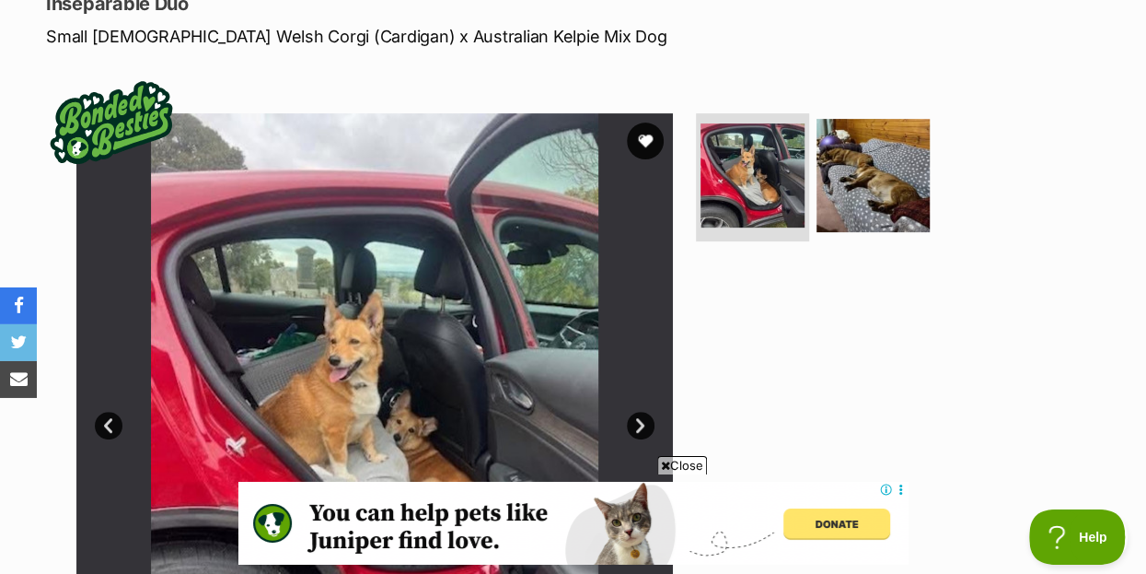
scroll to position [298, 0]
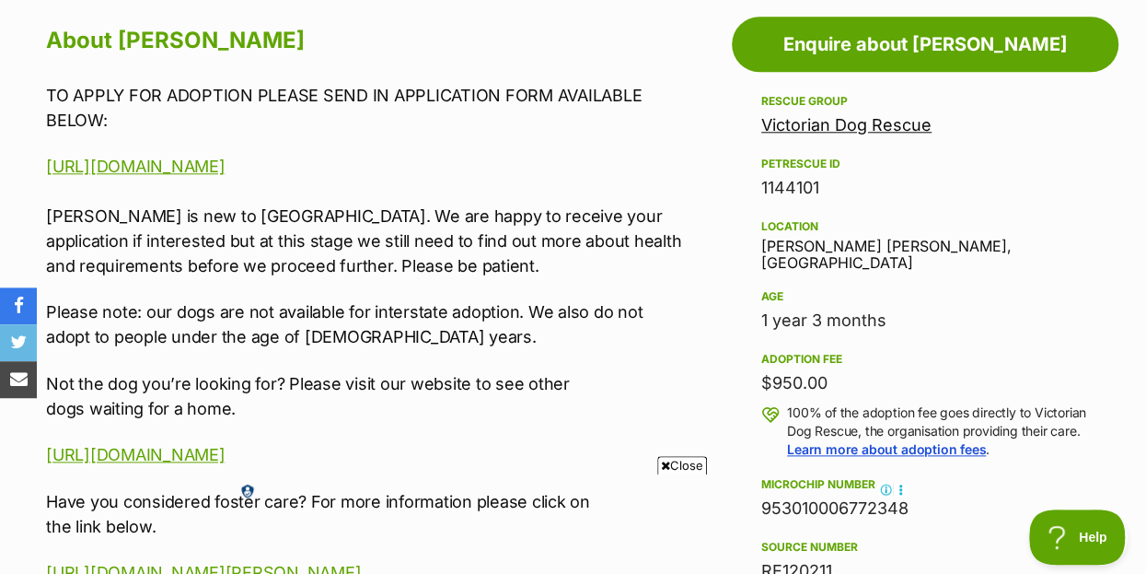
scroll to position [1094, 0]
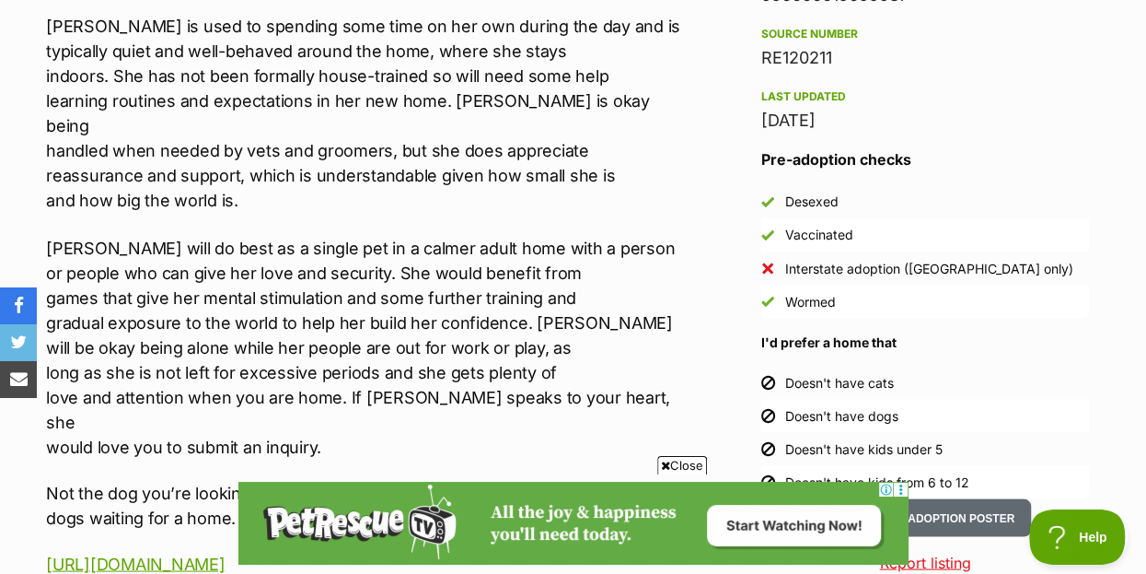
scroll to position [1690, 0]
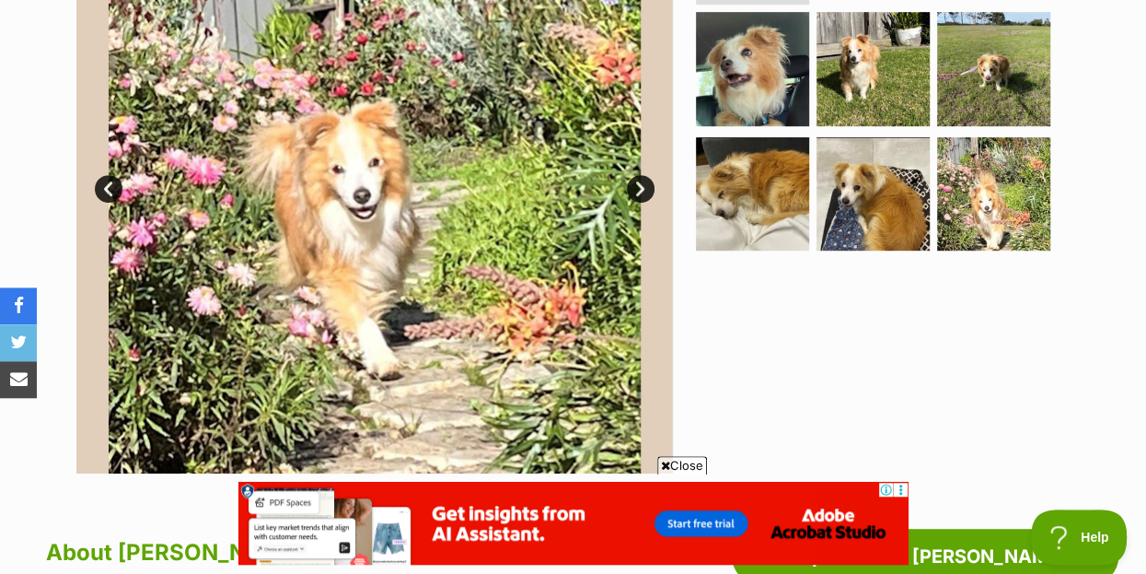
scroll to position [497, 0]
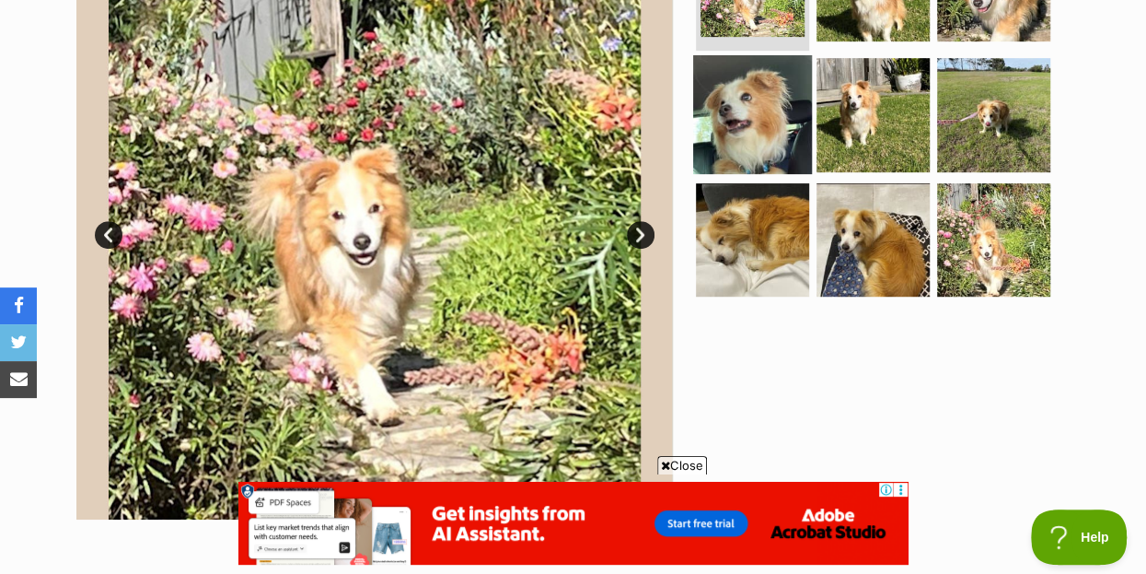
click at [718, 95] on img at bounding box center [752, 114] width 119 height 119
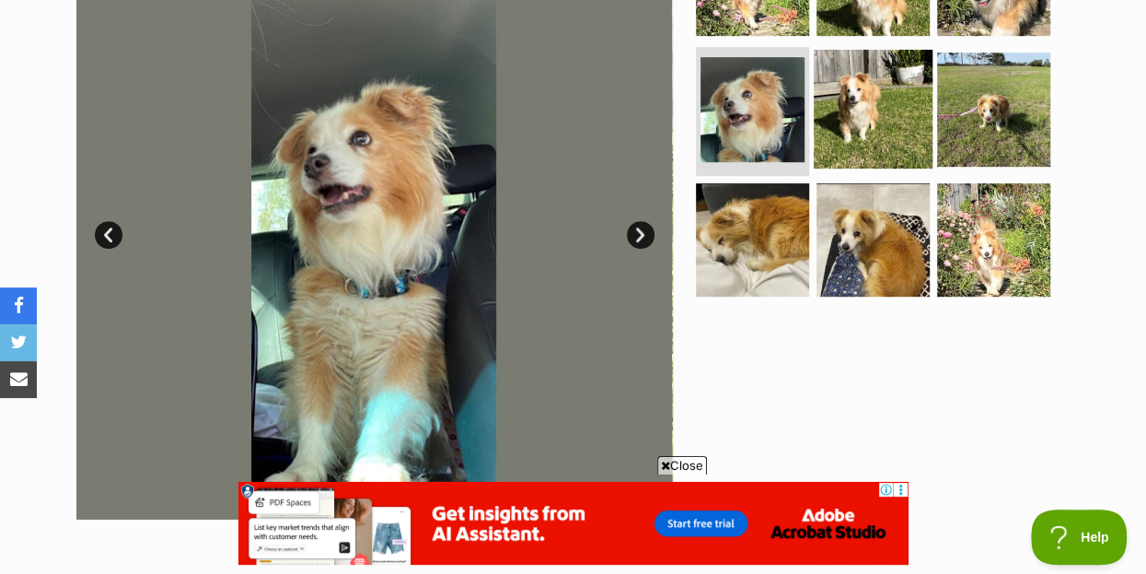
click at [883, 76] on img at bounding box center [873, 109] width 119 height 119
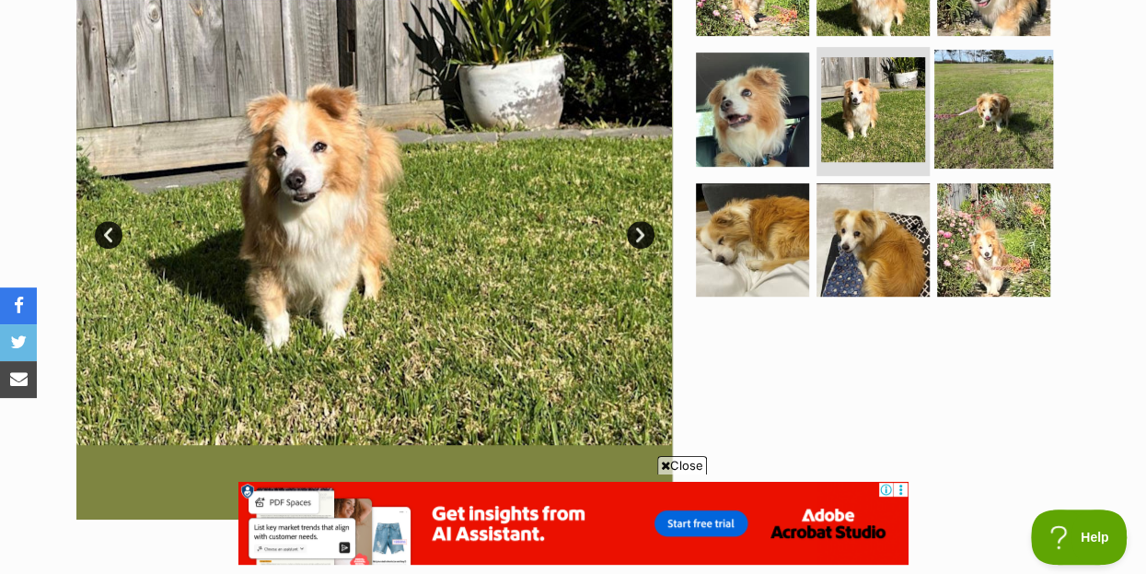
click at [1007, 88] on img at bounding box center [993, 109] width 119 height 119
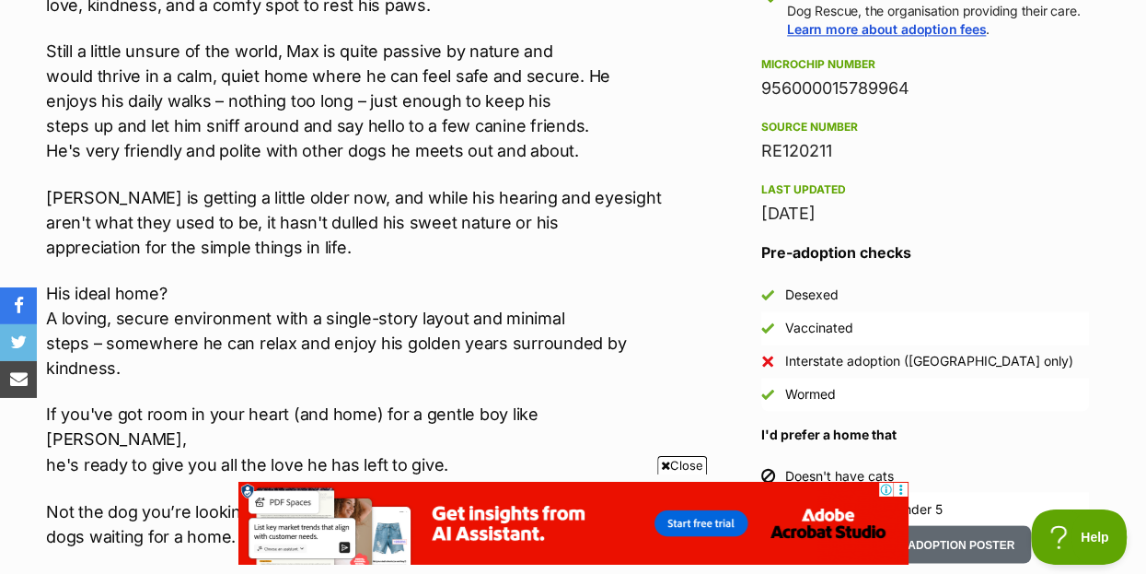
scroll to position [1491, 0]
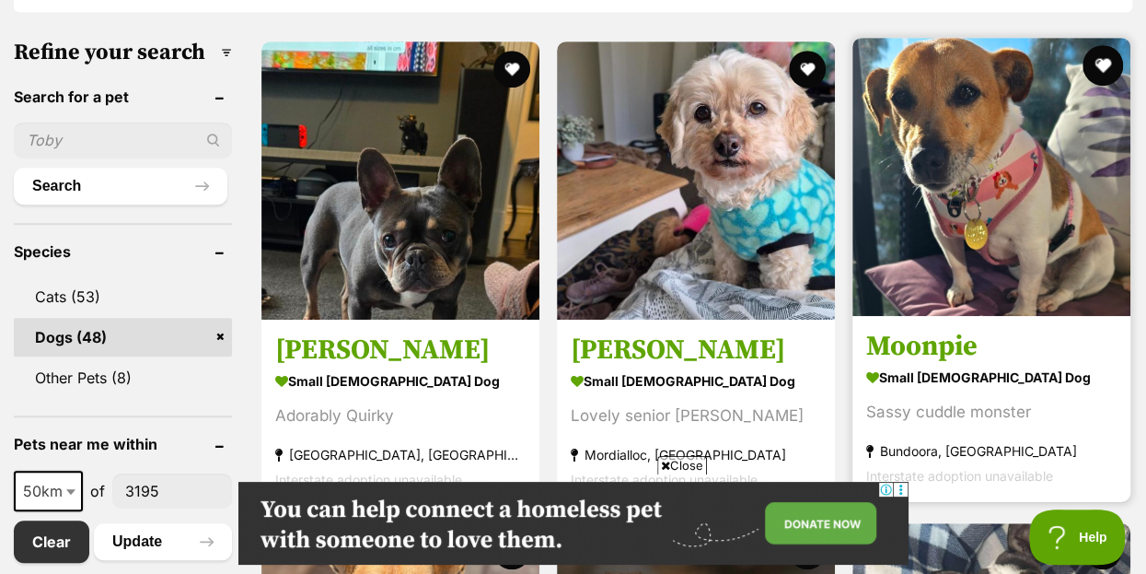
click at [1102, 45] on button "favourite" at bounding box center [1103, 65] width 41 height 41
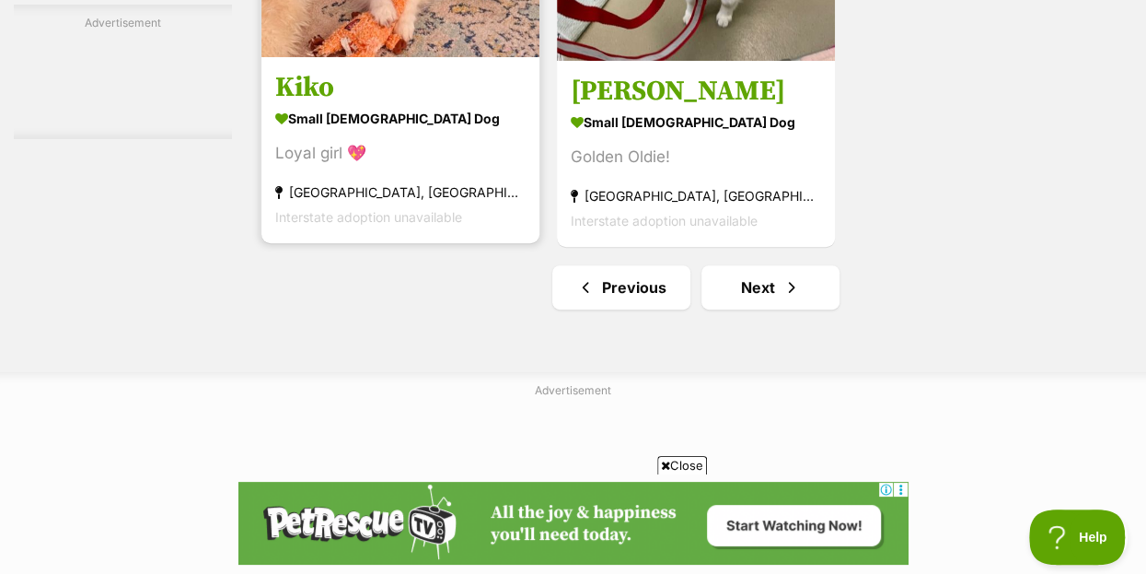
scroll to position [4375, 0]
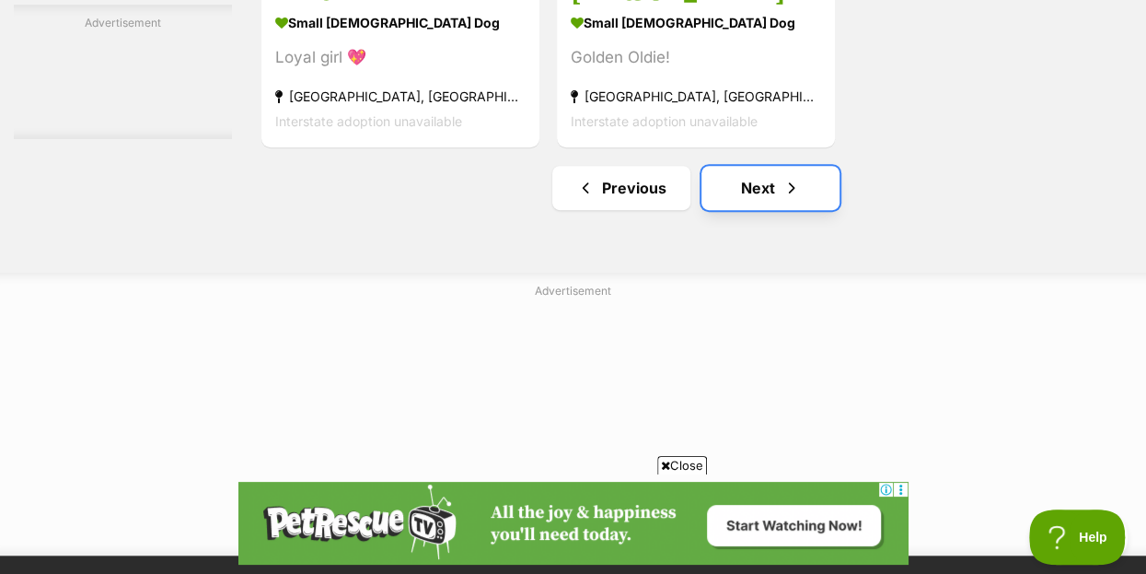
click at [789, 177] on span "Next page" at bounding box center [792, 188] width 18 height 22
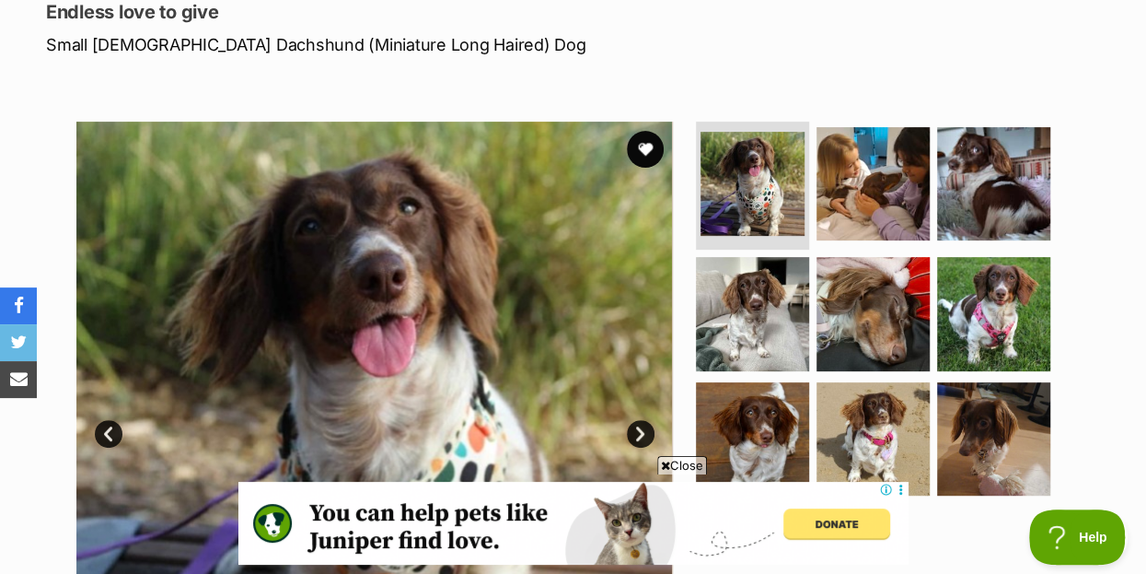
scroll to position [398, 0]
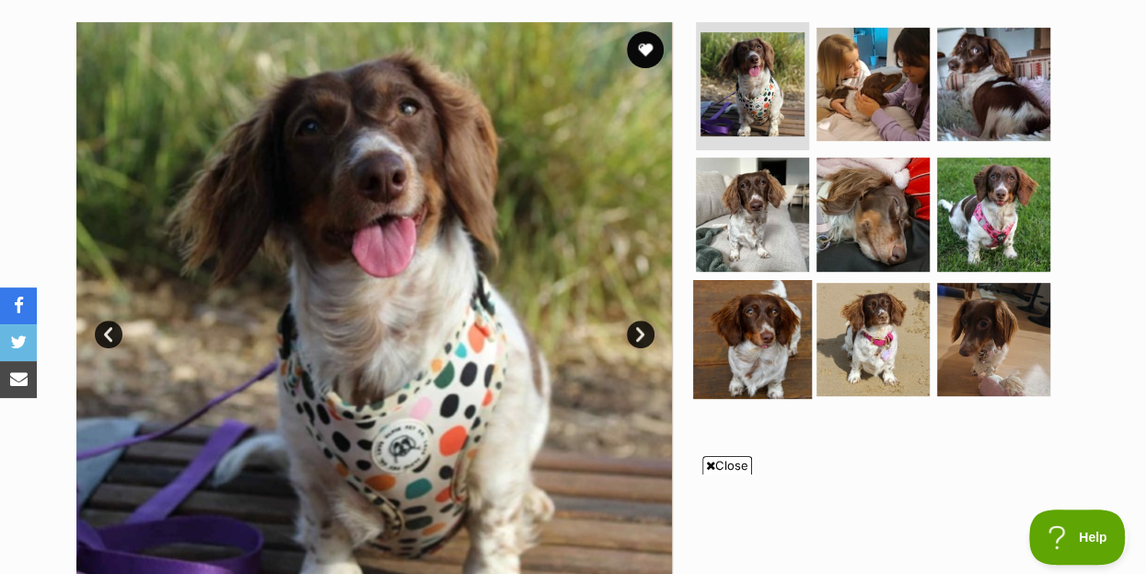
click at [763, 319] on img at bounding box center [752, 339] width 119 height 119
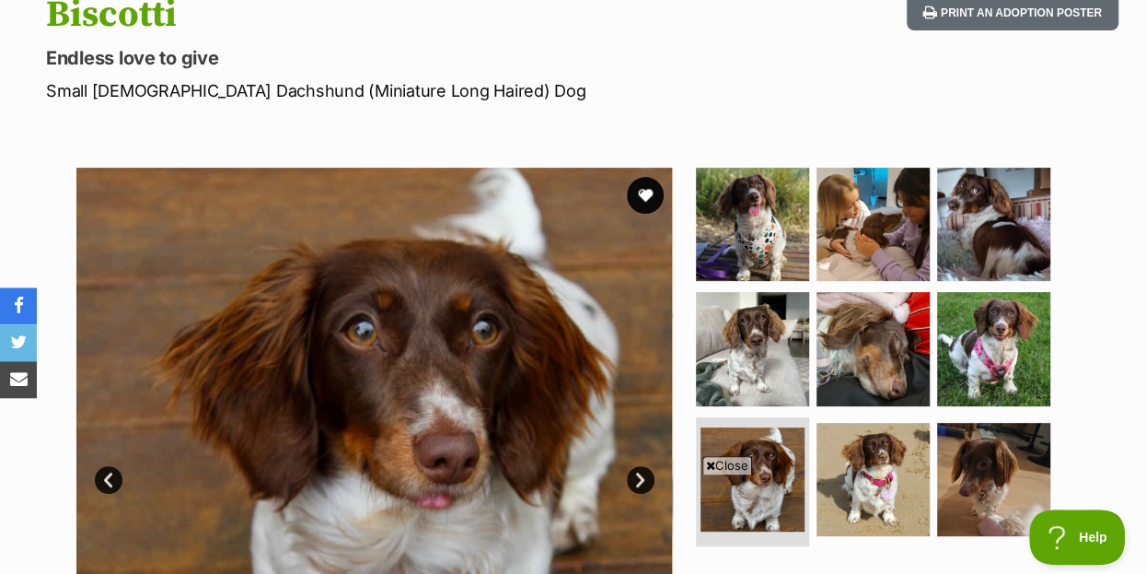
scroll to position [199, 0]
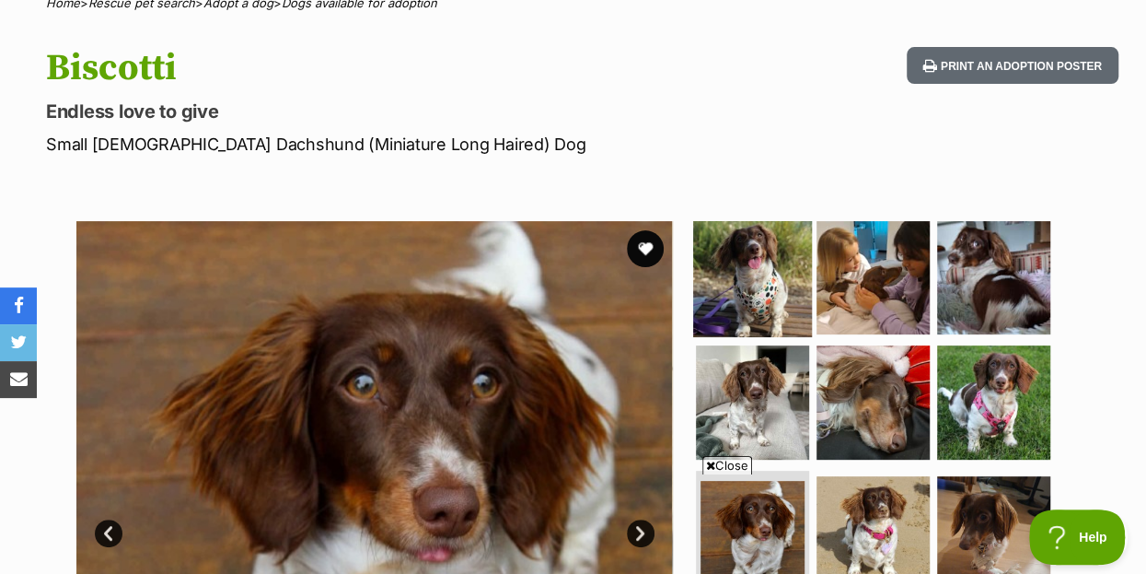
click at [771, 231] on img at bounding box center [752, 276] width 119 height 119
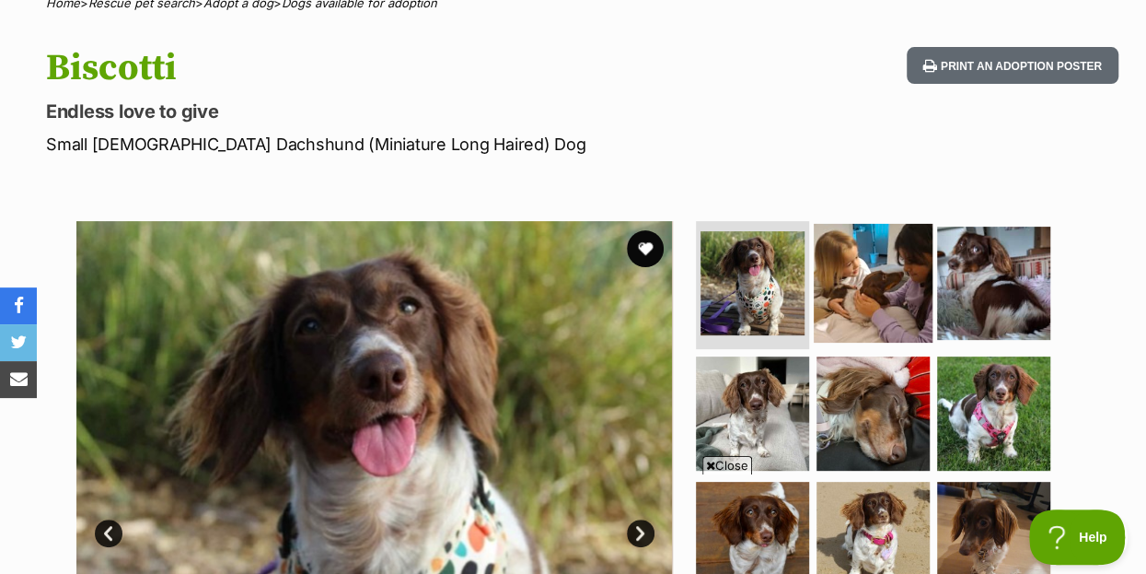
click at [885, 237] on img at bounding box center [873, 282] width 119 height 119
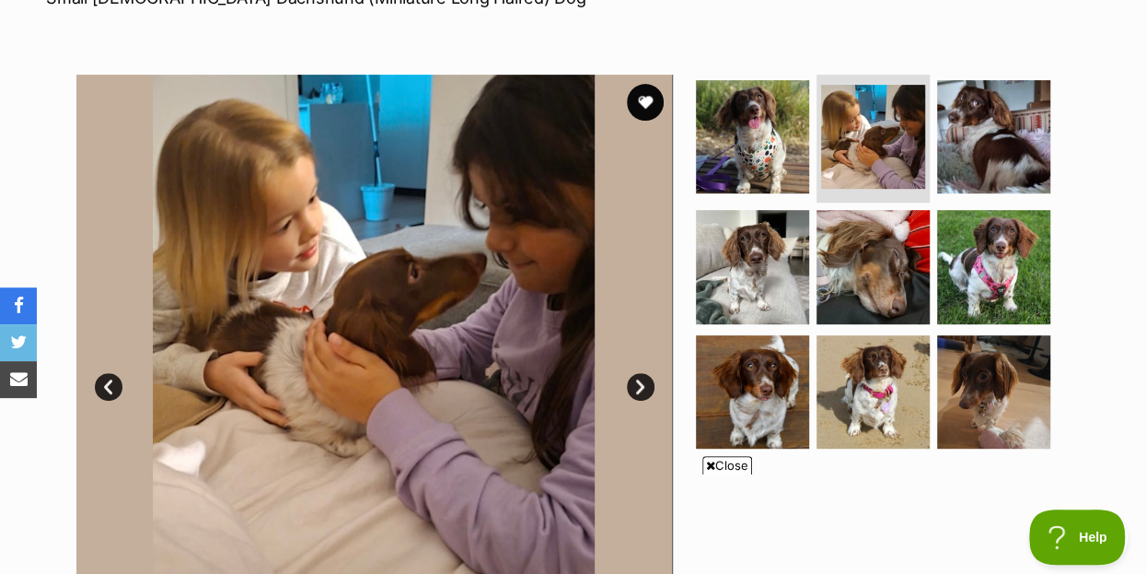
scroll to position [398, 0]
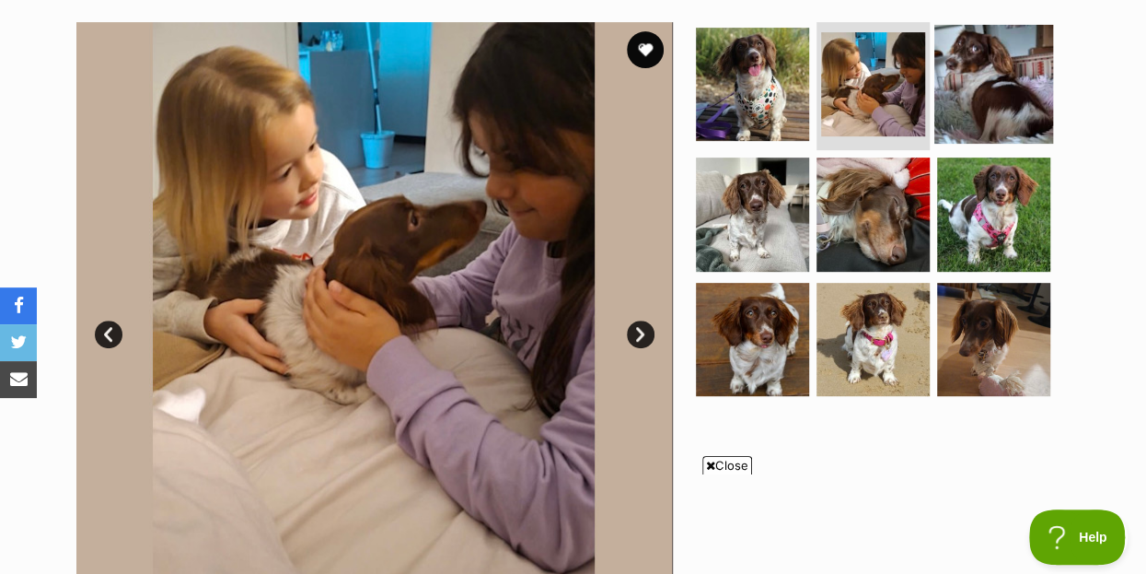
click at [987, 60] on img at bounding box center [993, 83] width 119 height 119
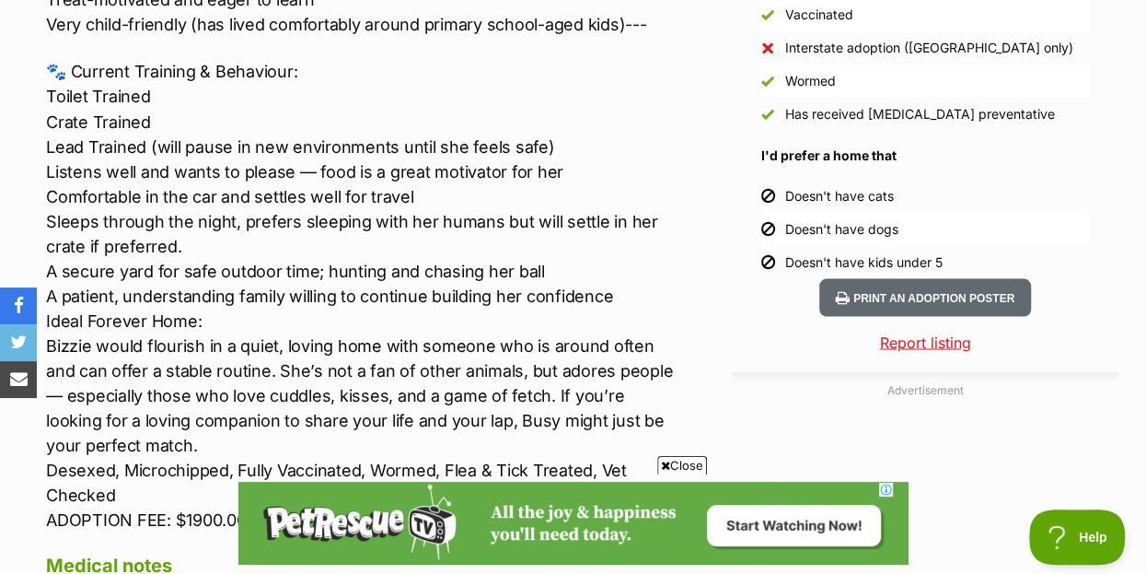
scroll to position [0, 0]
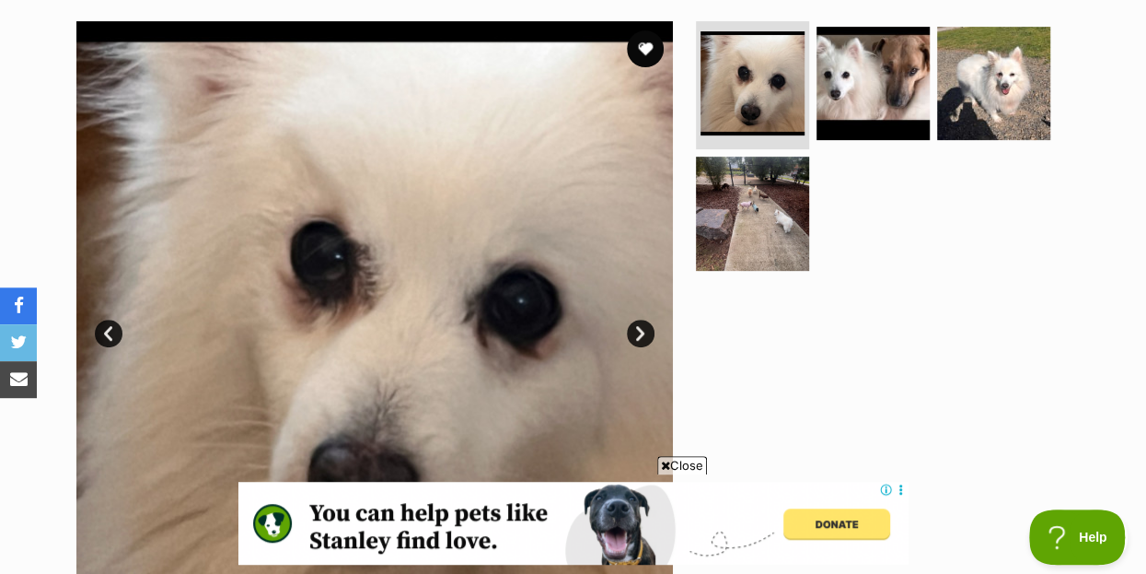
scroll to position [398, 0]
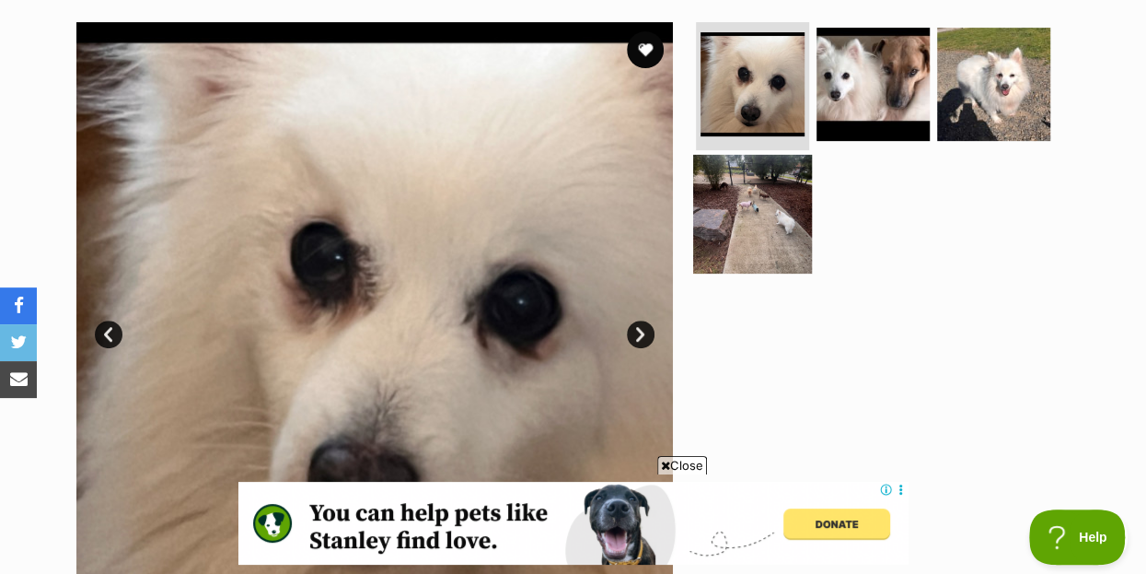
click at [752, 189] on img at bounding box center [752, 214] width 119 height 119
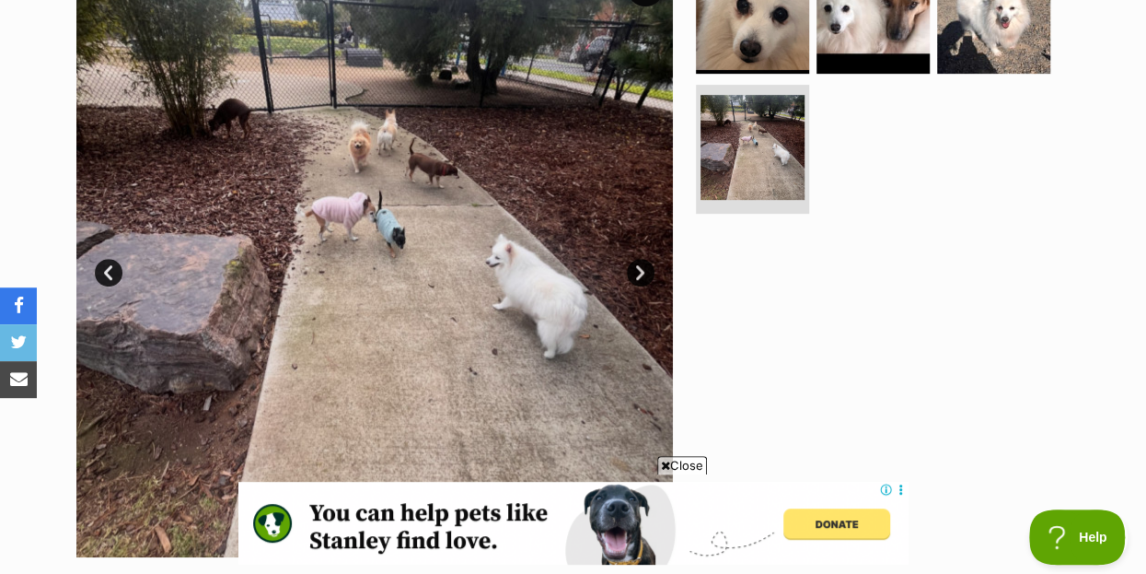
scroll to position [497, 0]
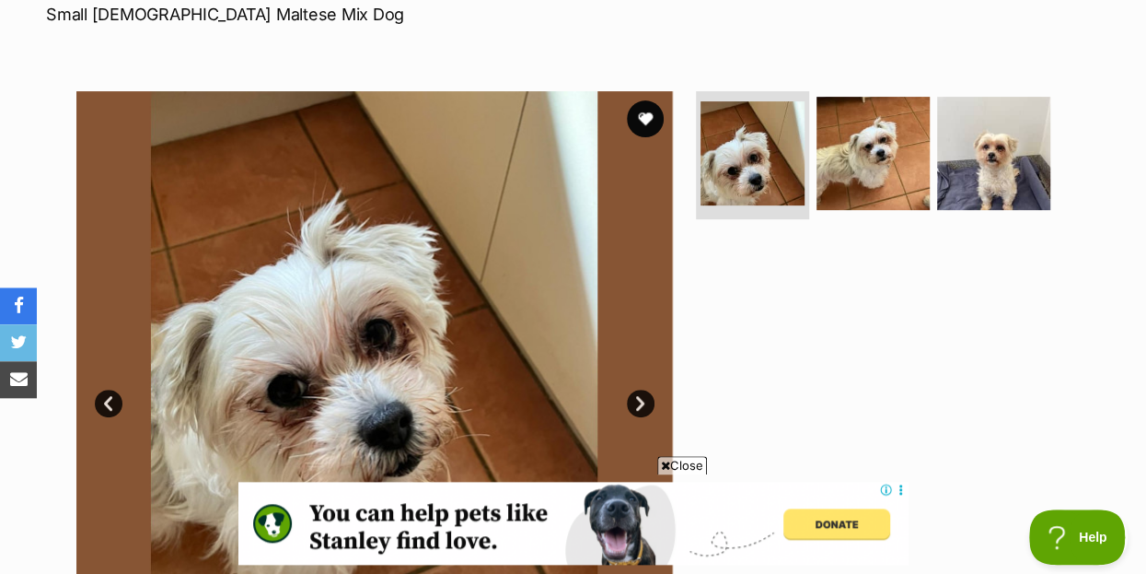
scroll to position [298, 0]
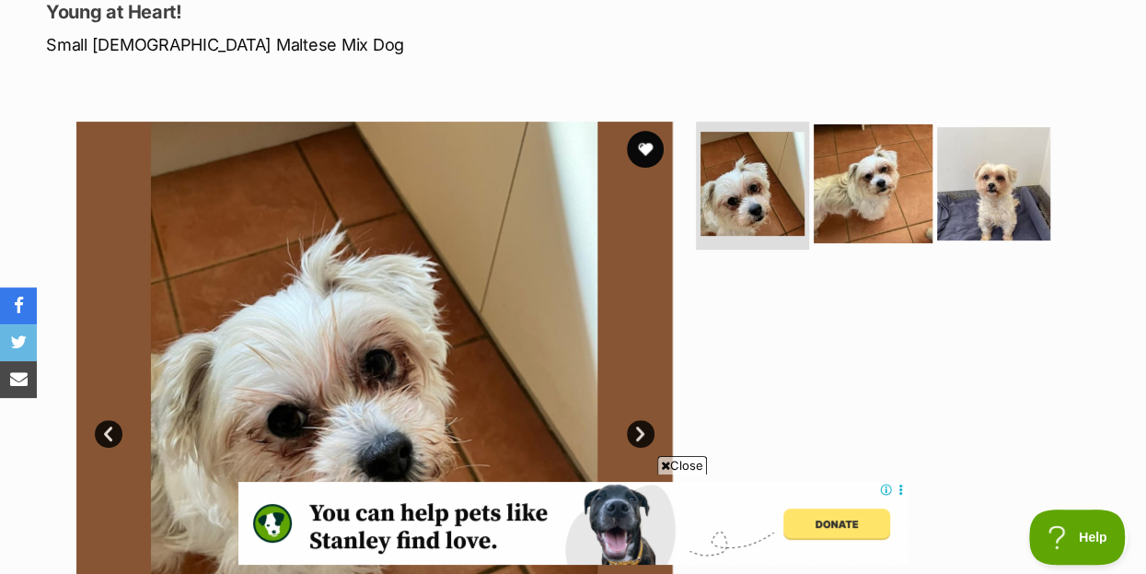
click at [890, 150] on img at bounding box center [873, 182] width 119 height 119
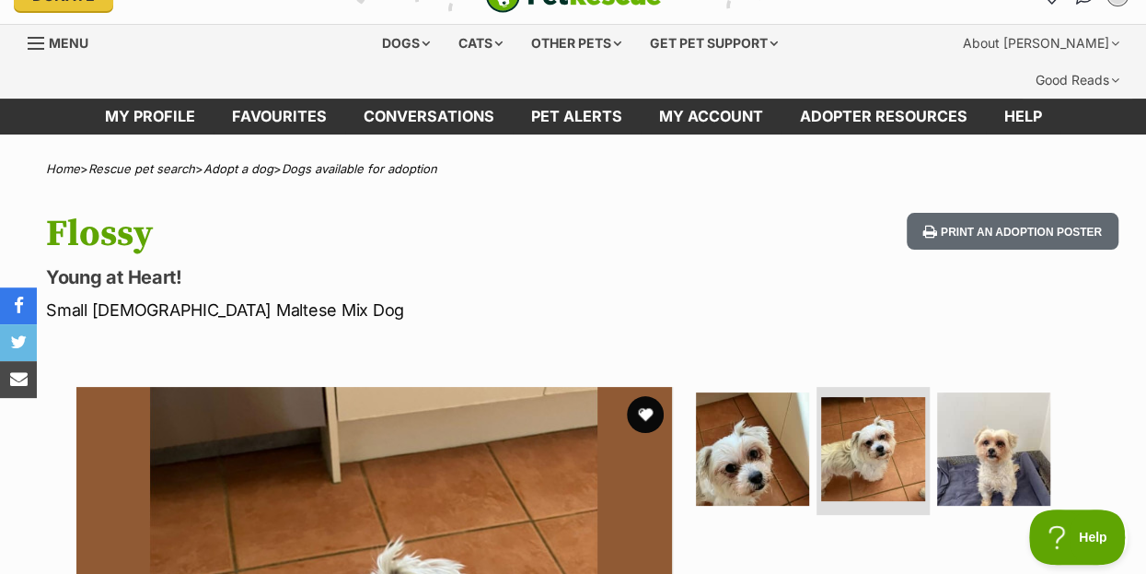
scroll to position [0, 0]
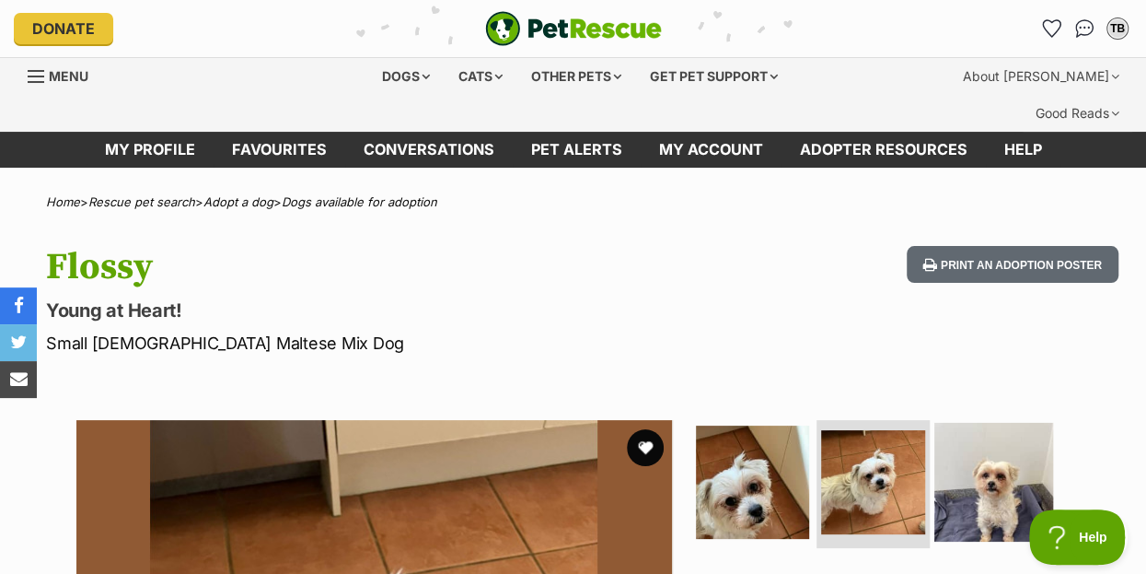
click at [1033, 455] on img at bounding box center [993, 481] width 119 height 119
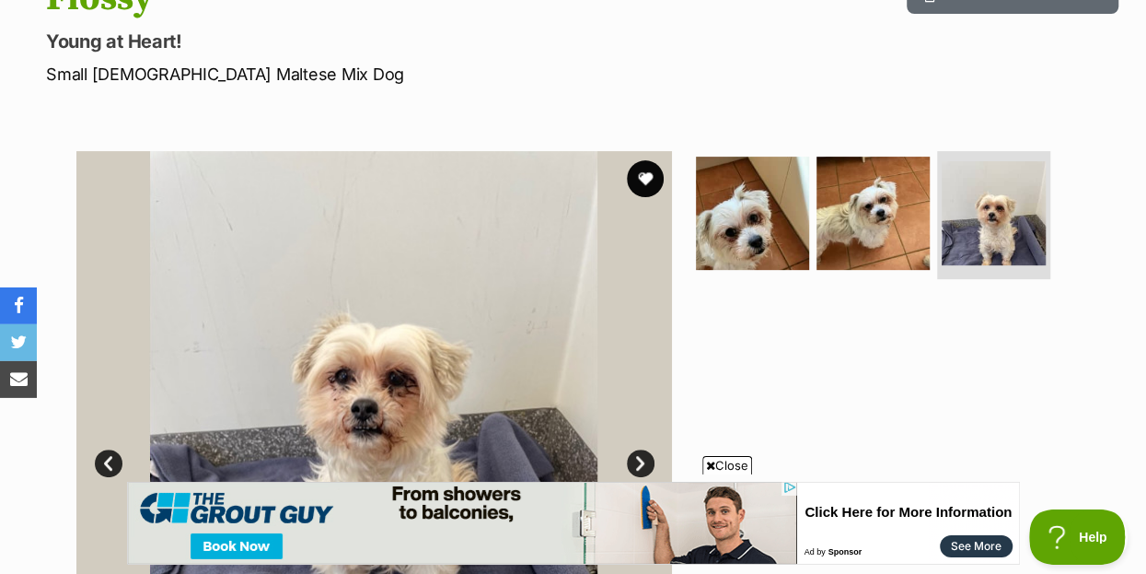
scroll to position [398, 0]
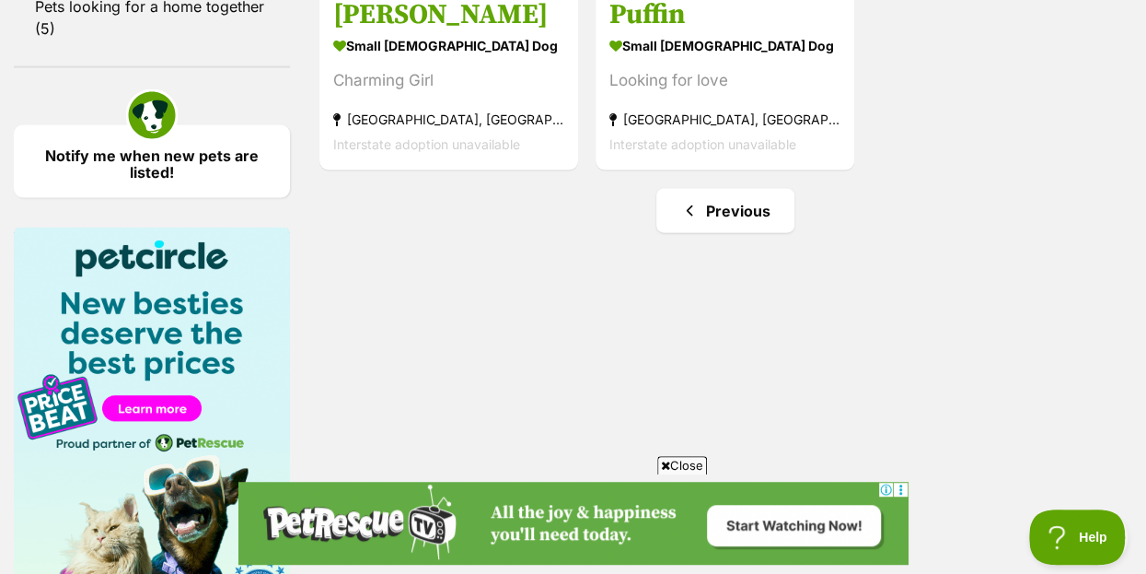
scroll to position [2187, 0]
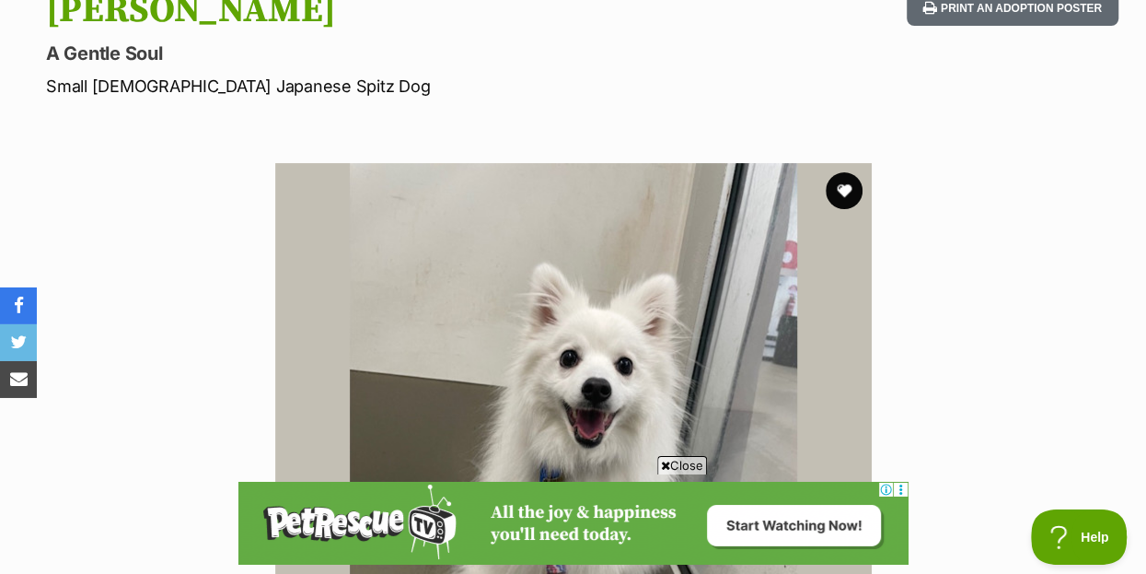
scroll to position [199, 0]
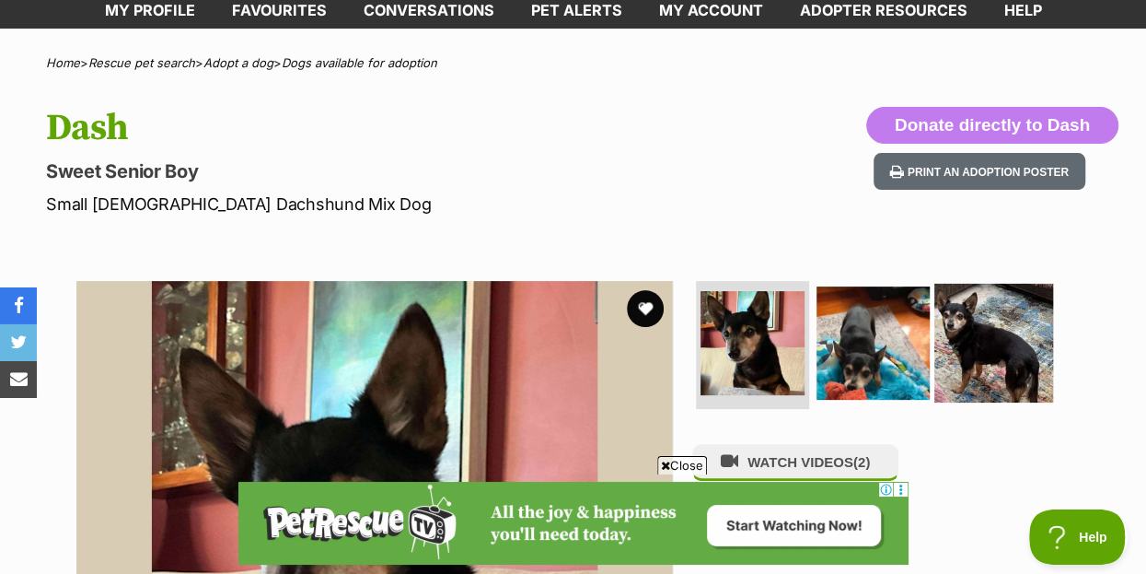
scroll to position [118, 0]
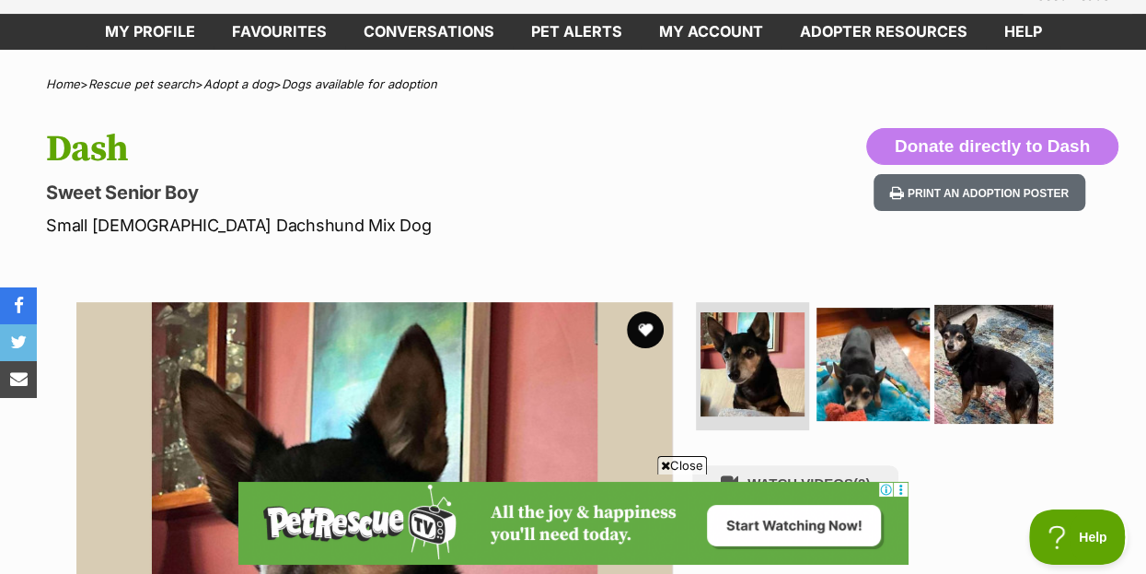
click at [1017, 302] on ul at bounding box center [880, 370] width 377 height 136
click at [980, 325] on img at bounding box center [993, 363] width 119 height 119
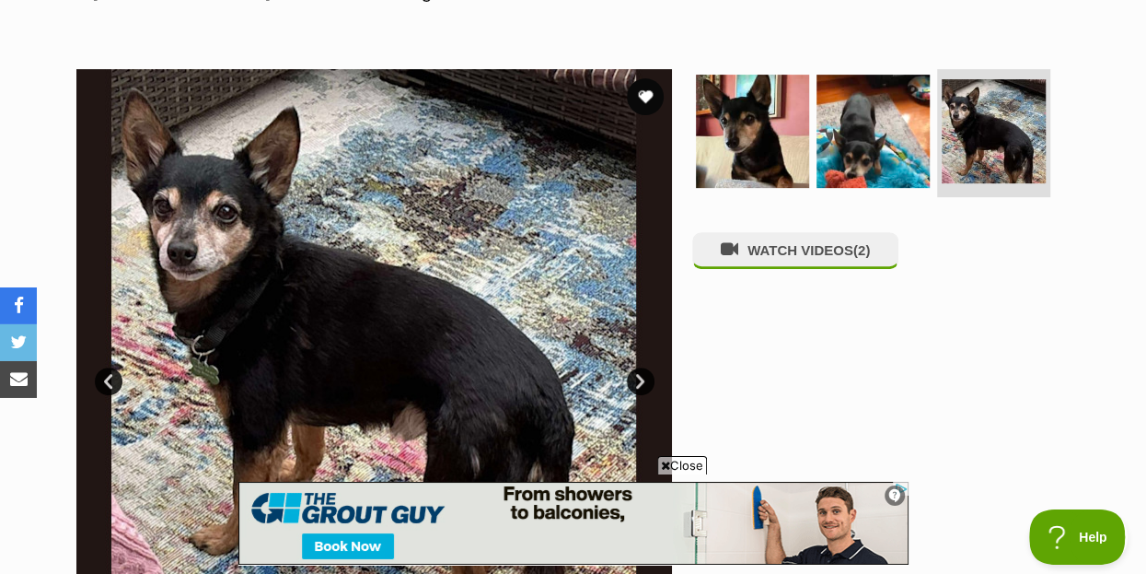
scroll to position [317, 0]
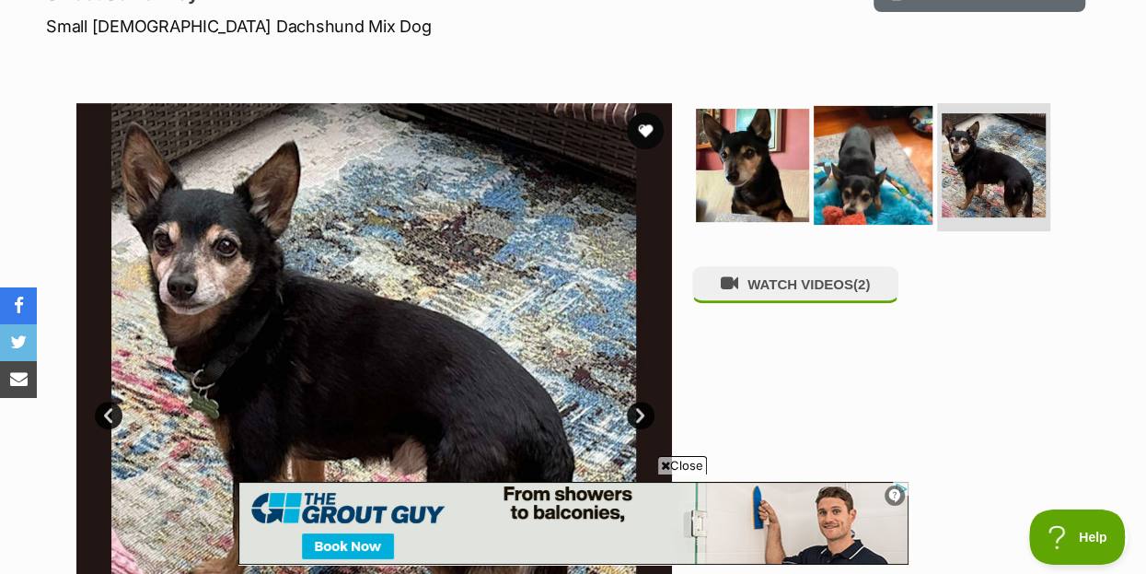
click at [893, 134] on img at bounding box center [873, 164] width 119 height 119
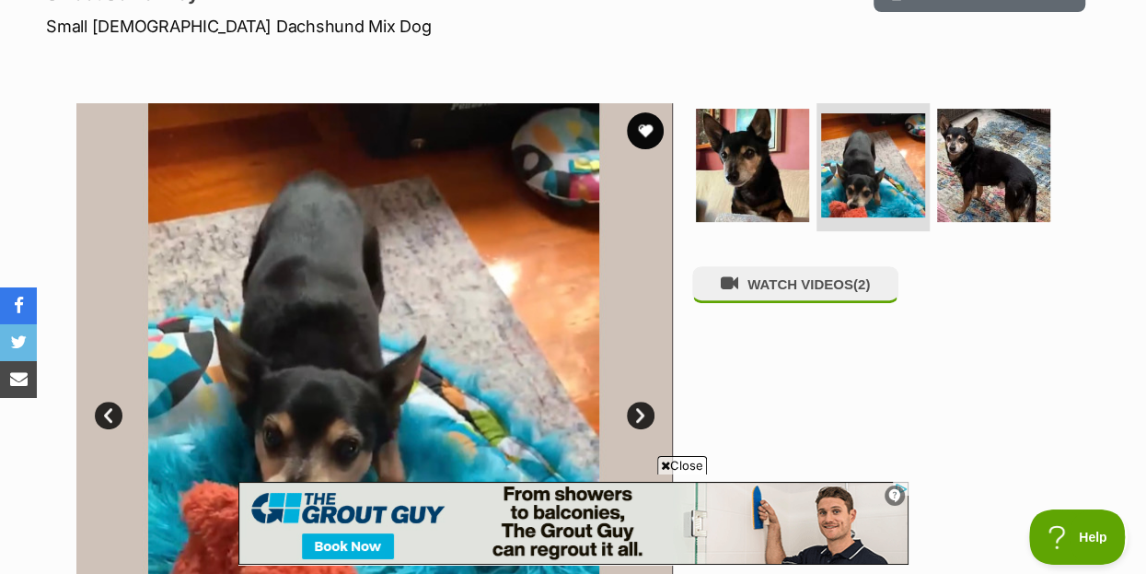
scroll to position [416, 0]
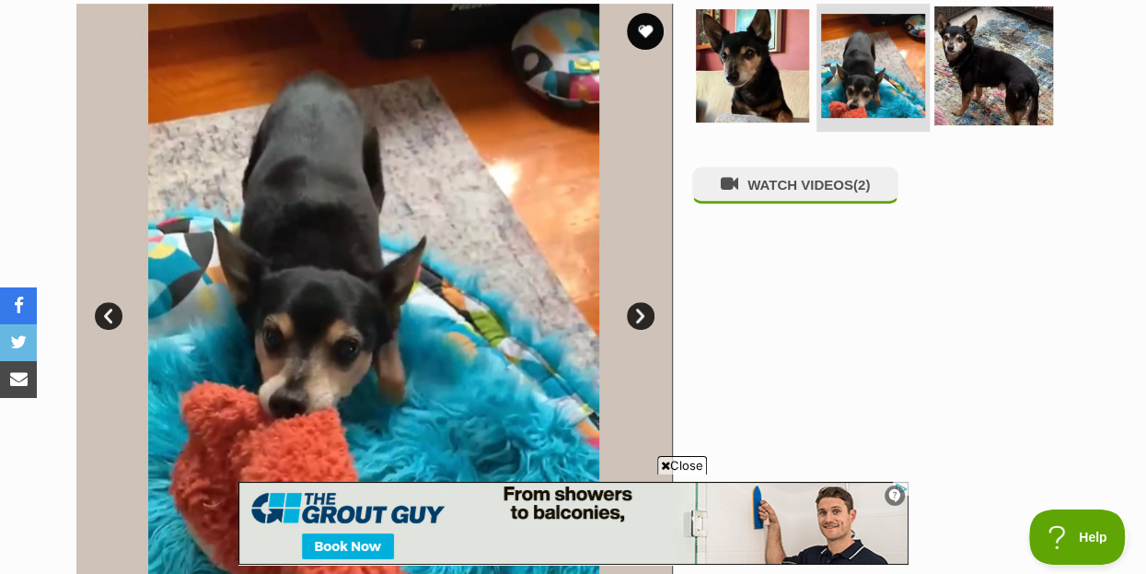
click at [993, 37] on img at bounding box center [993, 65] width 119 height 119
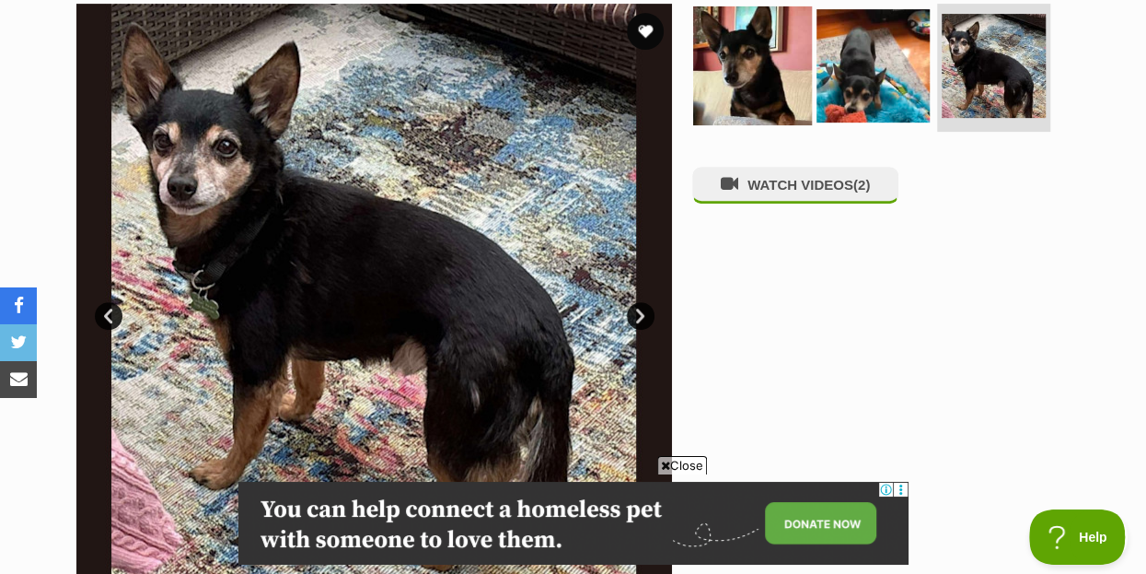
scroll to position [0, 0]
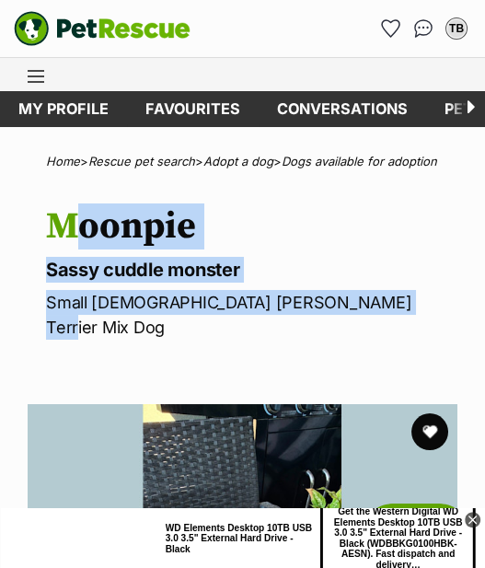
drag, startPoint x: 48, startPoint y: 238, endPoint x: 390, endPoint y: 322, distance: 352.8
click at [390, 322] on hgroup "Moonpie Sassy cuddle monster Small Female Jack Russell Terrier Mix Dog" at bounding box center [252, 272] width 412 height 134
copy hgroup "Moonpie Sassy cuddle monster Small Female Jack Russell Terrier Mix Dog"
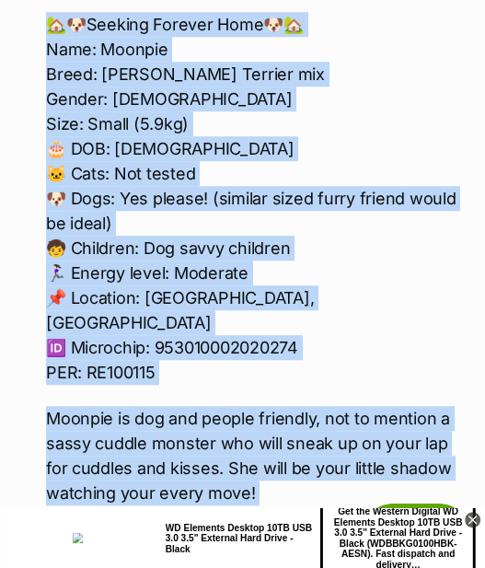
scroll to position [2153, 0]
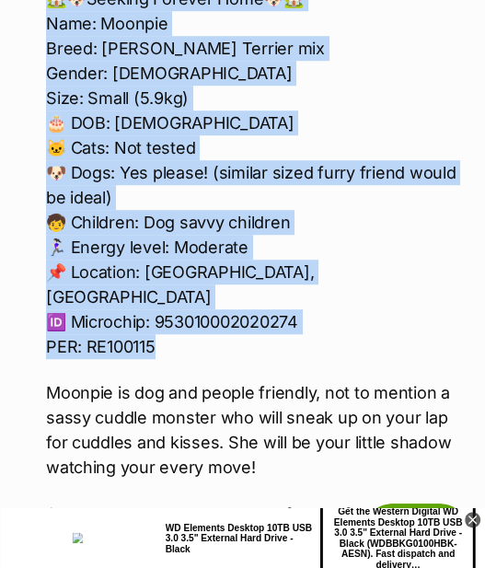
drag, startPoint x: 35, startPoint y: 133, endPoint x: 286, endPoint y: 310, distance: 307.8
copy article "Rescue group Starting Over Dog Rescue PetRescue ID 1143914 Location Bundoora, V…"
click at [185, 389] on p "Moonpie is dog and people friendly, not to mention a sassy cuddle monster who w…" at bounding box center [252, 429] width 412 height 99
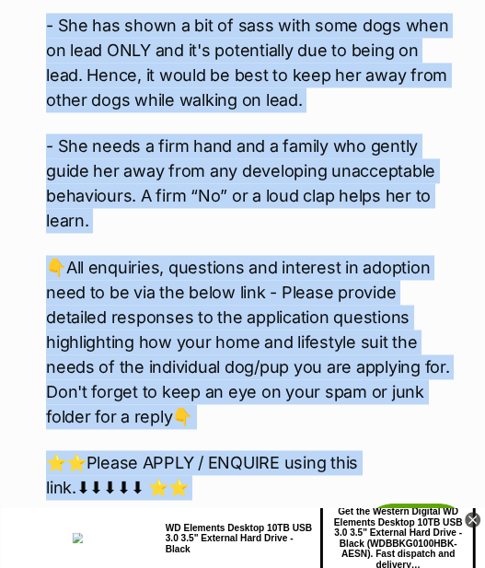
scroll to position [3884, 0]
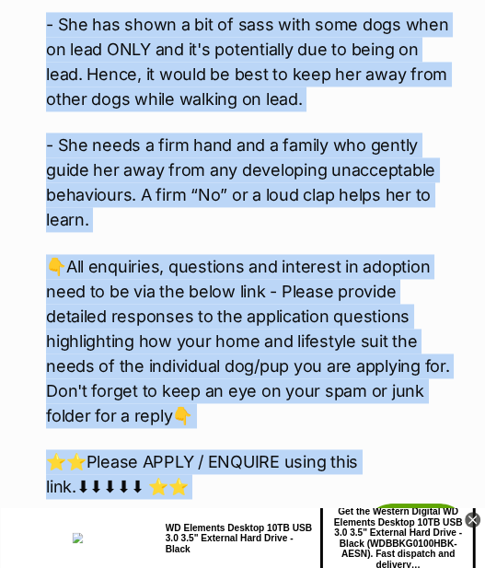
drag, startPoint x: 47, startPoint y: 352, endPoint x: 411, endPoint y: 199, distance: 394.5
copy div "Moonpie is dog and people friendly, not to mention a sassy cuddle monster who w…"
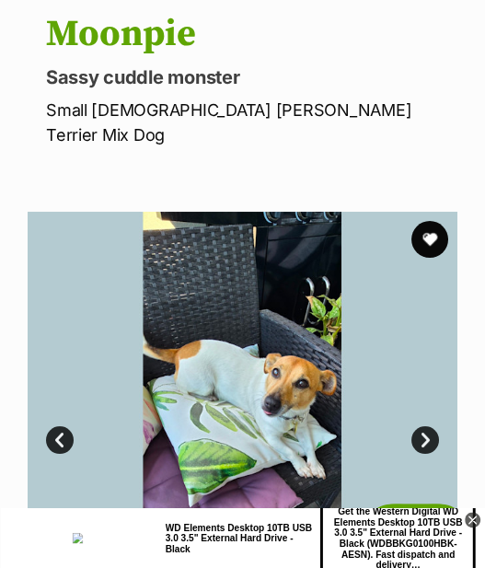
scroll to position [398, 0]
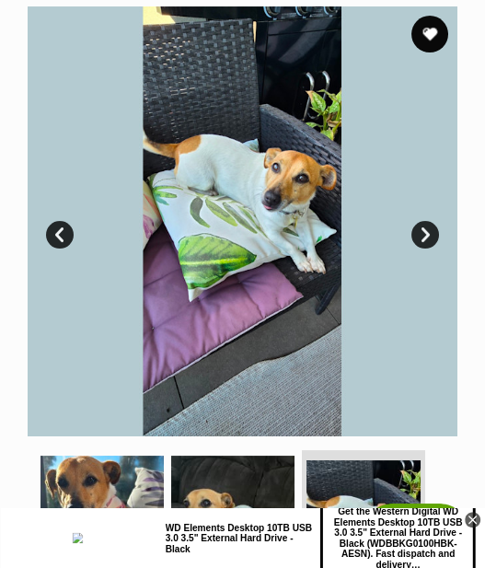
click at [183, 204] on img at bounding box center [243, 221] width 430 height 430
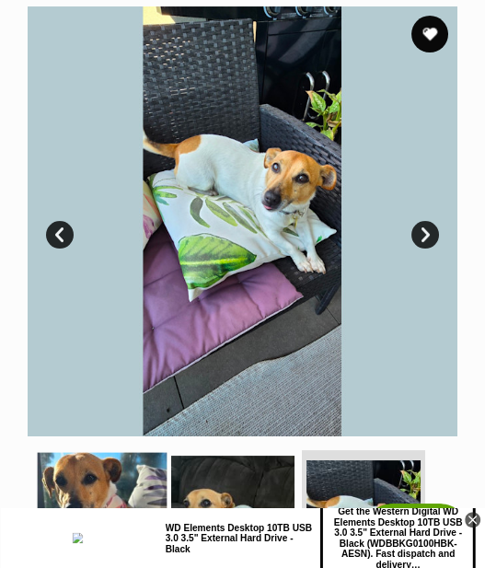
click at [120, 482] on img at bounding box center [103, 517] width 130 height 130
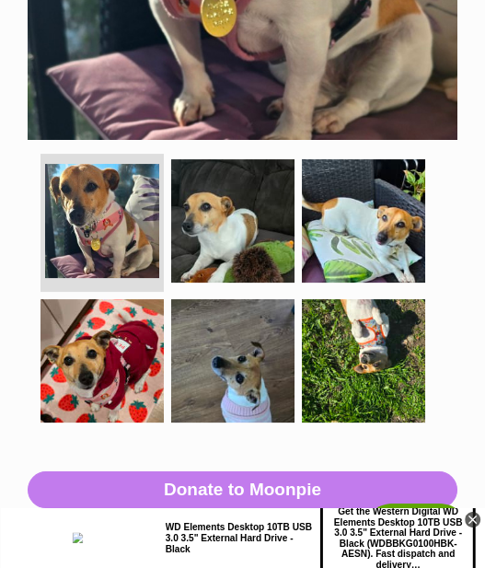
scroll to position [696, 0]
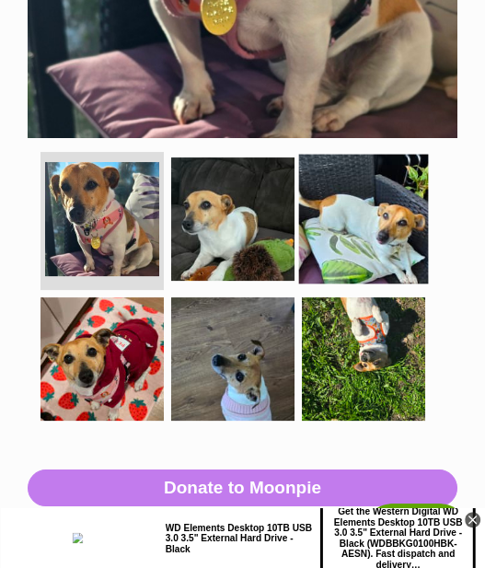
click at [365, 212] on img at bounding box center [364, 219] width 130 height 130
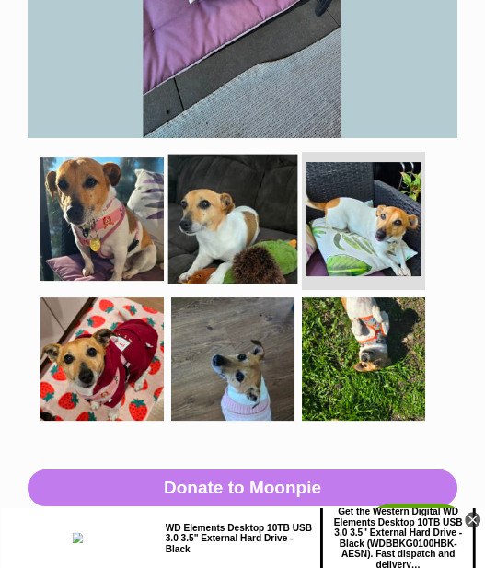
click at [238, 215] on img at bounding box center [233, 219] width 130 height 130
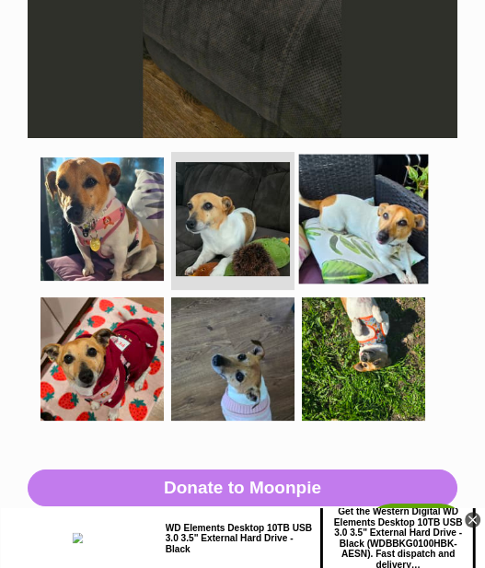
click at [377, 233] on img at bounding box center [364, 219] width 130 height 130
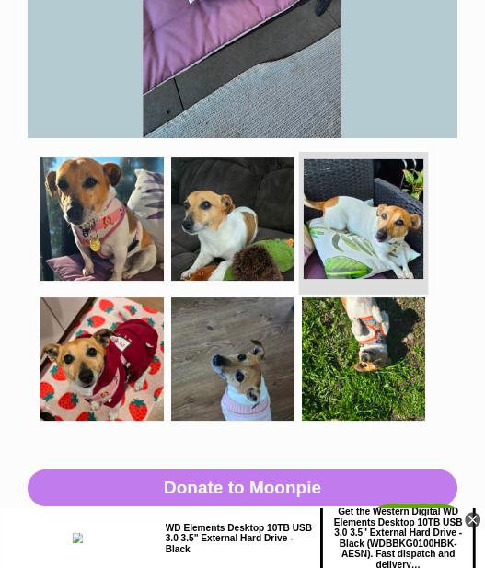
click at [360, 201] on img at bounding box center [364, 218] width 120 height 120
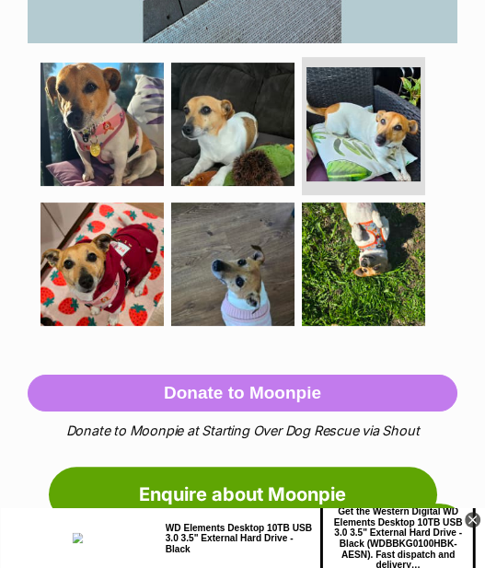
scroll to position [795, 0]
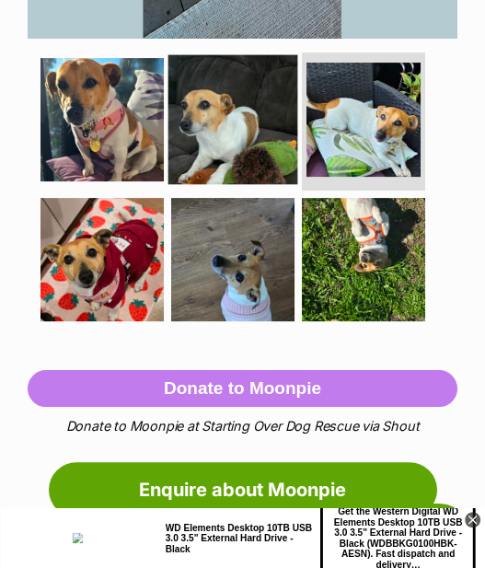
click at [237, 124] on img at bounding box center [233, 119] width 130 height 130
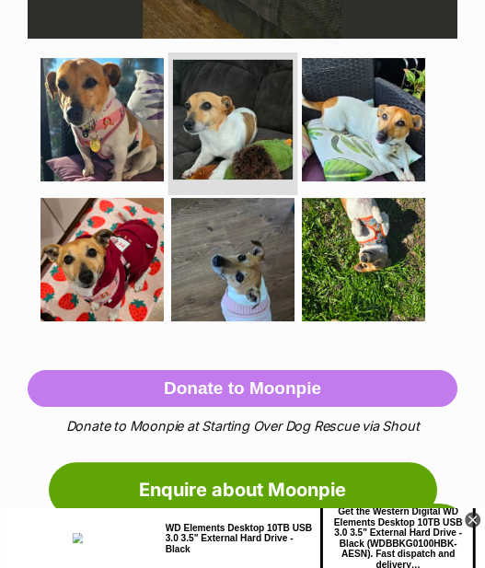
click at [204, 111] on img at bounding box center [233, 119] width 120 height 120
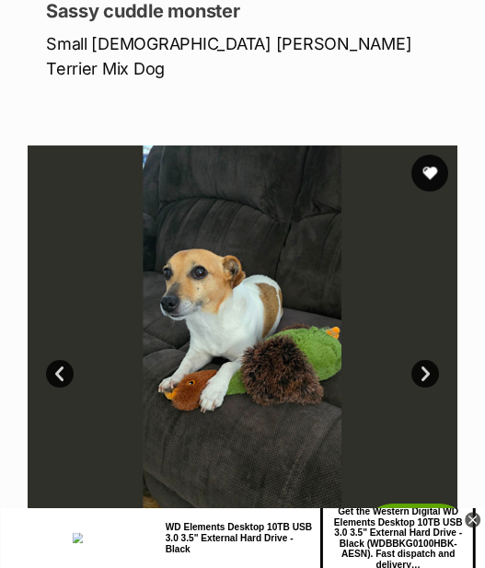
scroll to position [298, 0]
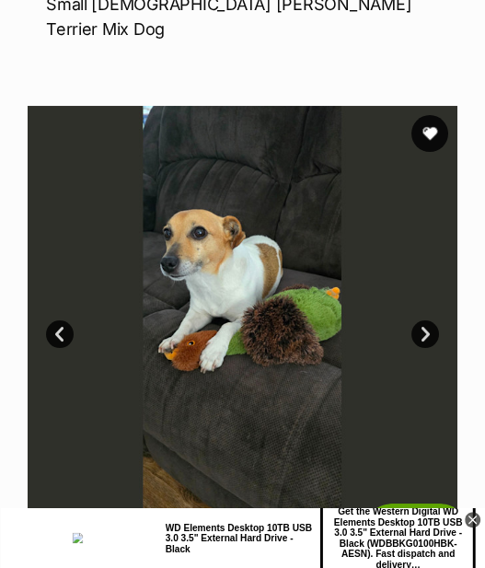
click at [215, 327] on img at bounding box center [243, 321] width 430 height 430
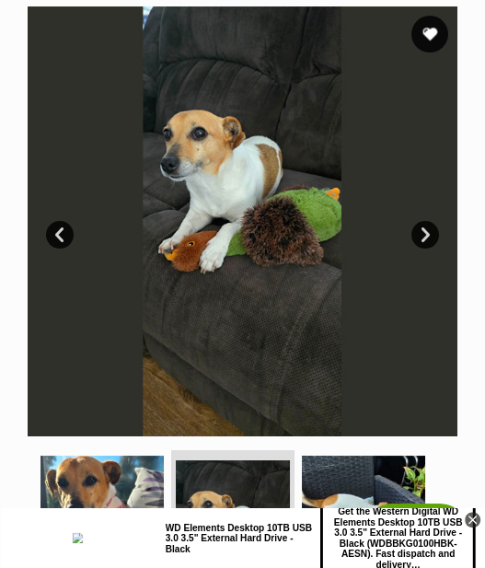
scroll to position [696, 0]
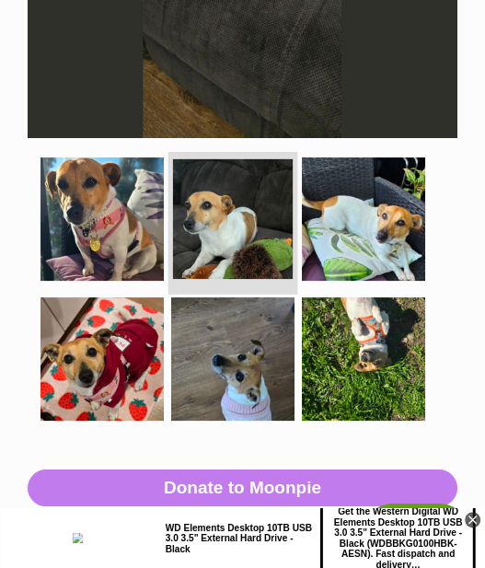
click at [224, 220] on img at bounding box center [233, 218] width 120 height 120
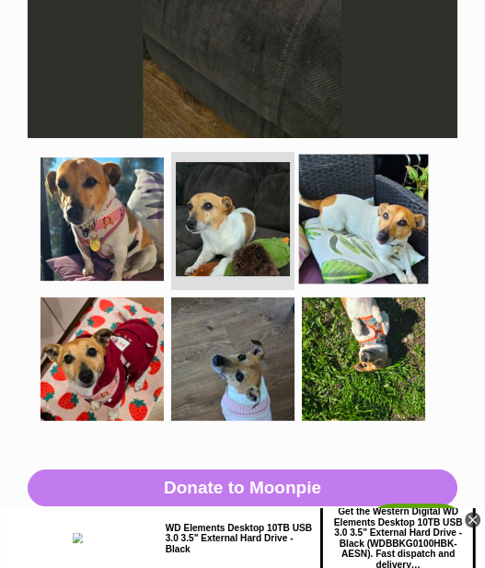
click at [365, 220] on img at bounding box center [364, 219] width 130 height 130
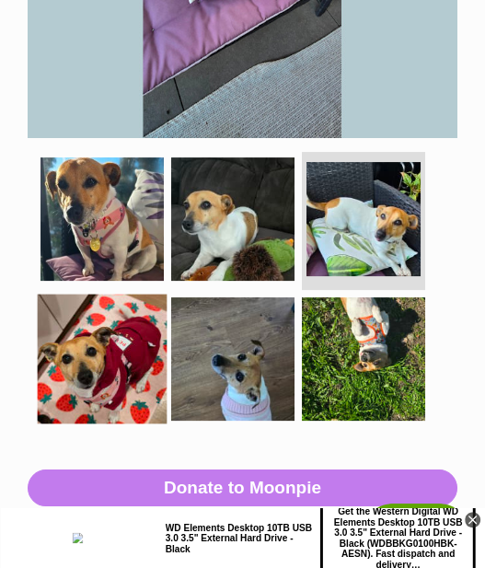
click at [76, 342] on img at bounding box center [103, 360] width 130 height 130
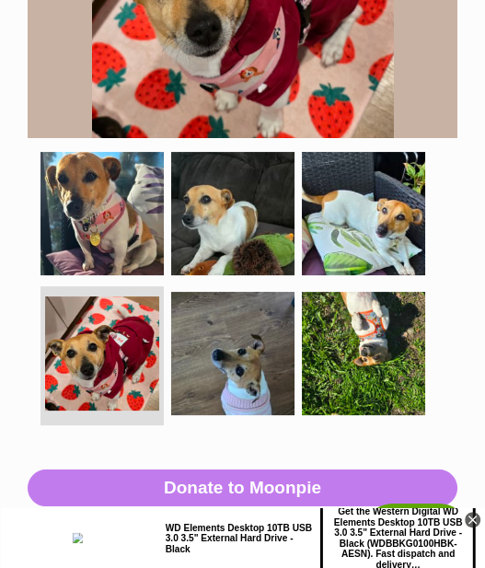
scroll to position [795, 0]
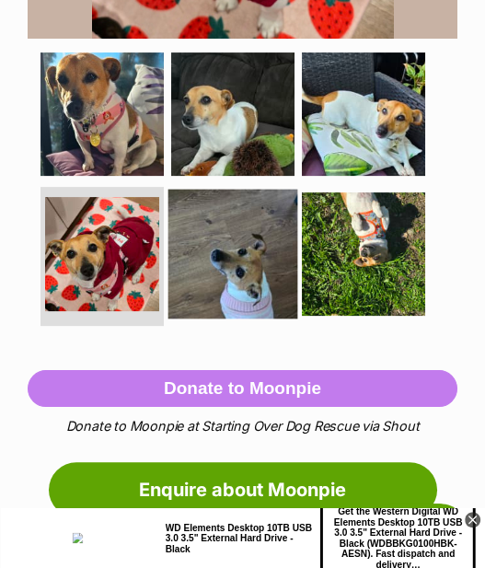
click at [238, 243] on img at bounding box center [233, 255] width 130 height 130
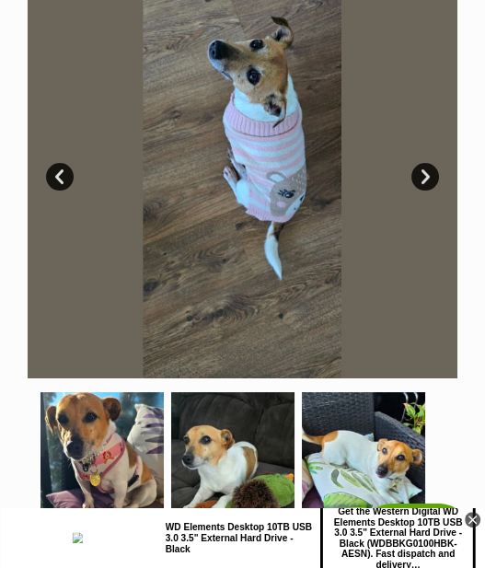
scroll to position [199, 0]
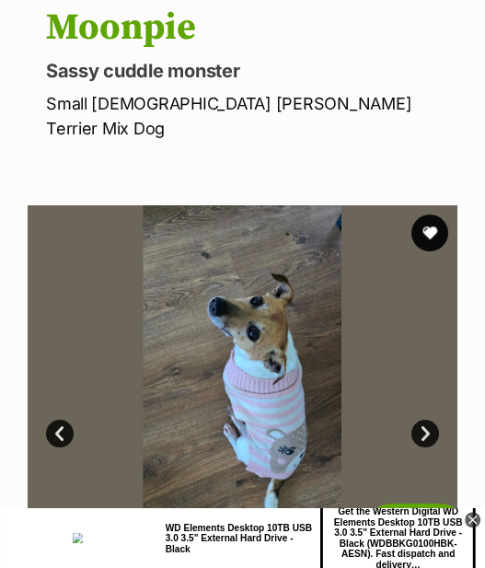
click at [279, 339] on img at bounding box center [243, 420] width 430 height 430
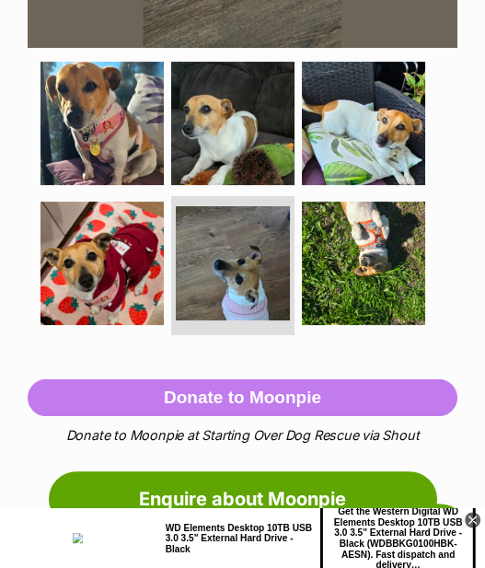
scroll to position [795, 0]
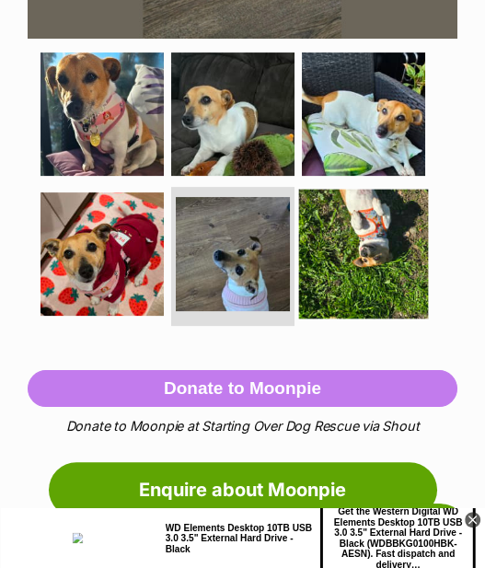
click at [362, 228] on img at bounding box center [364, 255] width 130 height 130
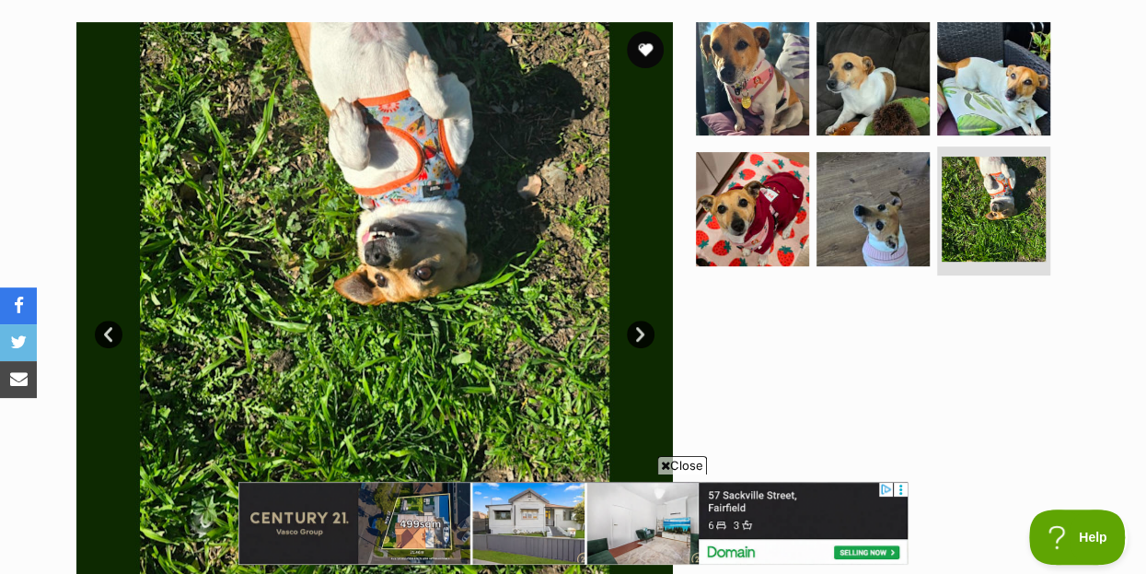
scroll to position [0, 0]
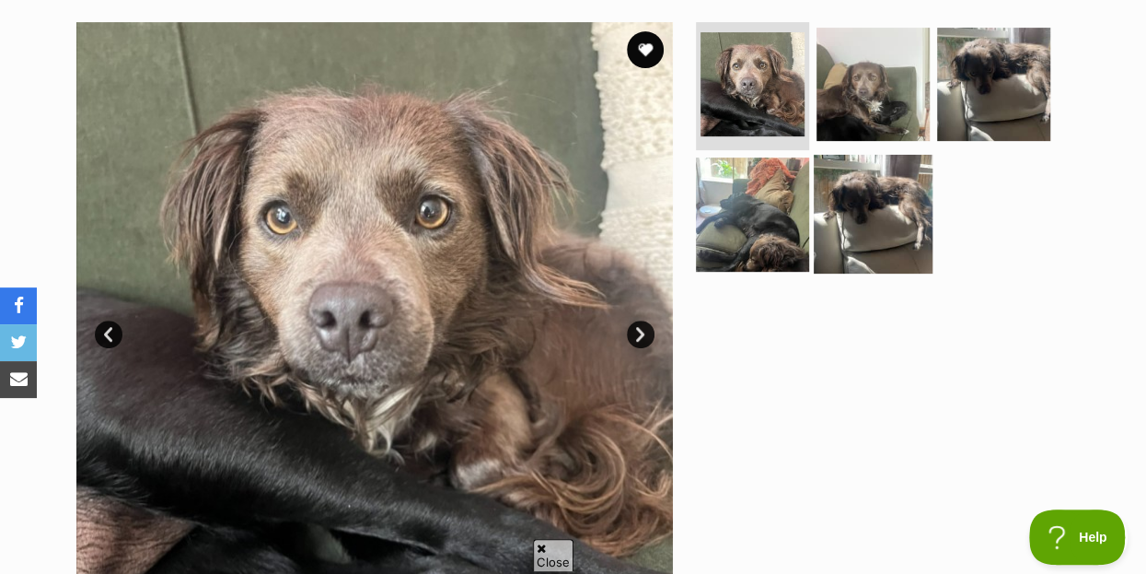
click at [879, 166] on img at bounding box center [873, 214] width 119 height 119
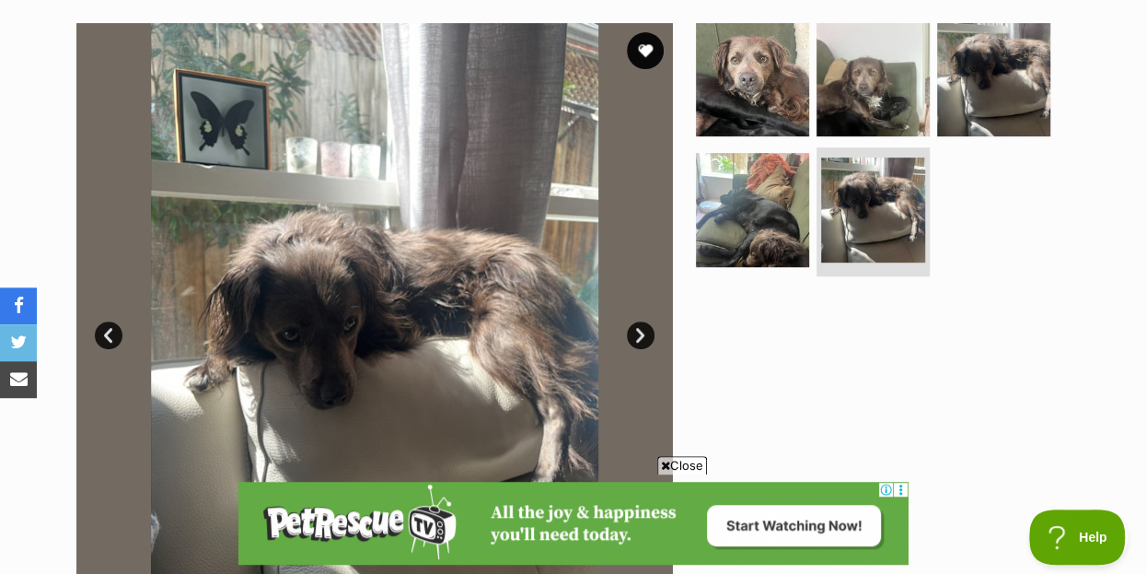
scroll to position [298, 0]
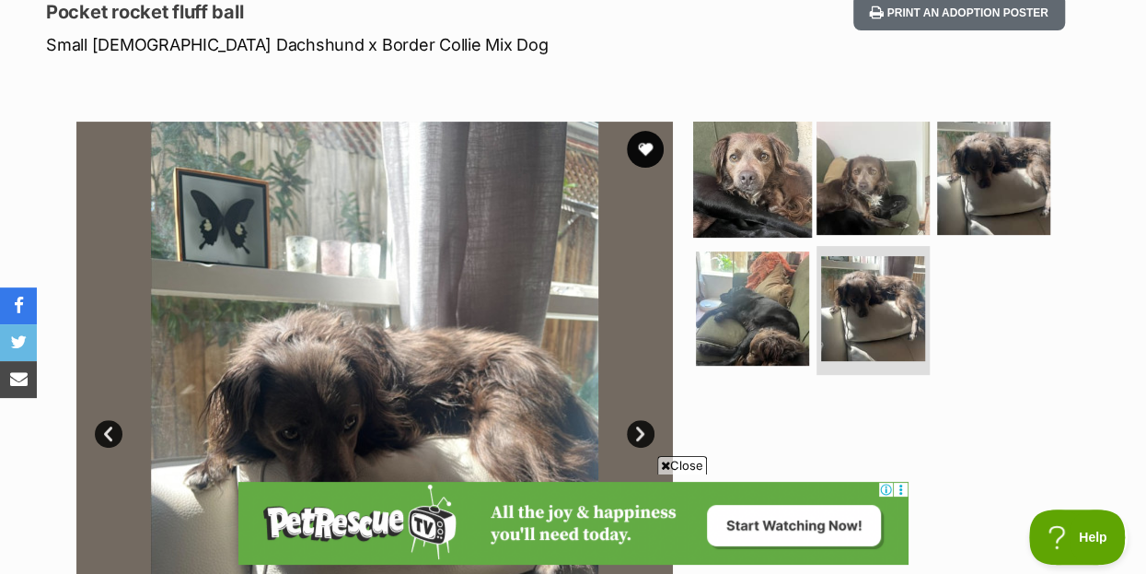
click at [762, 146] on img at bounding box center [752, 177] width 119 height 119
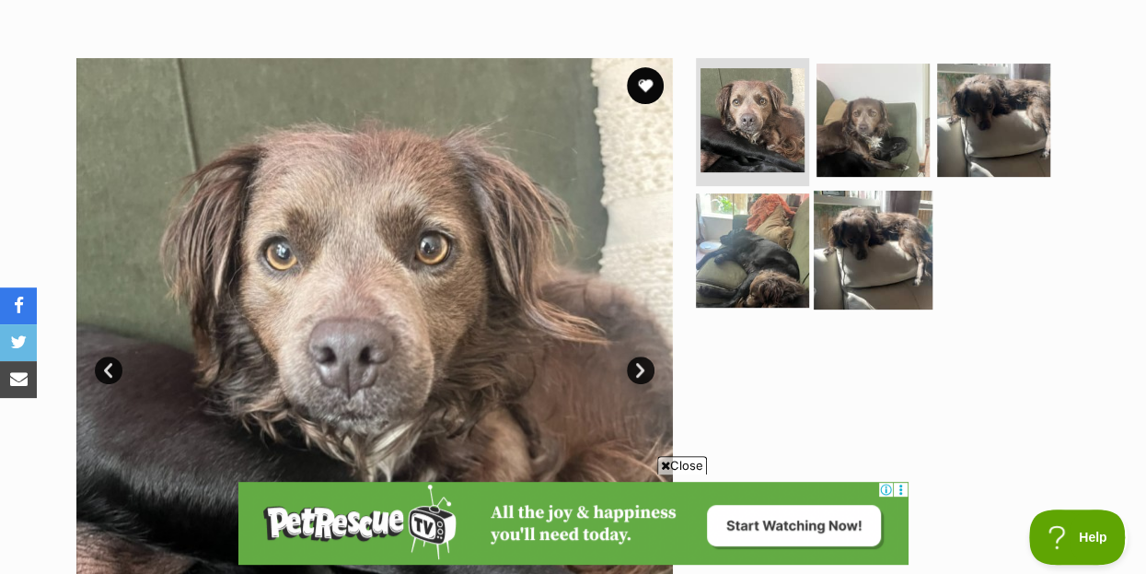
scroll to position [398, 0]
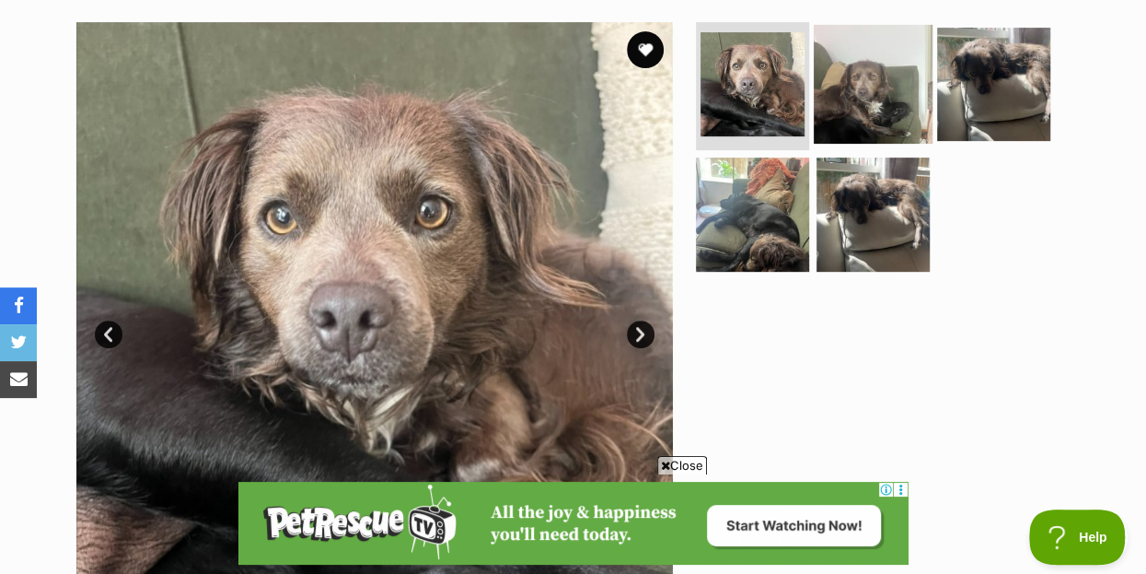
click at [873, 46] on img at bounding box center [873, 83] width 119 height 119
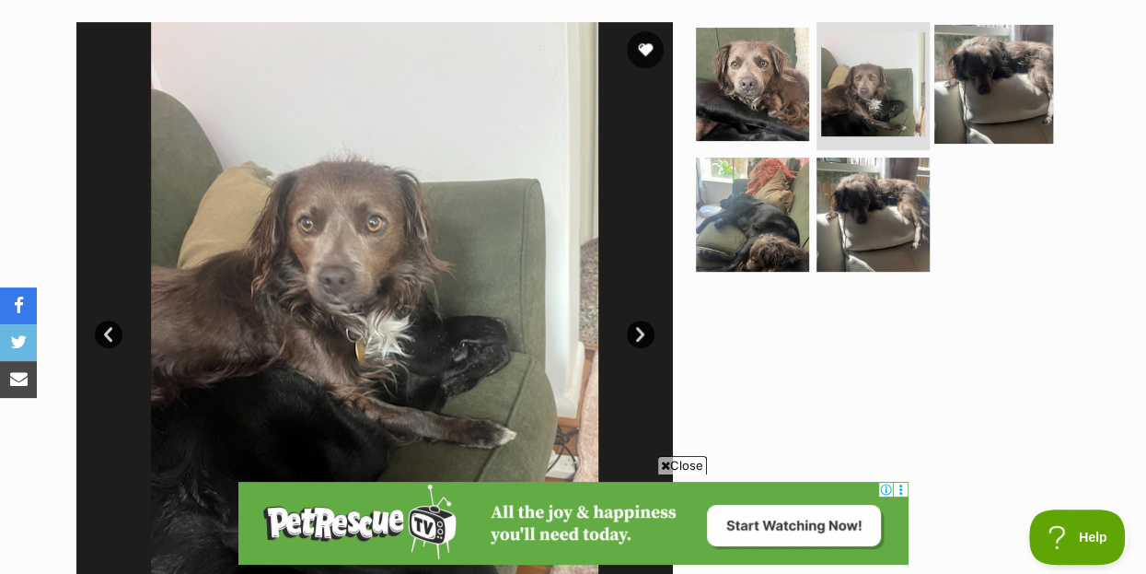
click at [991, 36] on img at bounding box center [993, 83] width 119 height 119
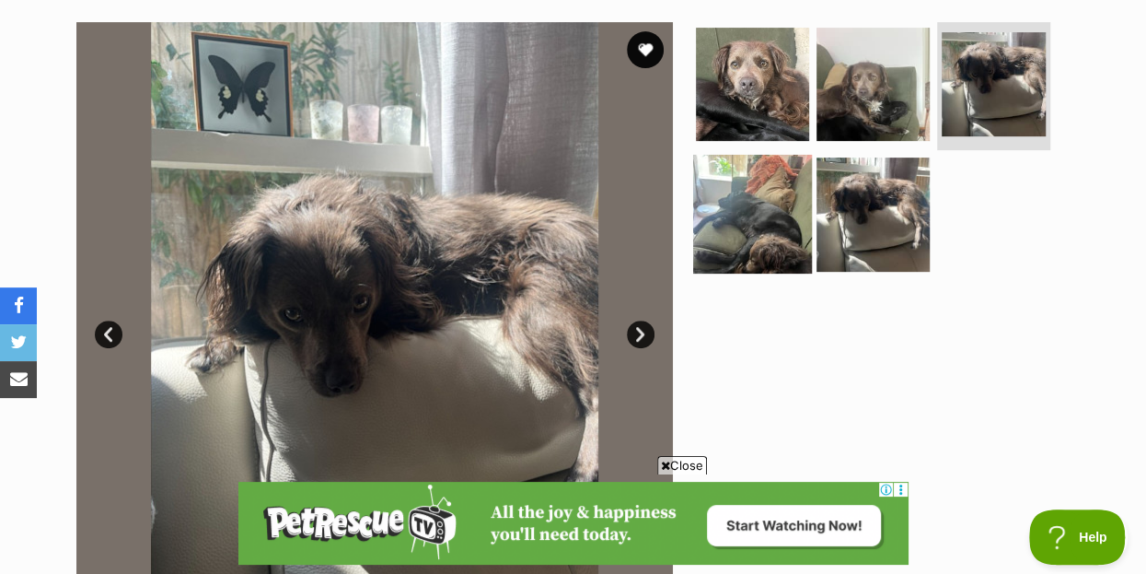
click at [743, 155] on img at bounding box center [752, 214] width 119 height 119
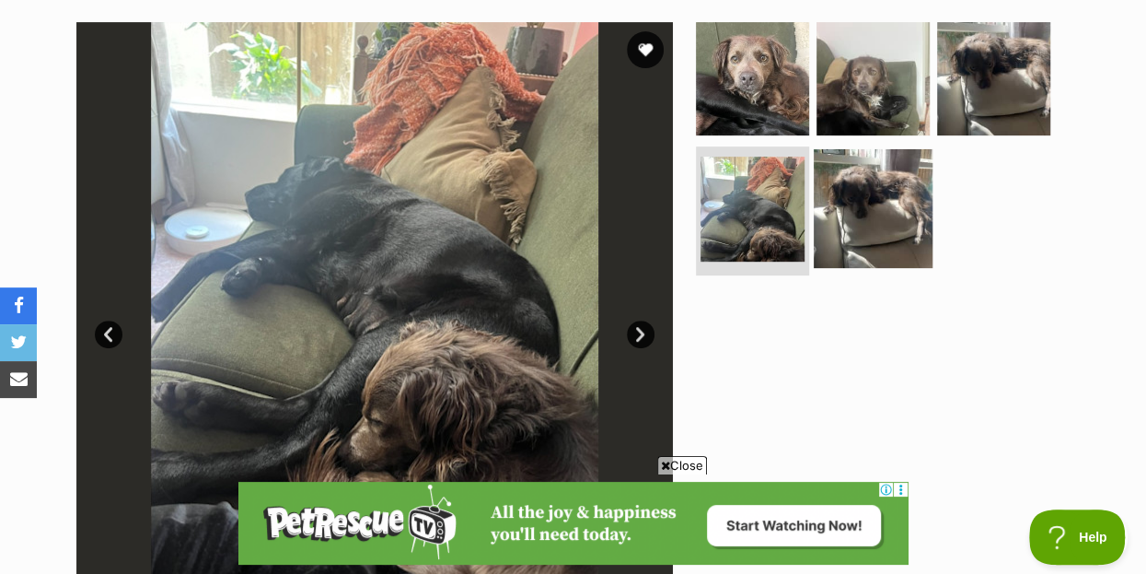
click at [876, 157] on img at bounding box center [873, 208] width 119 height 119
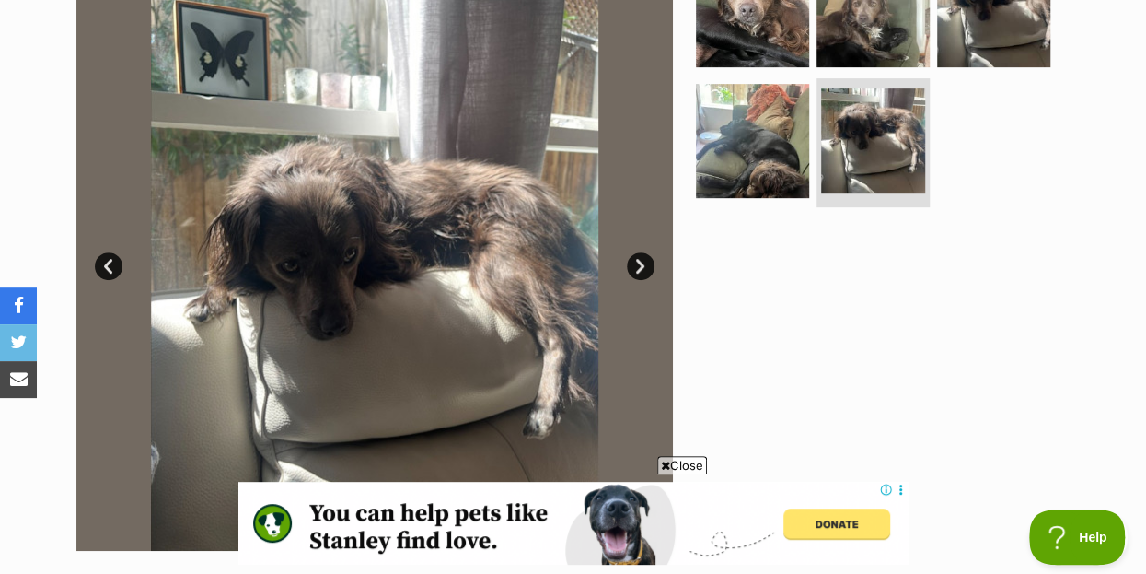
scroll to position [497, 0]
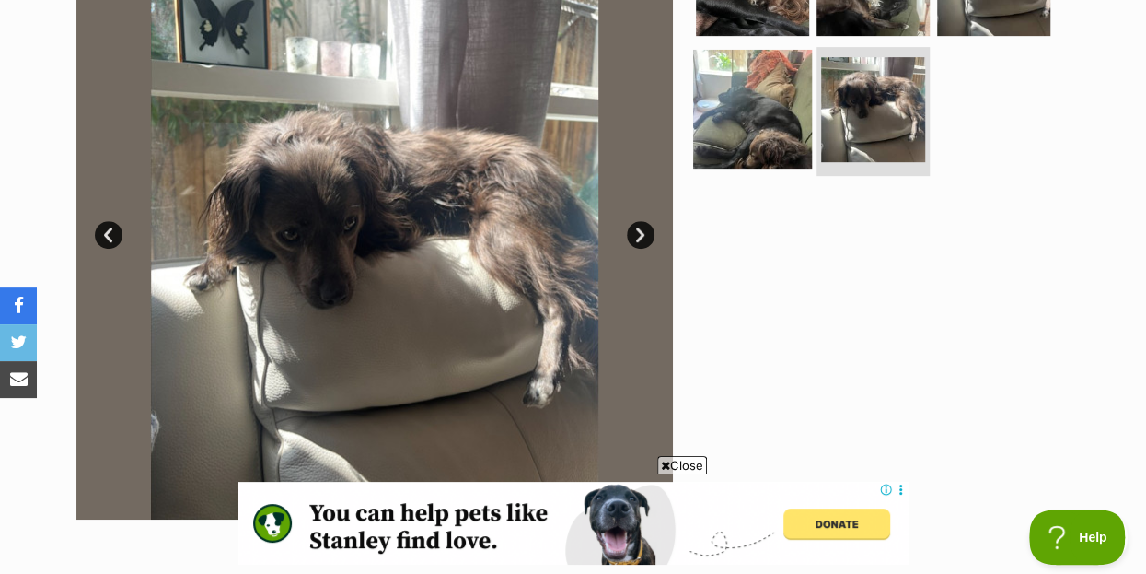
click at [771, 87] on img at bounding box center [752, 109] width 119 height 119
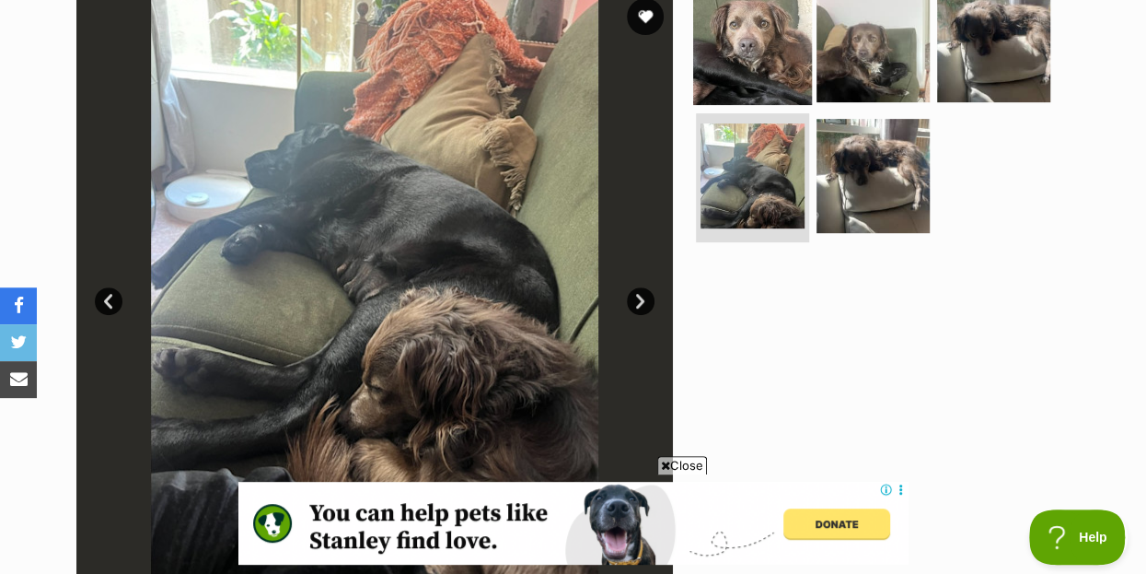
scroll to position [398, 0]
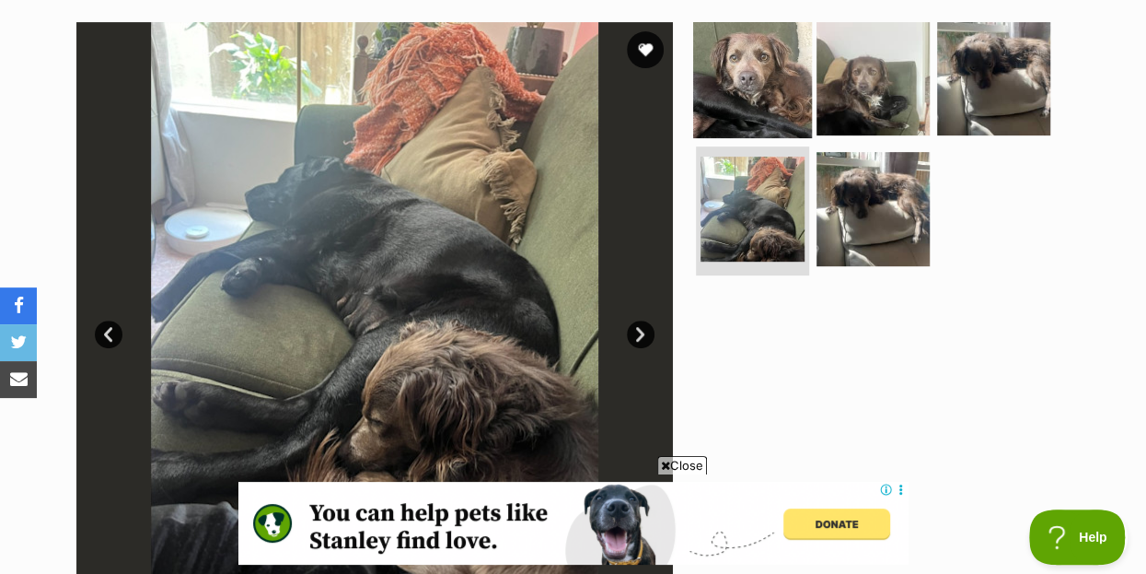
click at [754, 52] on img at bounding box center [752, 77] width 119 height 119
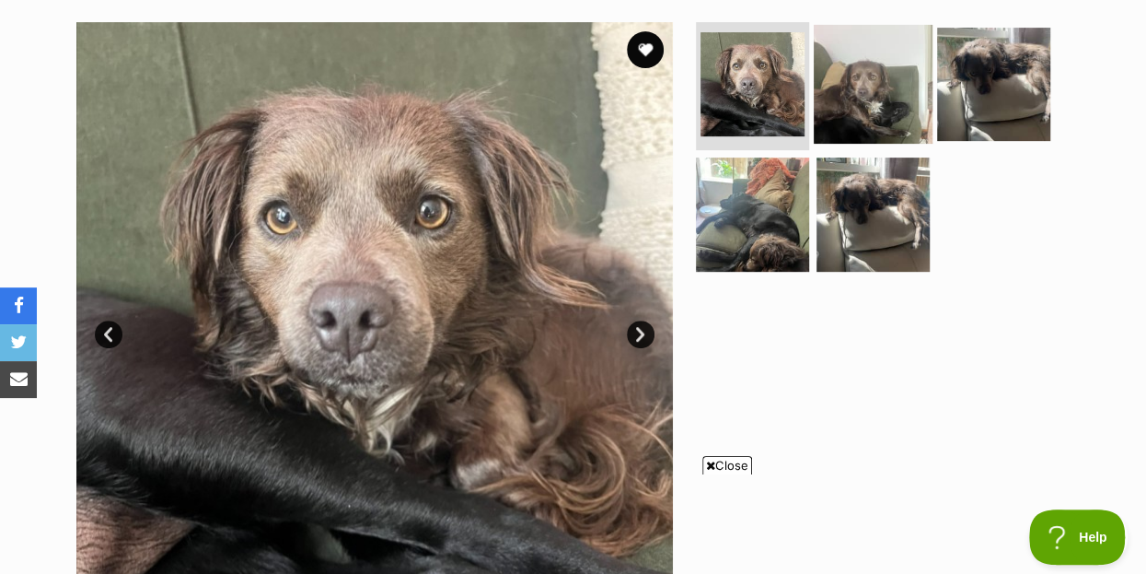
click at [864, 50] on img at bounding box center [873, 83] width 119 height 119
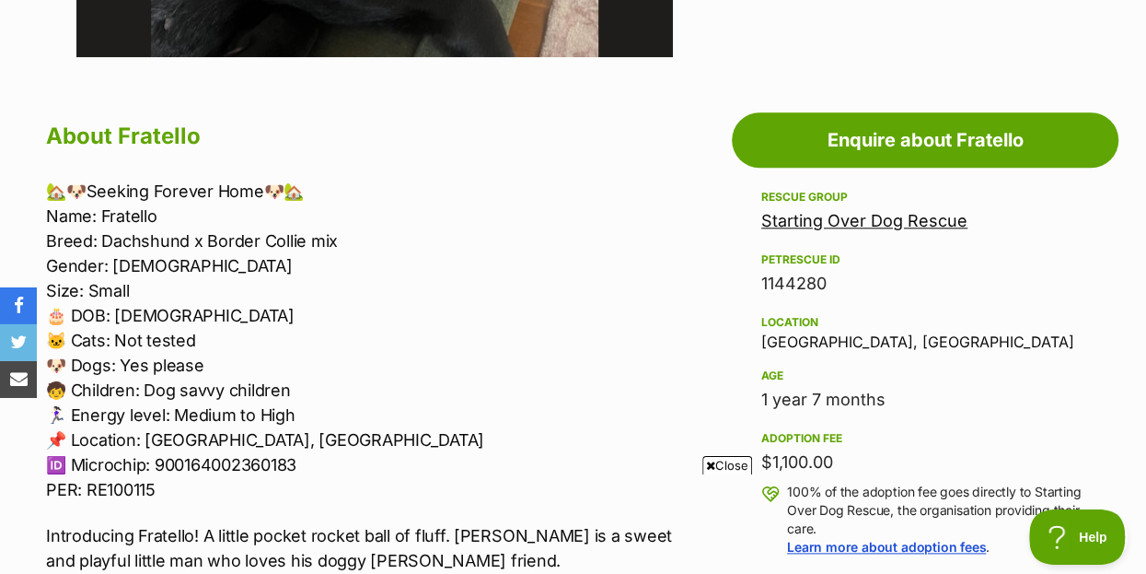
scroll to position [994, 0]
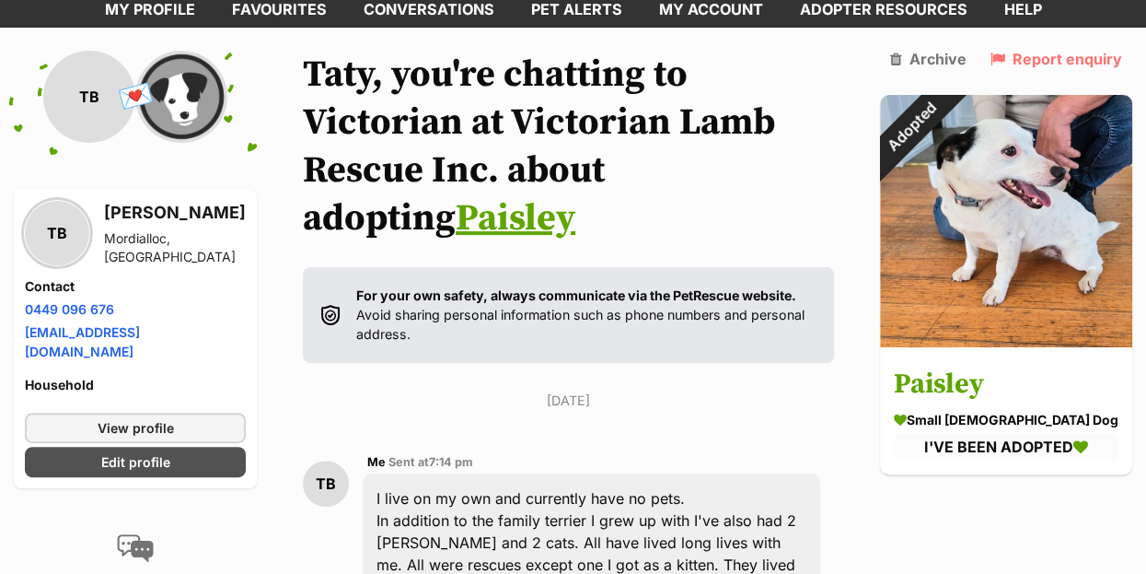
scroll to position [41, 0]
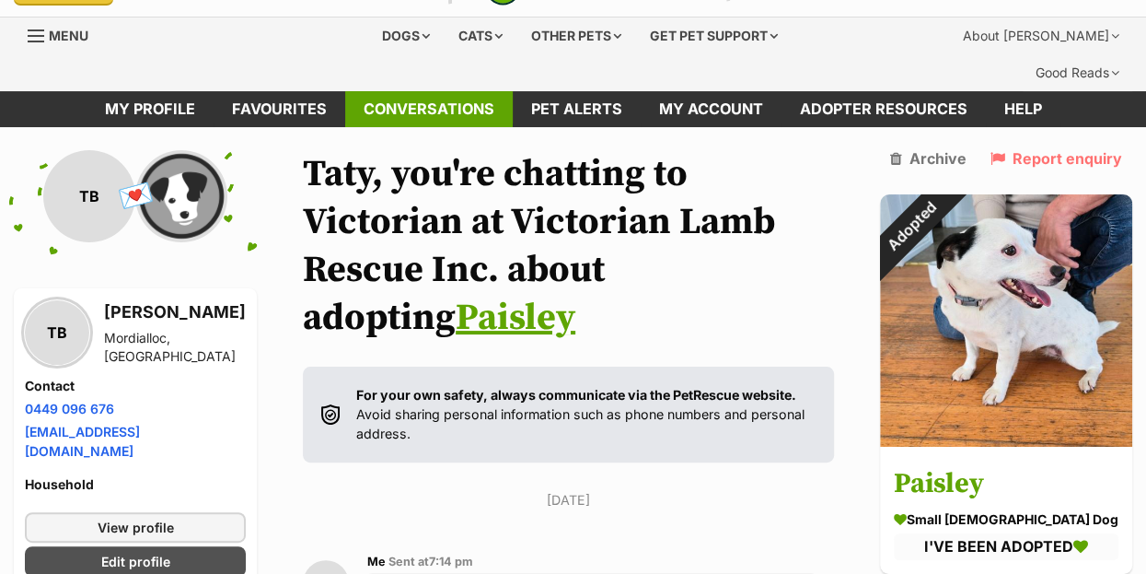
click at [442, 91] on link "Conversations" at bounding box center [429, 109] width 168 height 36
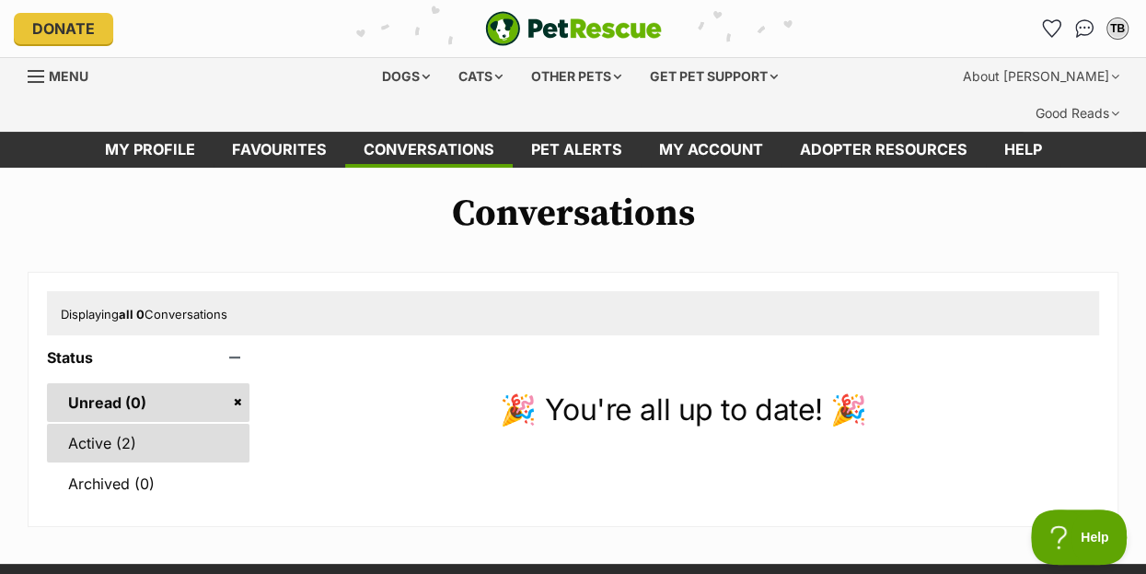
click at [146, 423] on link "Active (2)" at bounding box center [148, 442] width 203 height 39
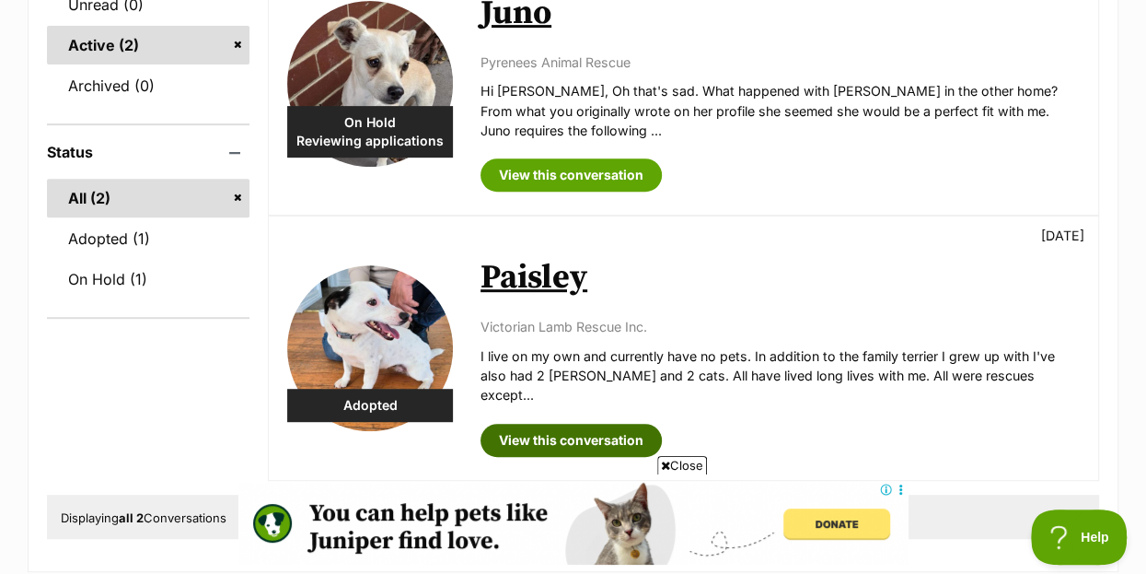
click at [546, 423] on link "View this conversation" at bounding box center [571, 439] width 181 height 33
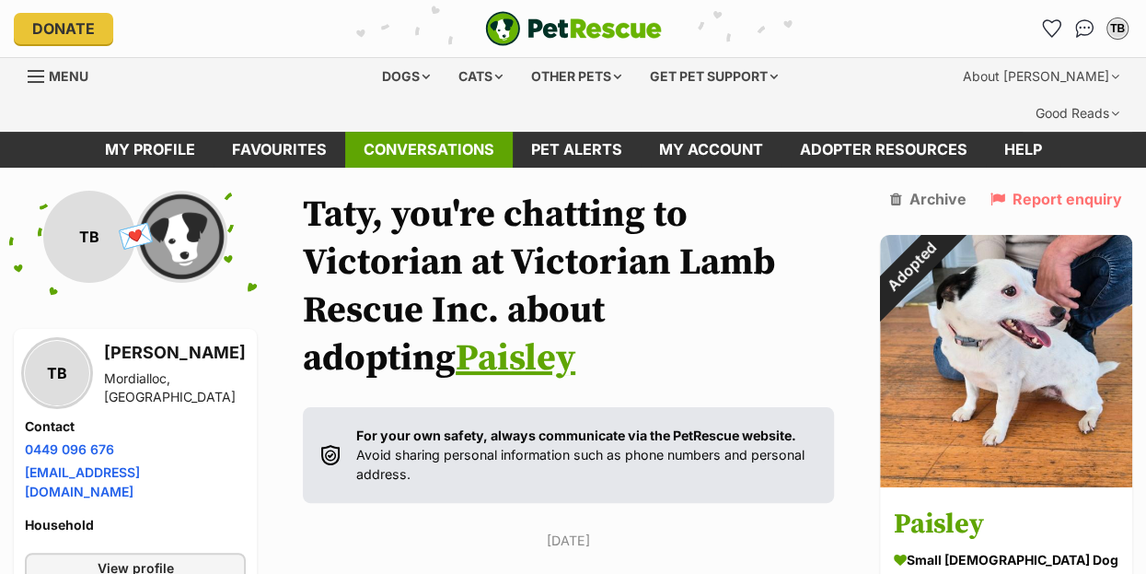
click at [438, 132] on link "Conversations" at bounding box center [429, 150] width 168 height 36
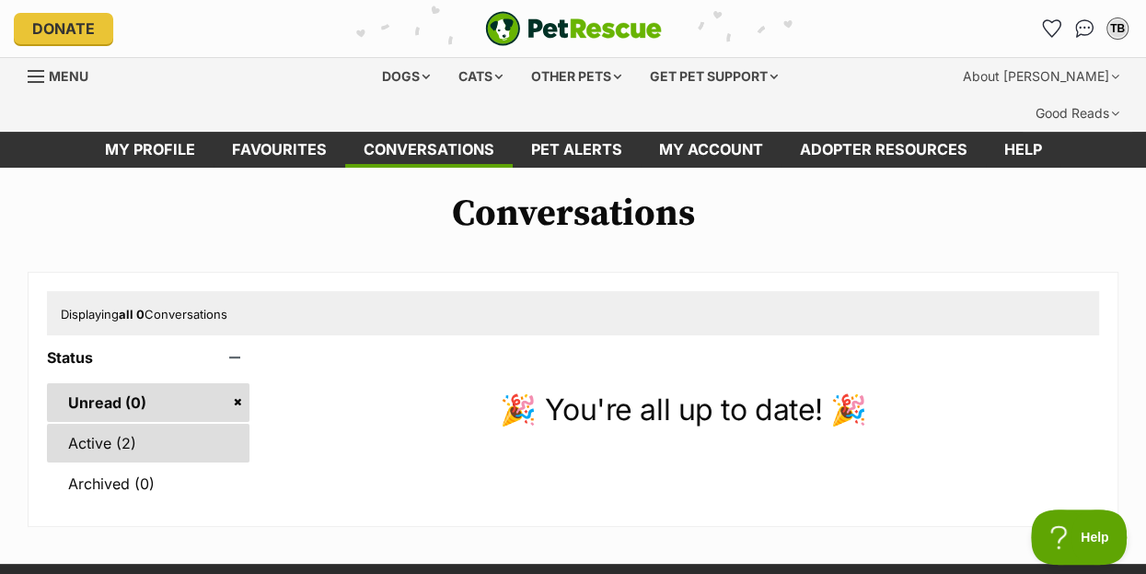
click at [129, 423] on link "Active (2)" at bounding box center [148, 442] width 203 height 39
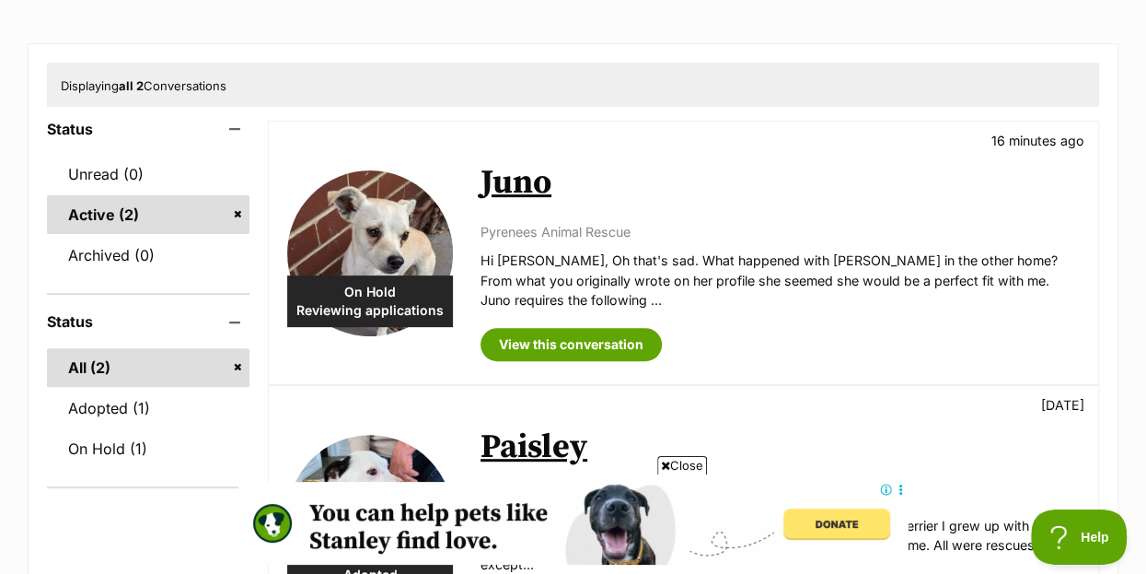
scroll to position [199, 0]
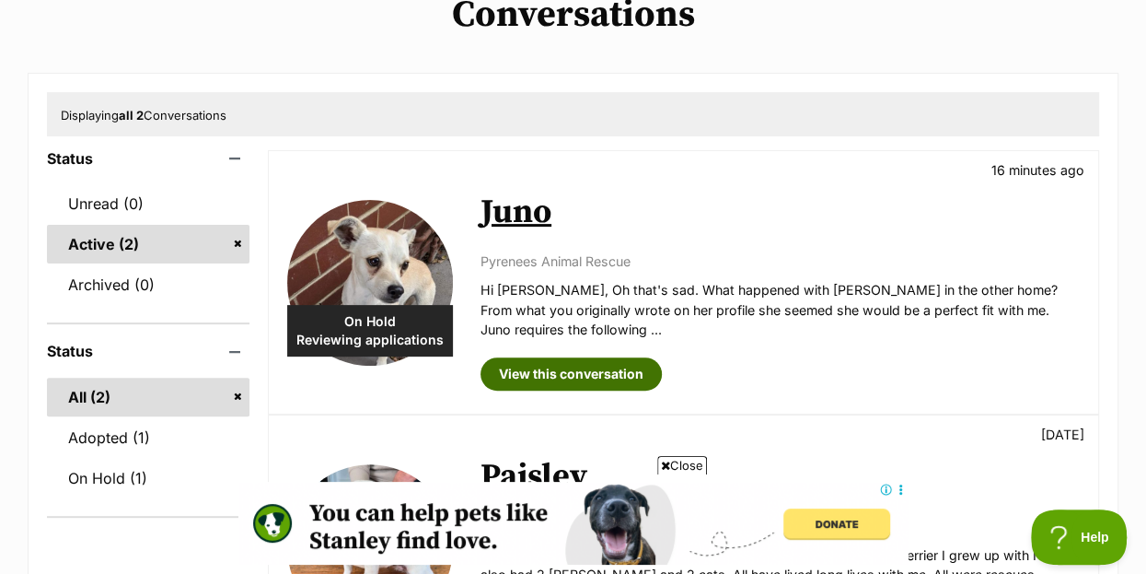
click at [613, 357] on link "View this conversation" at bounding box center [571, 373] width 181 height 33
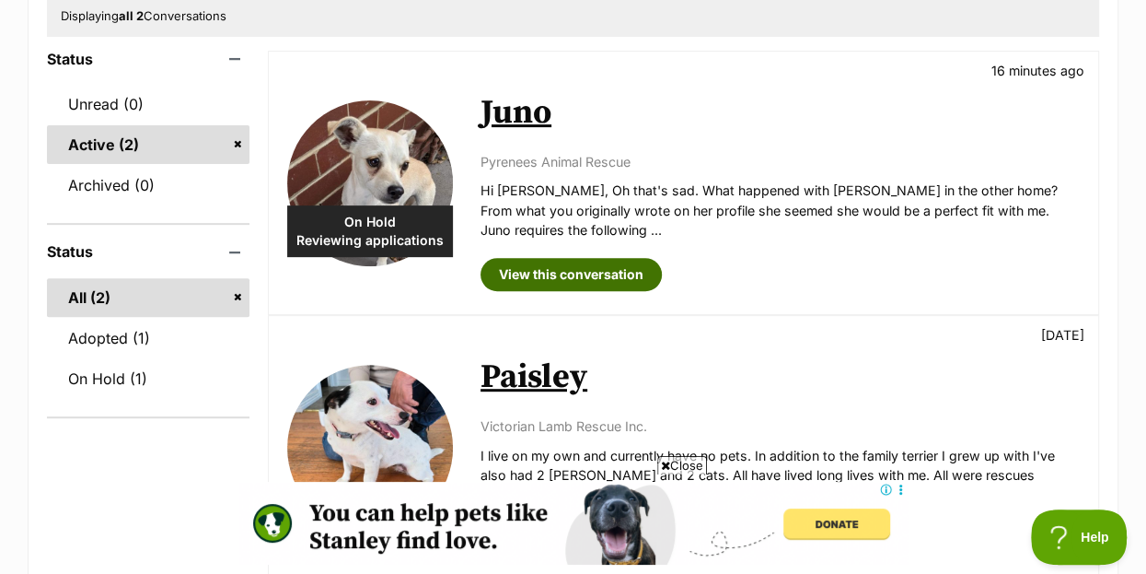
scroll to position [0, 0]
click at [516, 92] on link "Juno" at bounding box center [516, 112] width 71 height 41
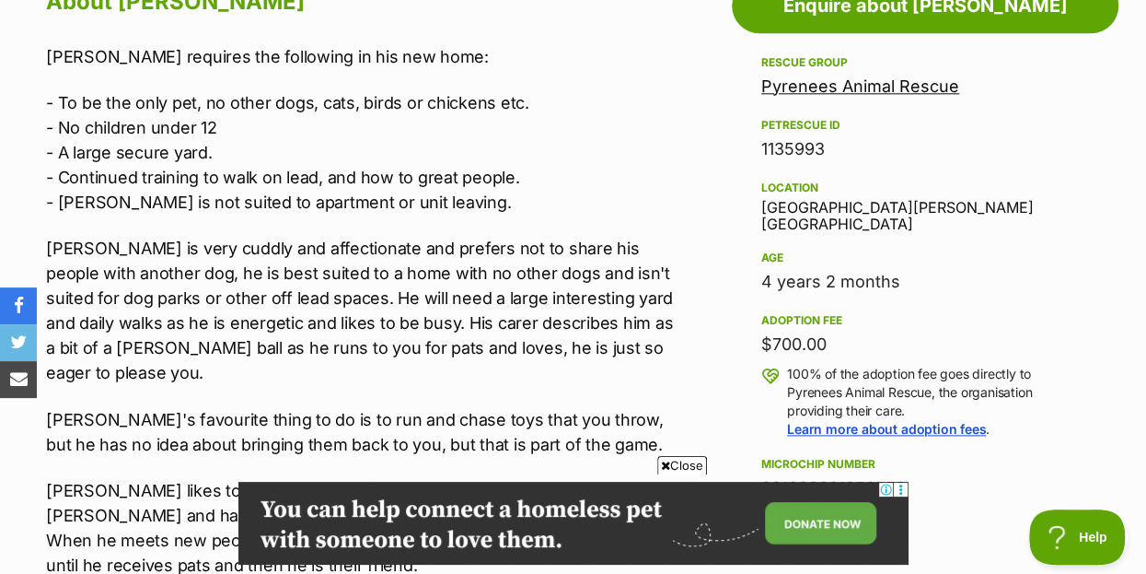
scroll to position [1193, 0]
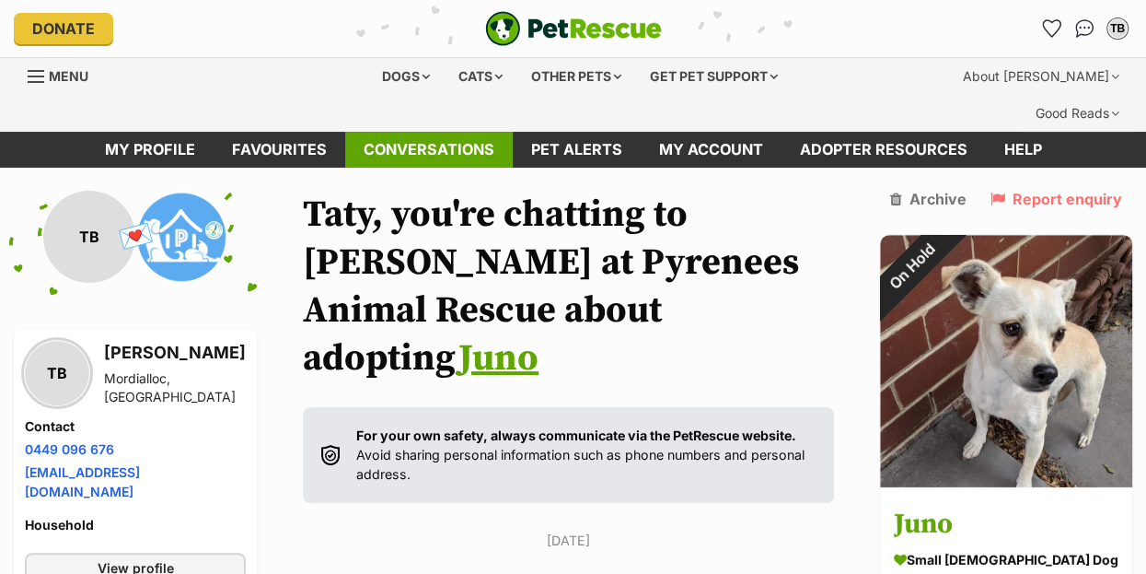
click at [411, 132] on link "Conversations" at bounding box center [429, 150] width 168 height 36
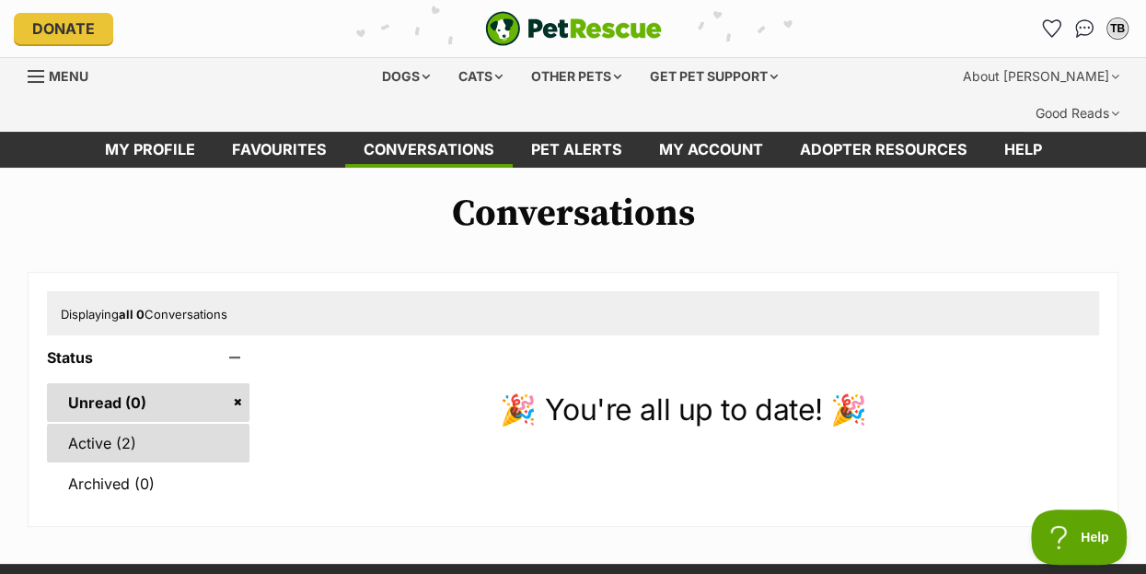
click at [110, 423] on link "Active (2)" at bounding box center [148, 442] width 203 height 39
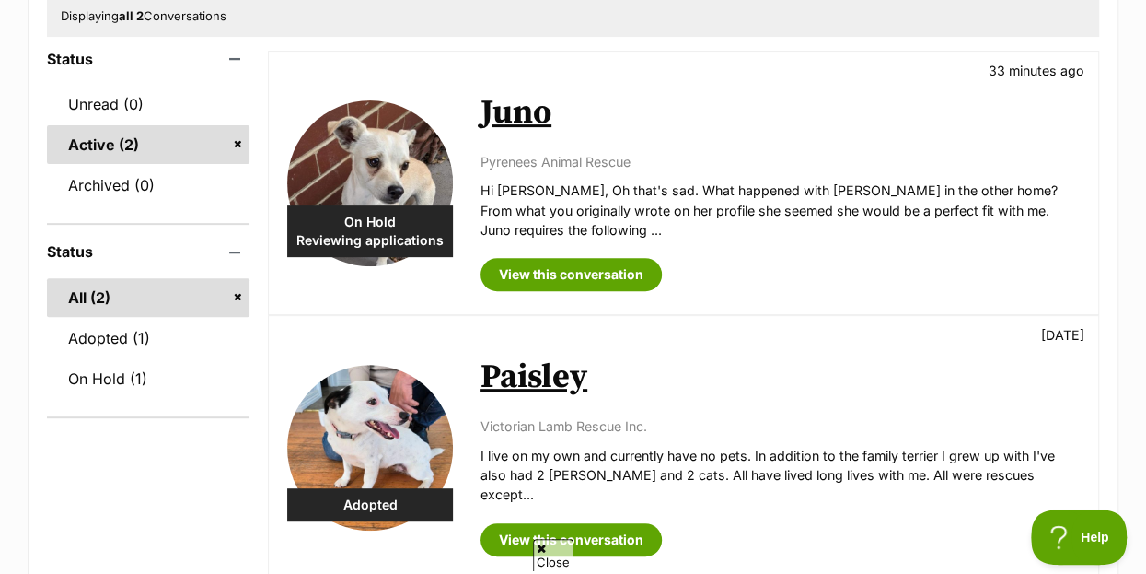
click at [530, 92] on link "Juno" at bounding box center [516, 112] width 71 height 41
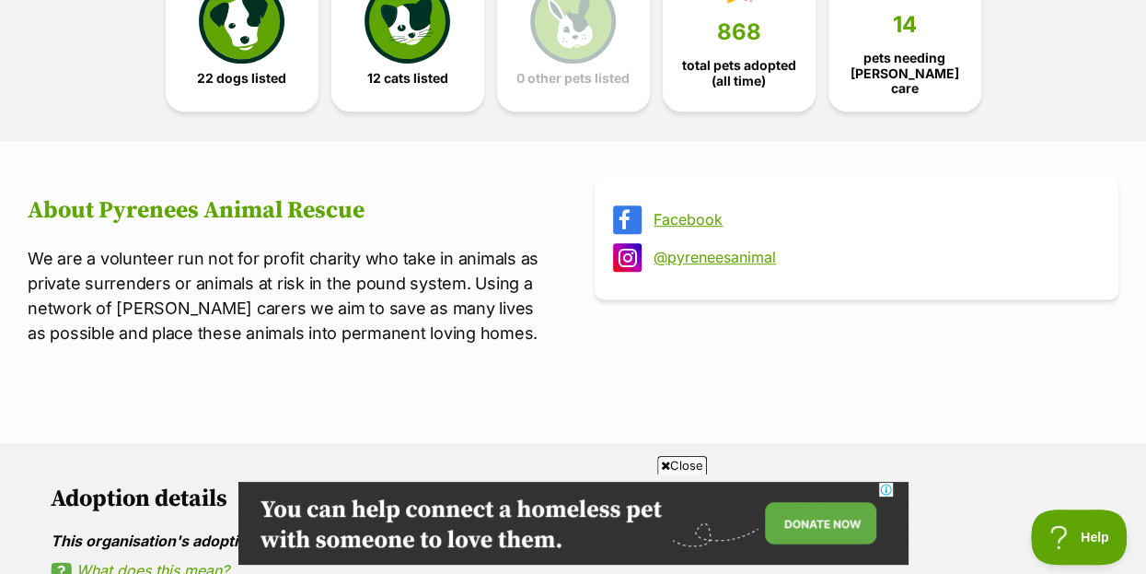
scroll to position [994, 0]
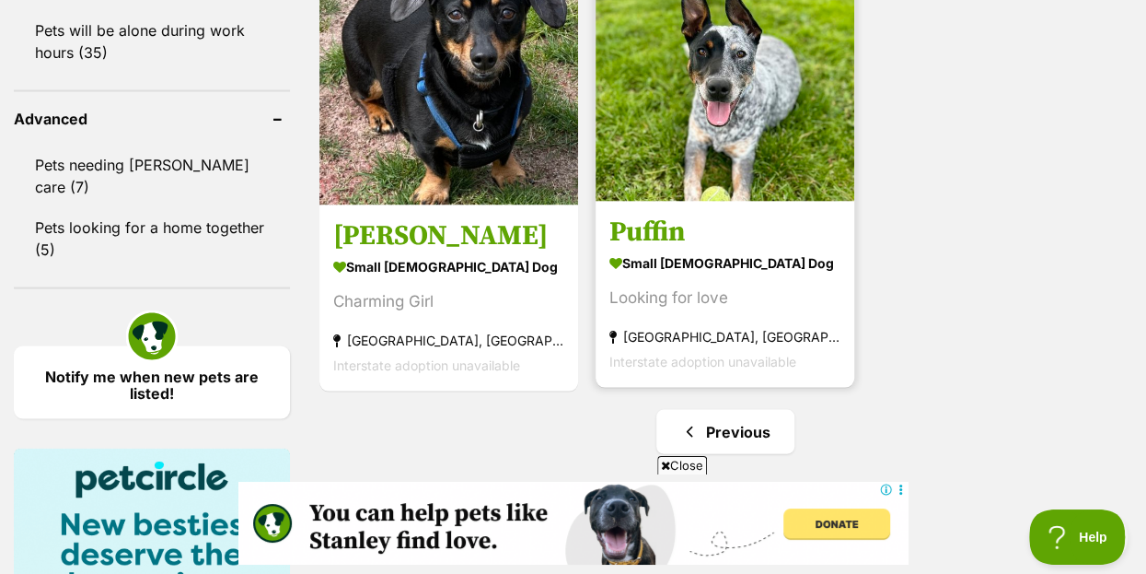
scroll to position [2187, 0]
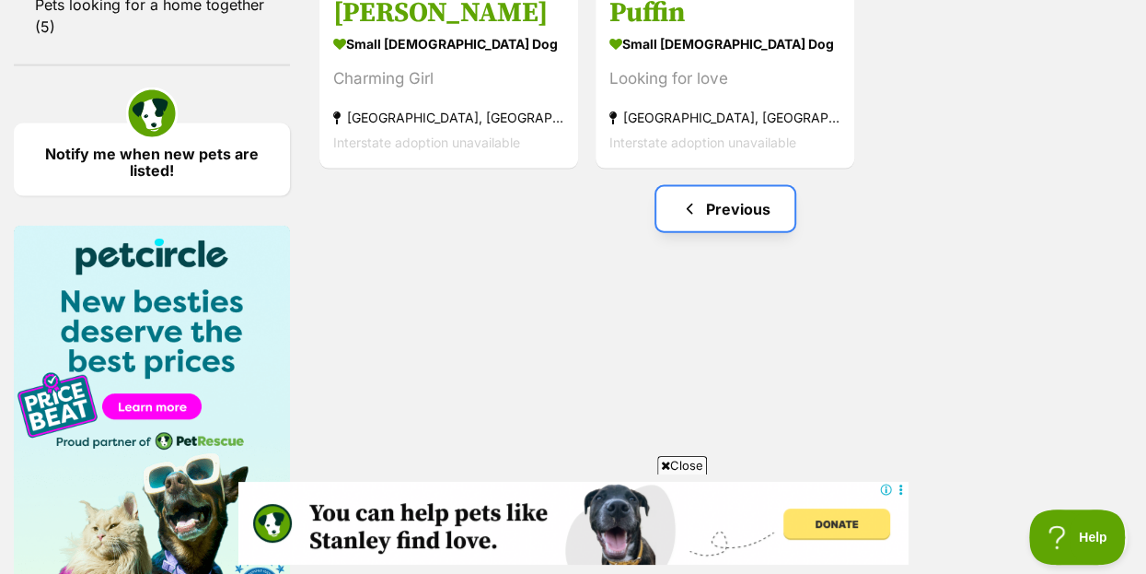
click at [723, 187] on link "Previous" at bounding box center [725, 209] width 138 height 44
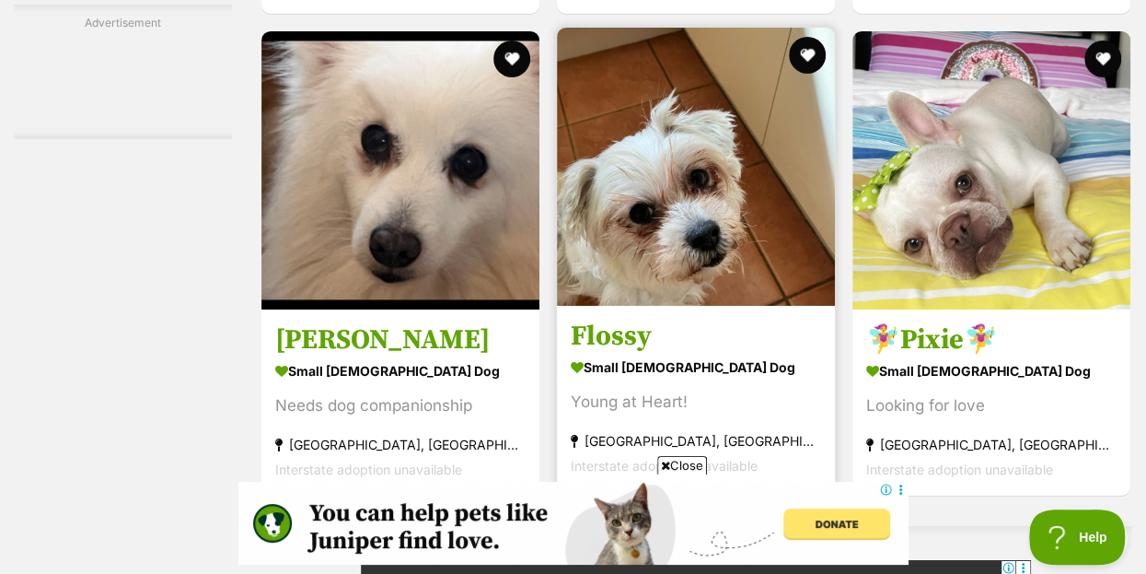
scroll to position [3281, 0]
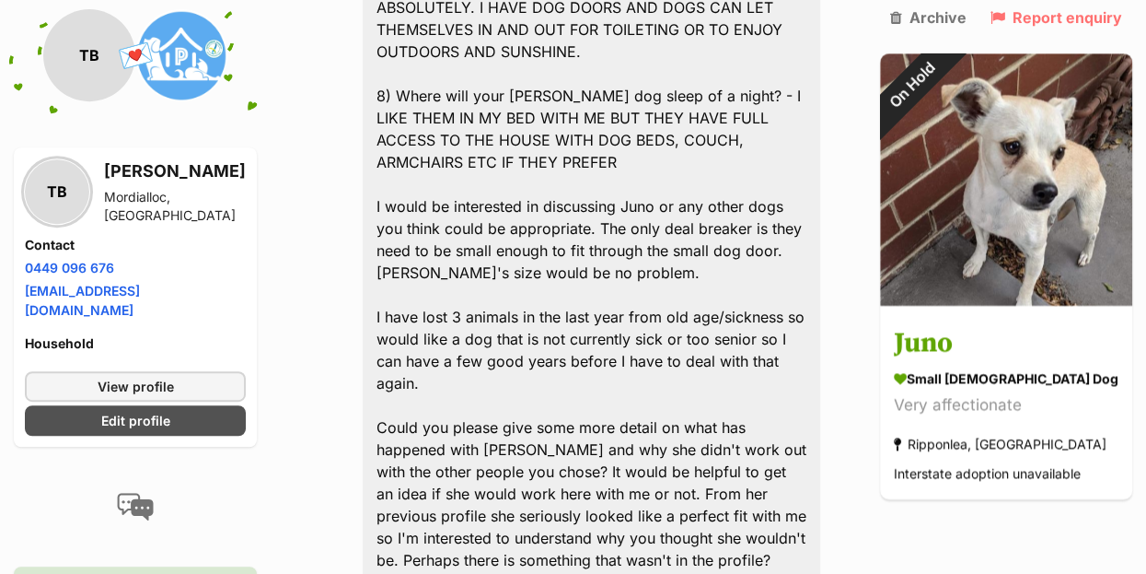
scroll to position [4234, 0]
